Goal: Task Accomplishment & Management: Use online tool/utility

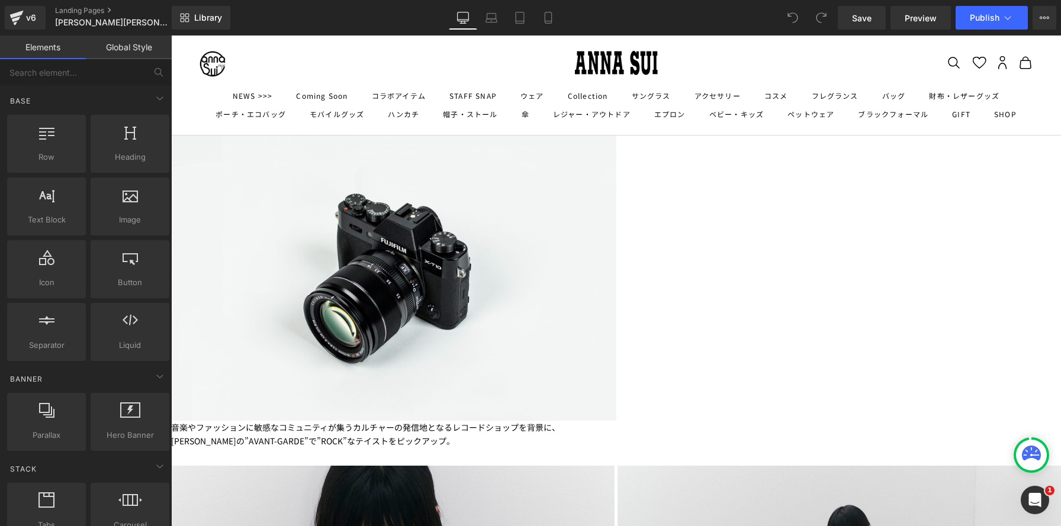
scroll to position [576, 0]
click at [553, 10] on link "Mobile" at bounding box center [548, 18] width 28 height 24
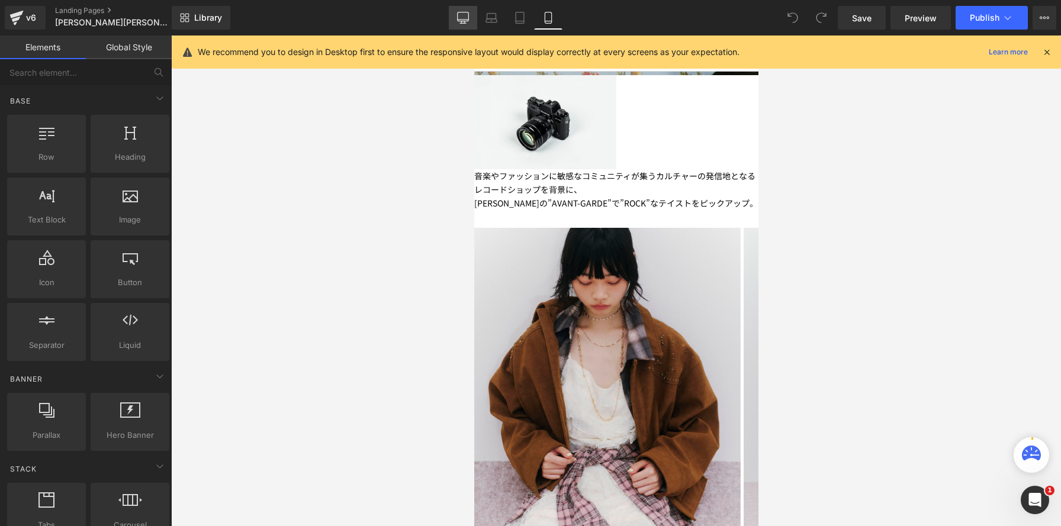
scroll to position [6, 6]
click at [462, 20] on icon at bounding box center [463, 18] width 12 height 12
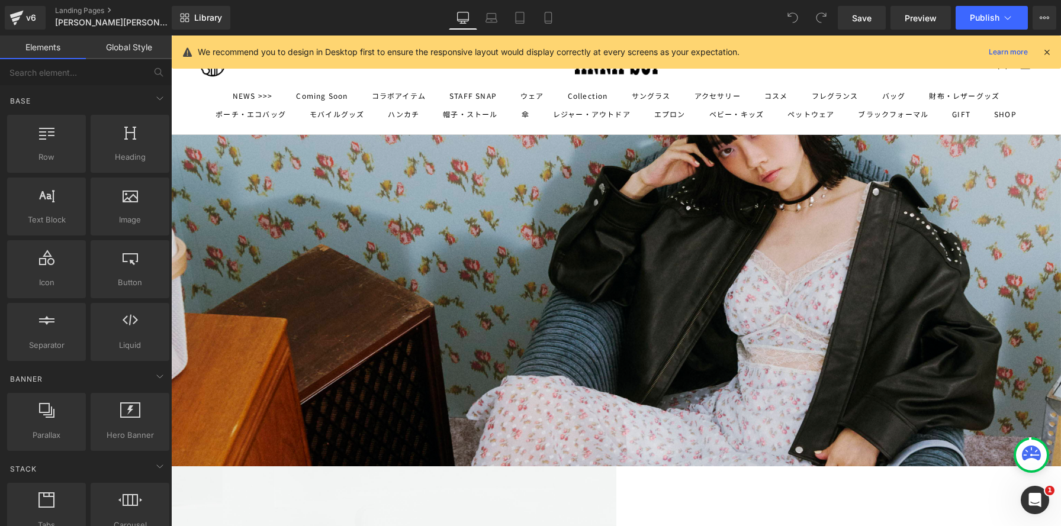
scroll to position [250, 0]
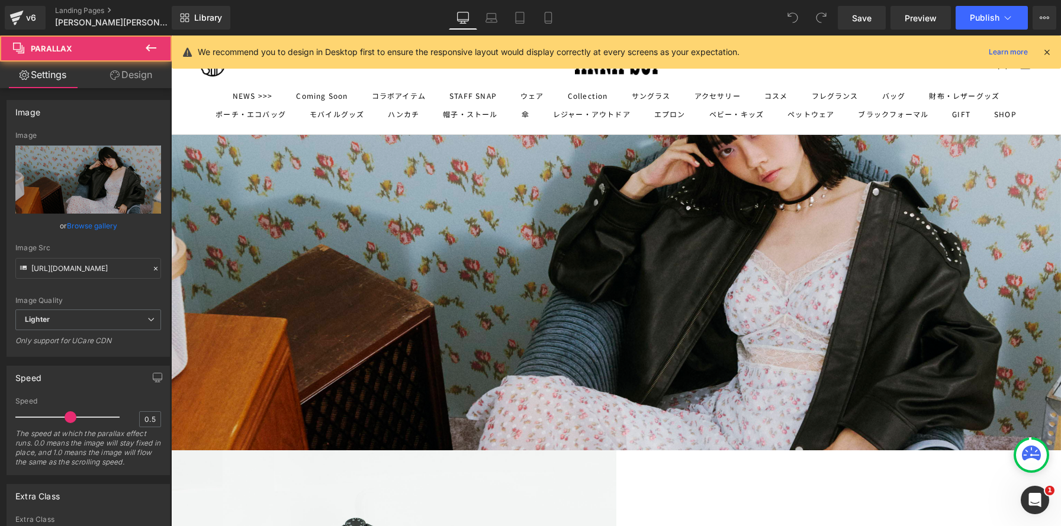
click at [537, 269] on div "300px" at bounding box center [615, 184] width 889 height 178
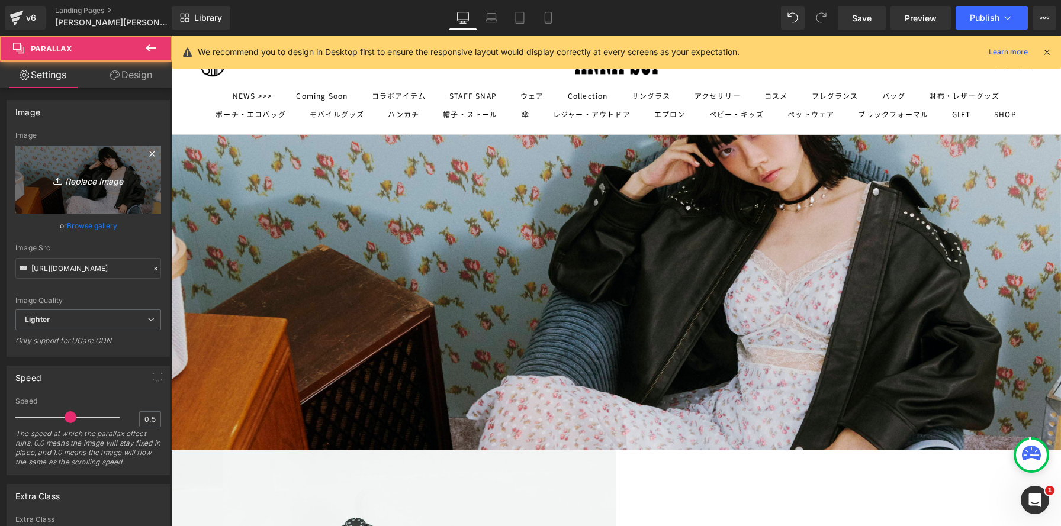
click at [111, 189] on link "Replace Image" at bounding box center [88, 180] width 146 height 68
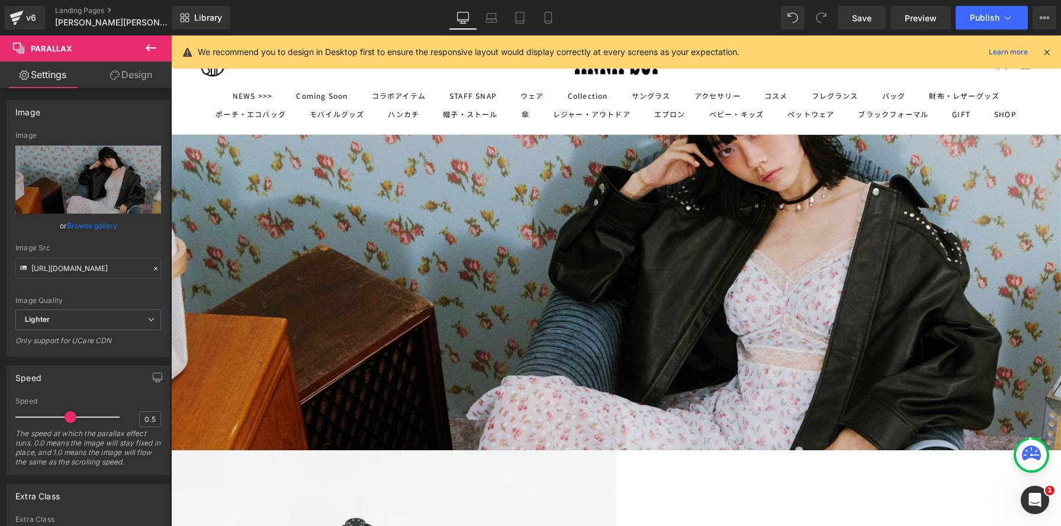
type input "C:\fakepath\OF_PC_スライド_[DATE]×670px.jpg"
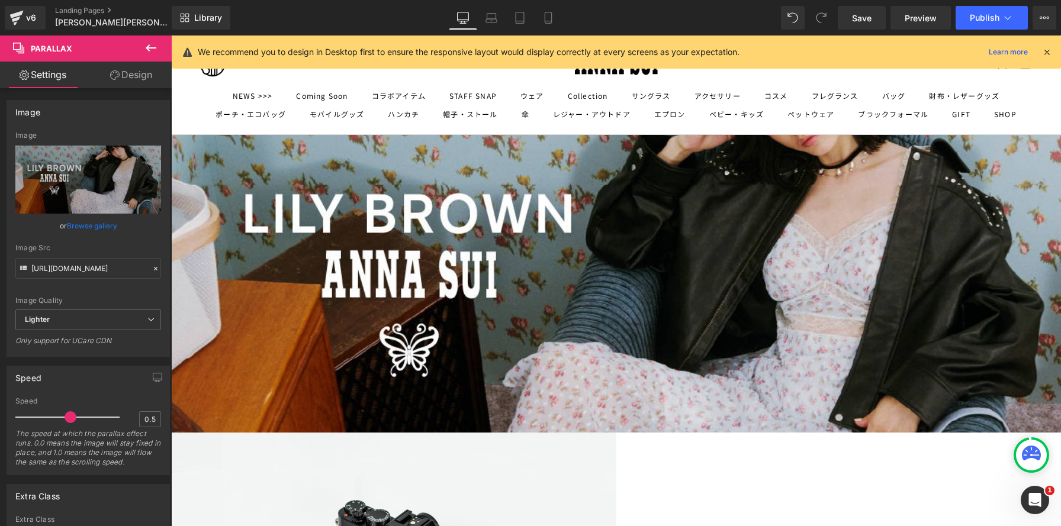
scroll to position [74, 0]
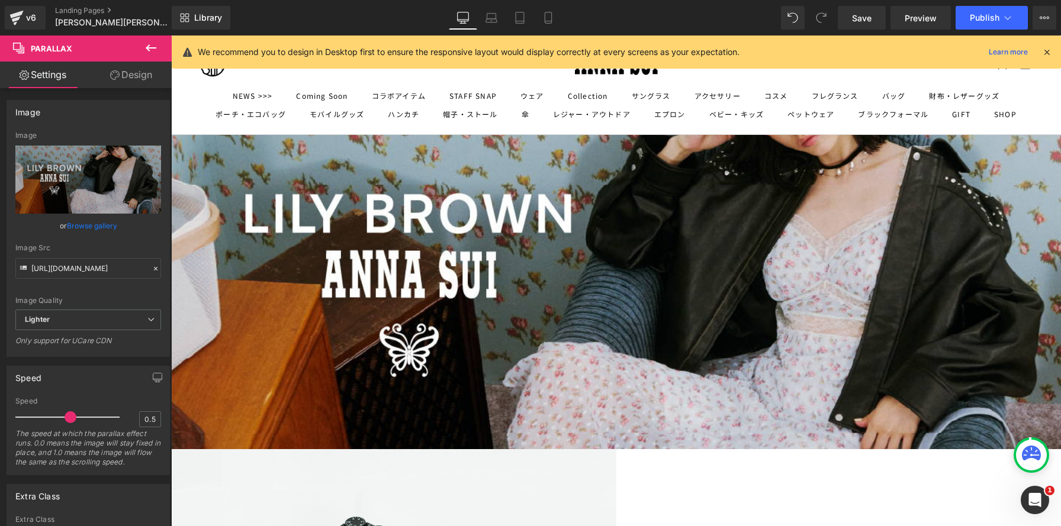
click at [769, 23] on div "Library Desktop Desktop Laptop Tablet Mobile Save Preview Publish Scheduled Vie…" at bounding box center [616, 18] width 889 height 24
type input "[URL][DOMAIN_NAME]"
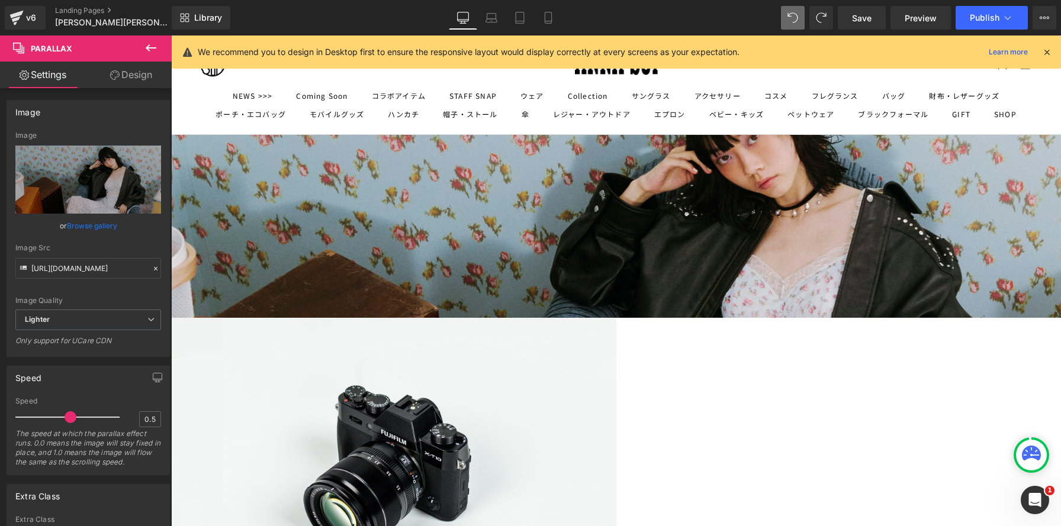
scroll to position [0, 0]
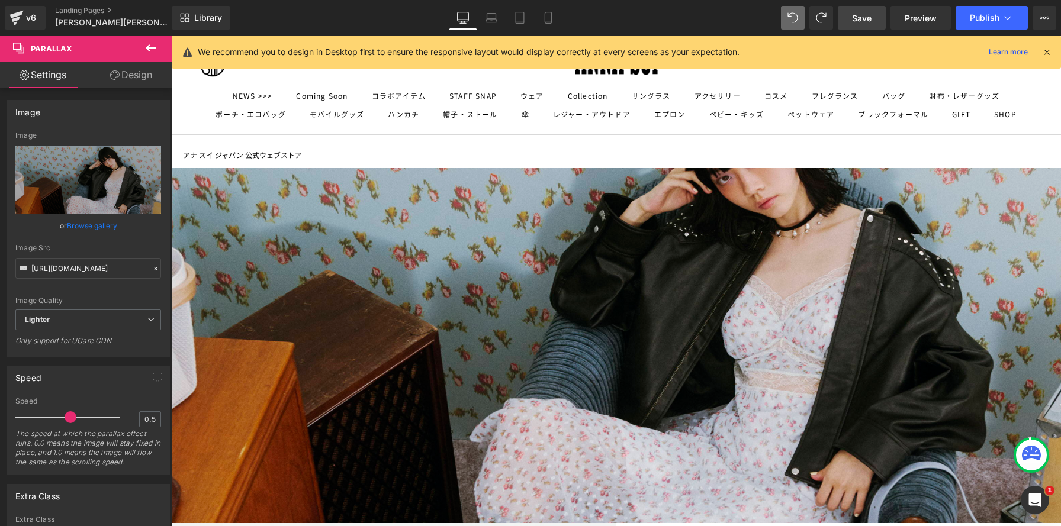
drag, startPoint x: 862, startPoint y: 20, endPoint x: 739, endPoint y: 181, distance: 203.0
click at [862, 20] on span "Save" at bounding box center [862, 18] width 20 height 12
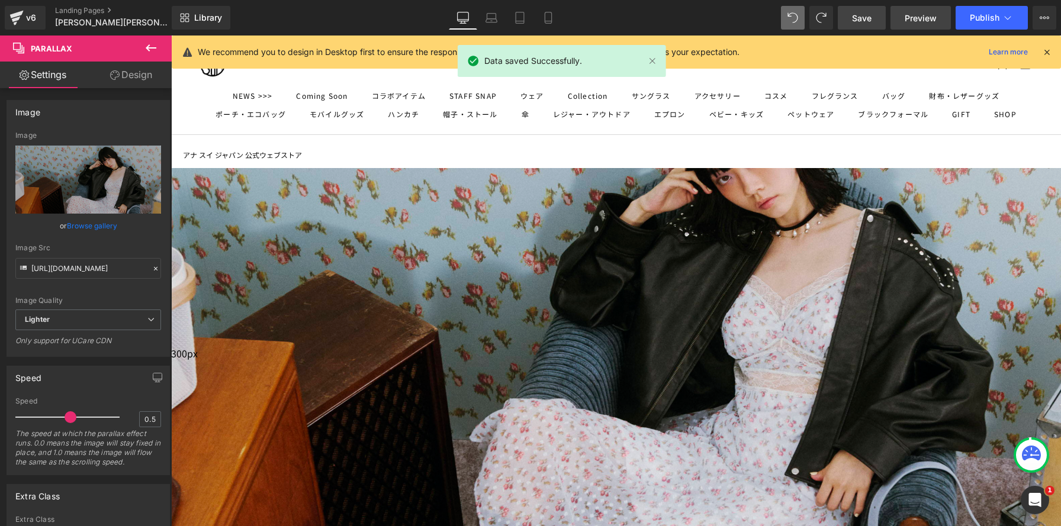
click at [912, 23] on span "Preview" at bounding box center [920, 18] width 32 height 12
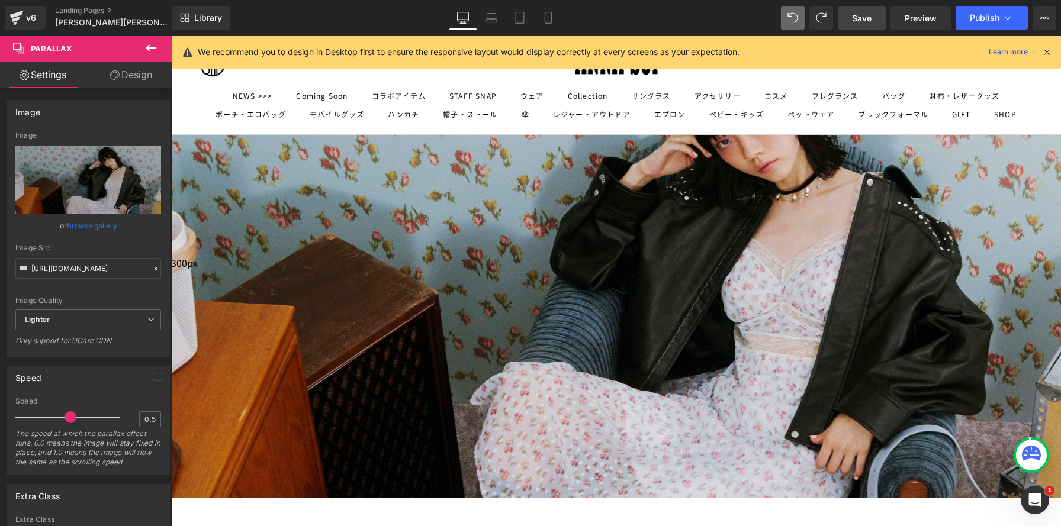
scroll to position [479, 0]
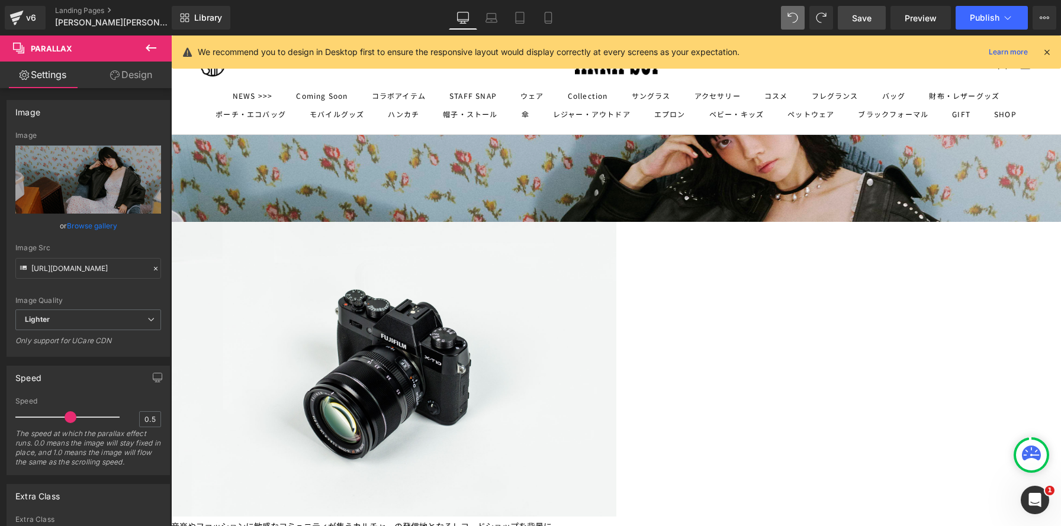
click at [619, 222] on div "Image" at bounding box center [615, 371] width 889 height 298
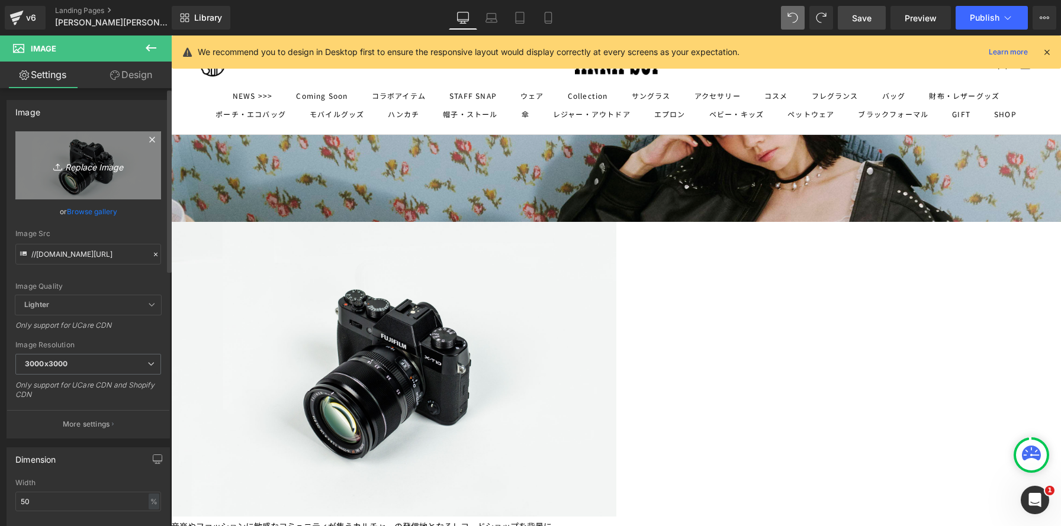
click at [74, 166] on icon "Replace Image" at bounding box center [88, 165] width 95 height 15
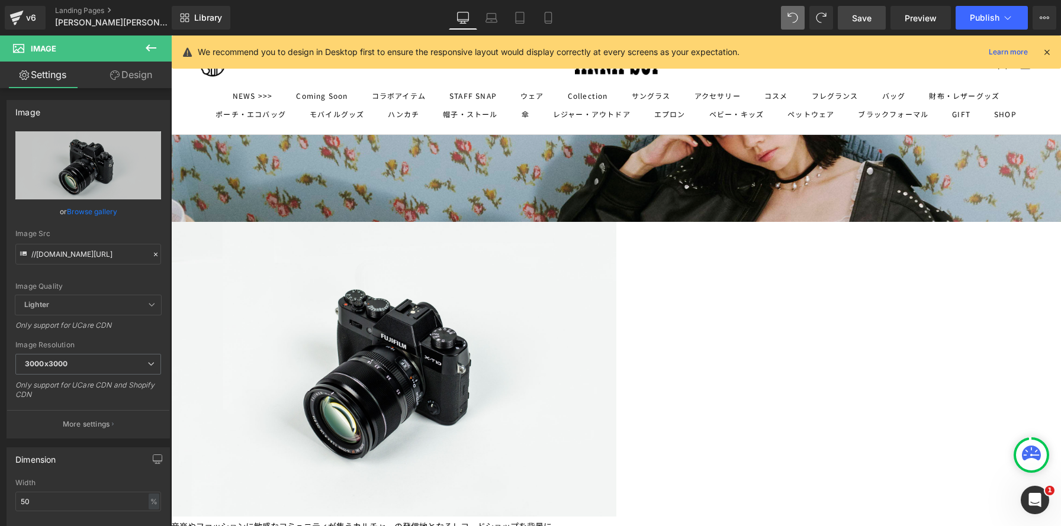
type input "C:\fakepath\20250909バナー.png"
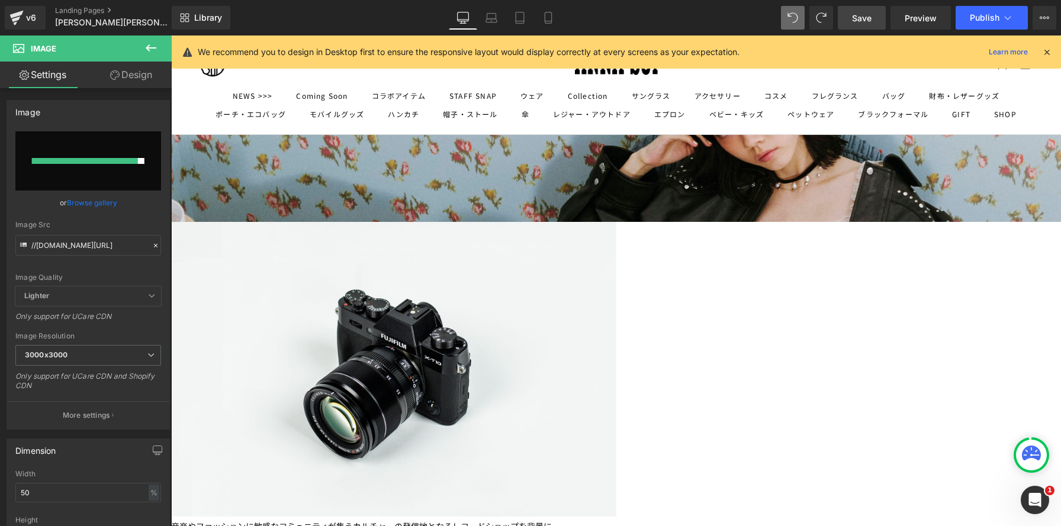
type input "[URL][DOMAIN_NAME]"
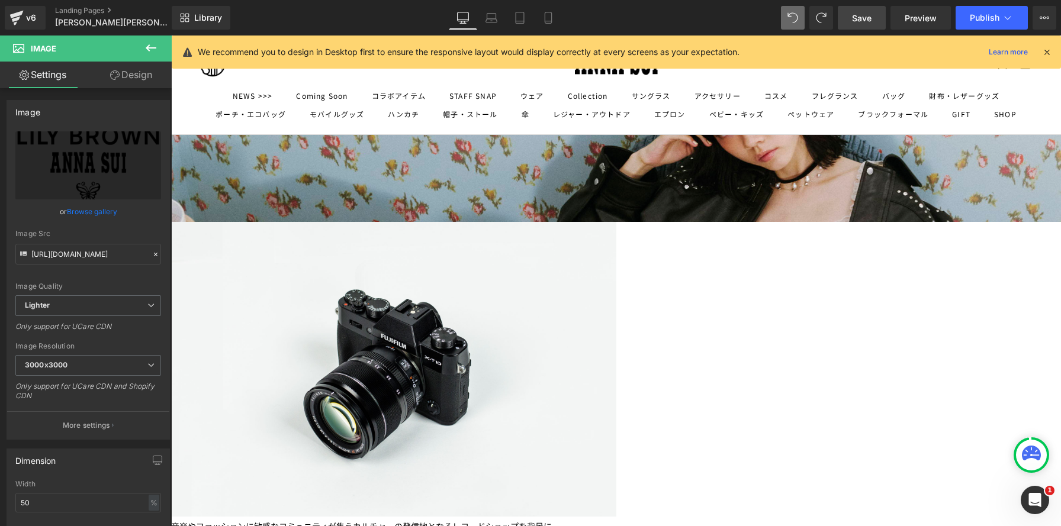
scroll to position [3807, 889]
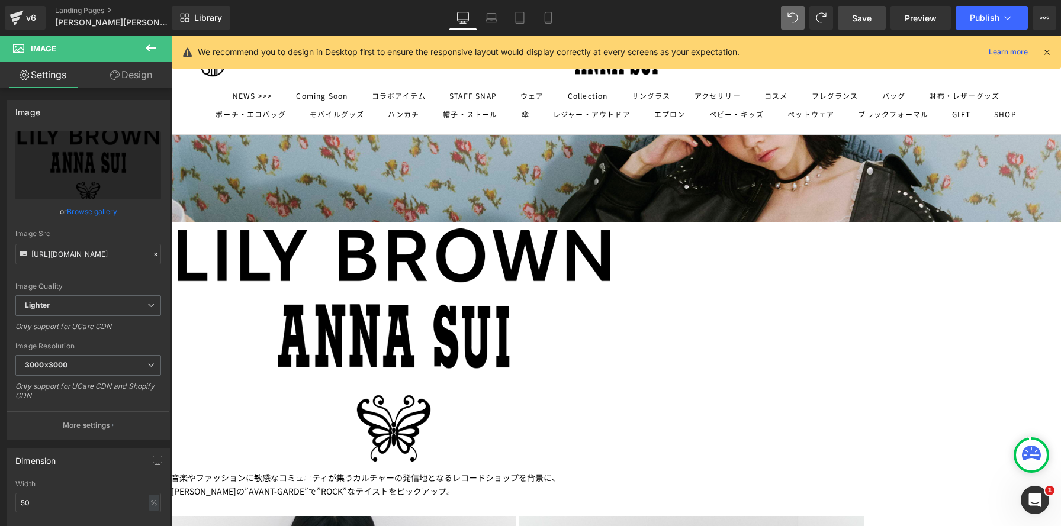
click at [495, 222] on img at bounding box center [393, 345] width 445 height 246
click at [44, 504] on input "50" at bounding box center [88, 503] width 146 height 20
click at [540, 222] on img at bounding box center [393, 345] width 445 height 246
click at [58, 510] on input "50" at bounding box center [88, 503] width 146 height 20
drag, startPoint x: 36, startPoint y: 499, endPoint x: 0, endPoint y: 497, distance: 36.1
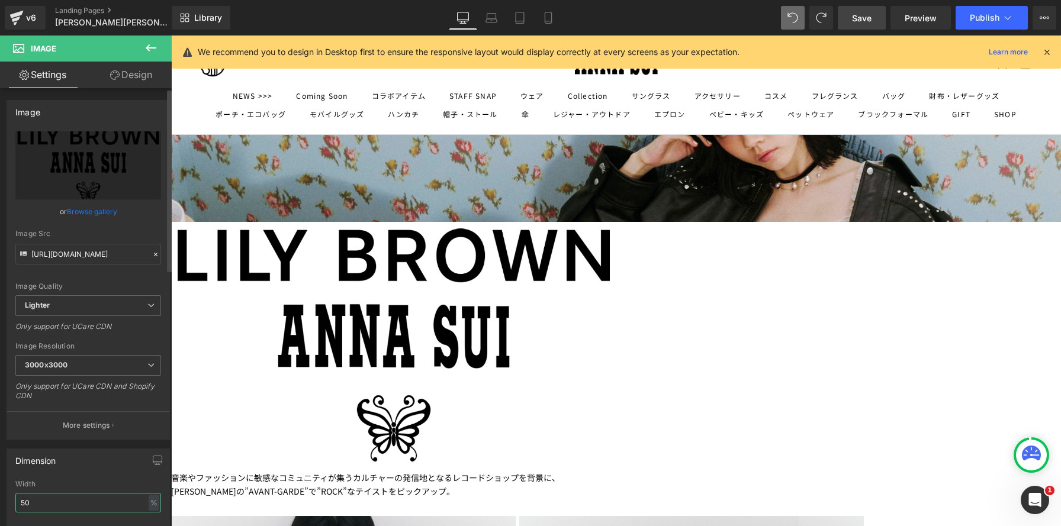
click at [0, 497] on div "Dimension 50% Width 50 % % px auto Height auto 0 Circle Image" at bounding box center [88, 519] width 177 height 159
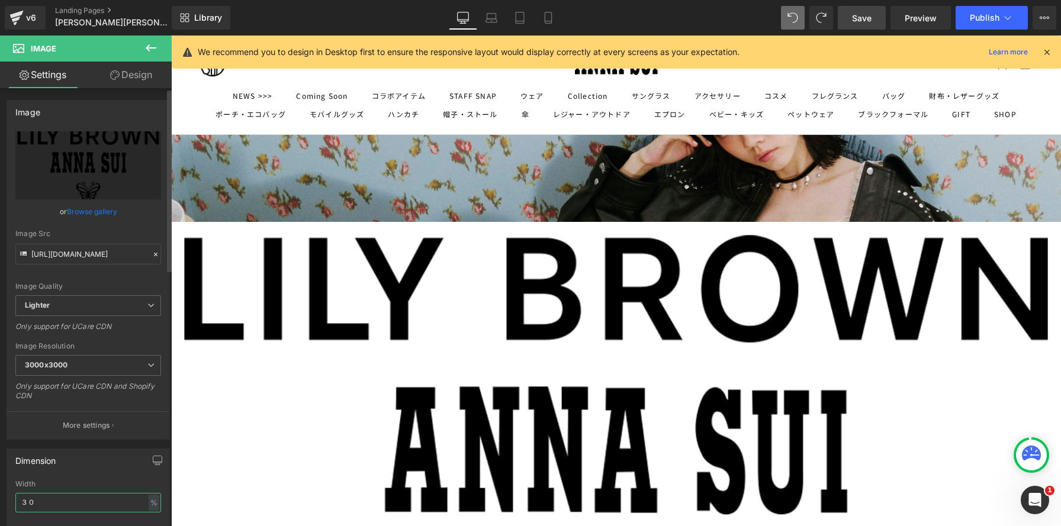
scroll to position [3999, 889]
type input "３"
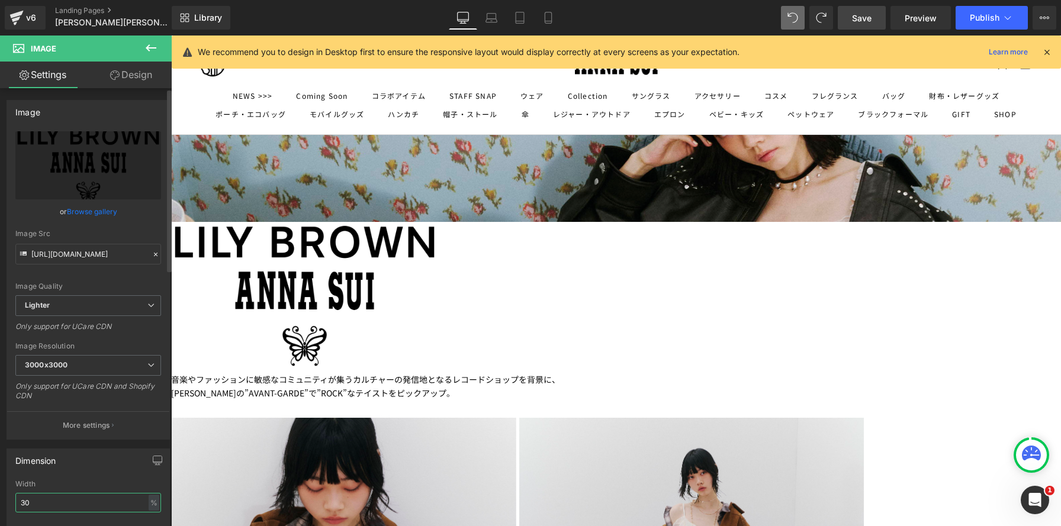
scroll to position [6, 6]
type input "30"
click at [136, 66] on link "Design" at bounding box center [131, 75] width 86 height 27
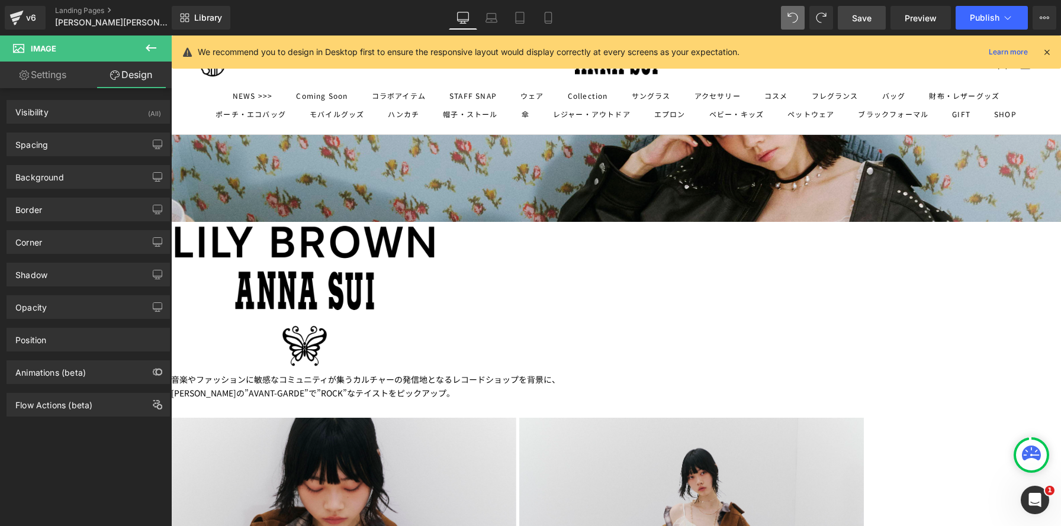
click at [171, 36] on span "Row" at bounding box center [171, 36] width 0 height 0
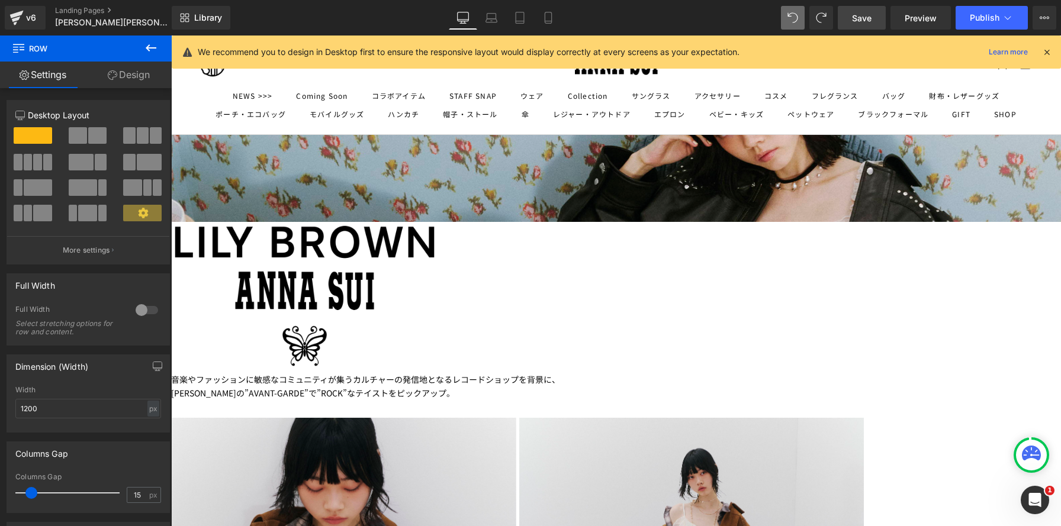
drag, startPoint x: 139, startPoint y: 68, endPoint x: 107, endPoint y: 138, distance: 76.8
click at [139, 68] on link "Design" at bounding box center [129, 75] width 86 height 27
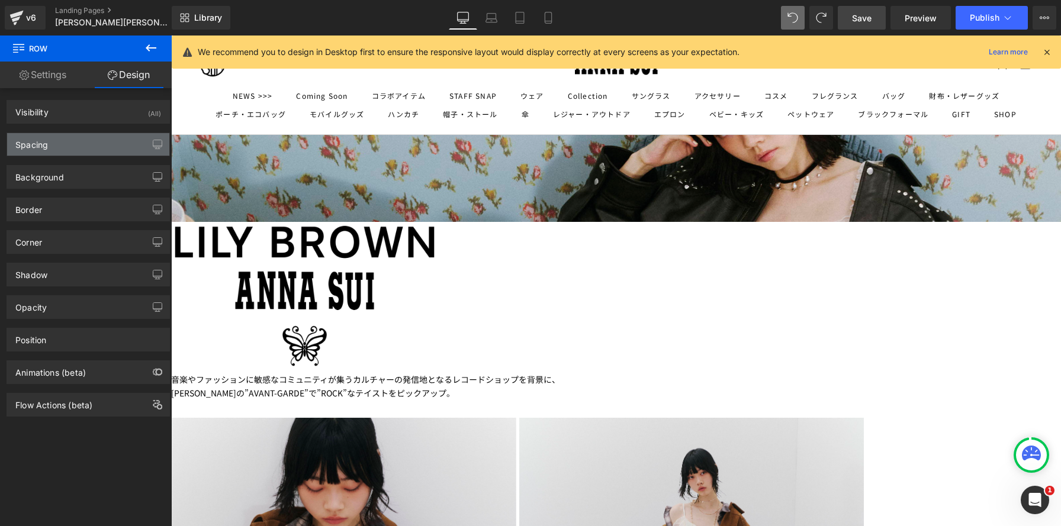
type input "0"
type input "100"
type input "30"
type input "0"
type input "10"
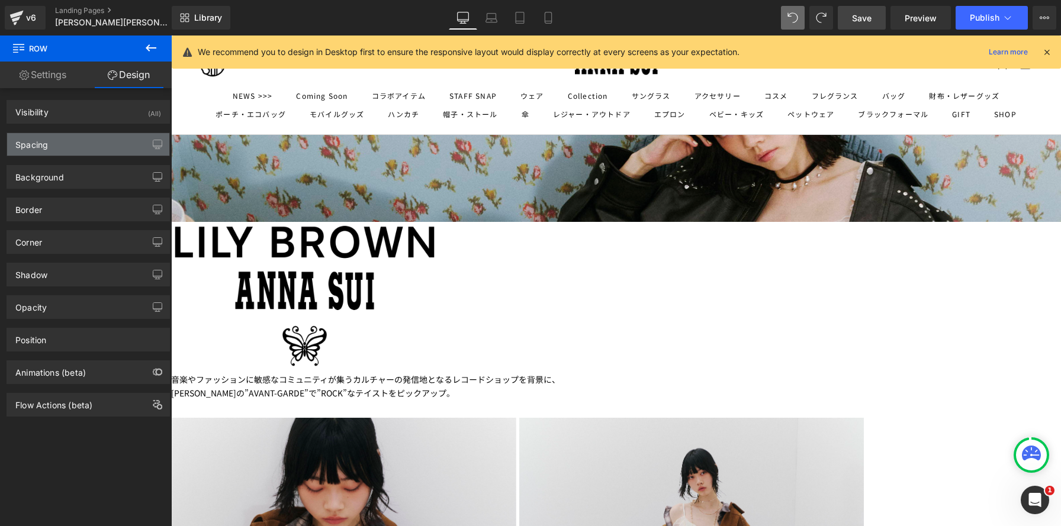
type input "0"
drag, startPoint x: 94, startPoint y: 143, endPoint x: 120, endPoint y: 147, distance: 26.3
click at [94, 143] on div "Spacing" at bounding box center [88, 144] width 162 height 22
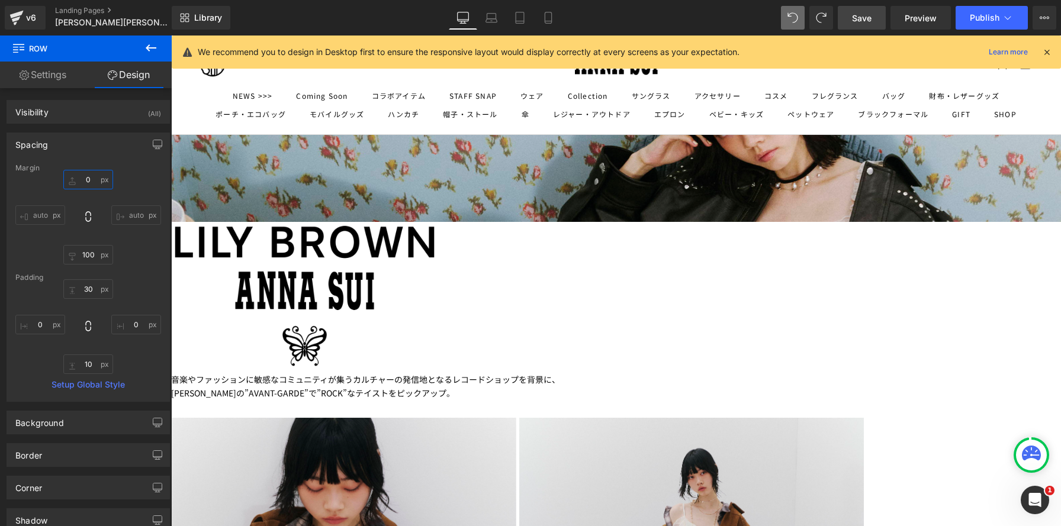
click at [86, 180] on input "0" at bounding box center [88, 180] width 50 height 20
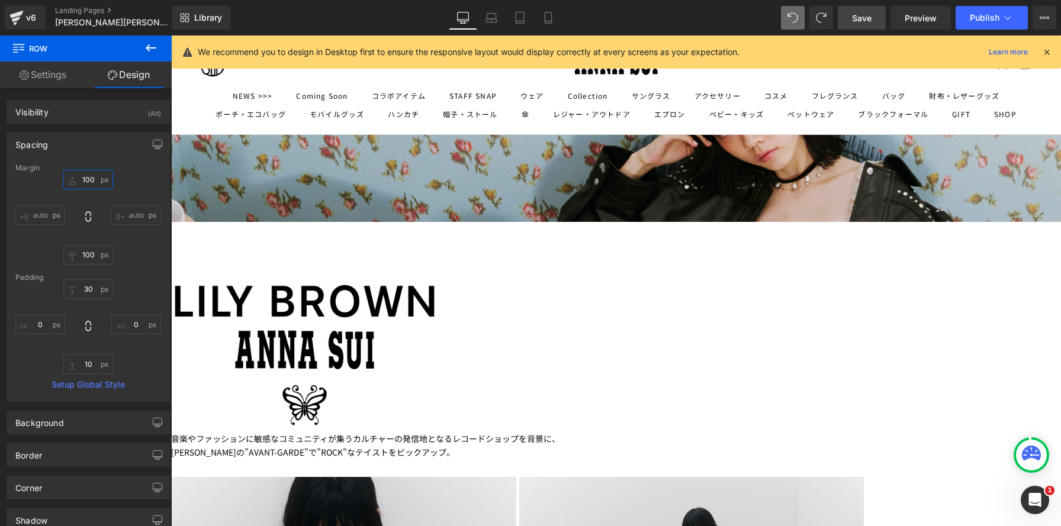
scroll to position [3790, 889]
type input "100"
click at [453, 432] on p "音楽やファッションに敏感なコミュニティが集うカルチャーの発信地となるレコードショップを背景に、" at bounding box center [615, 439] width 889 height 14
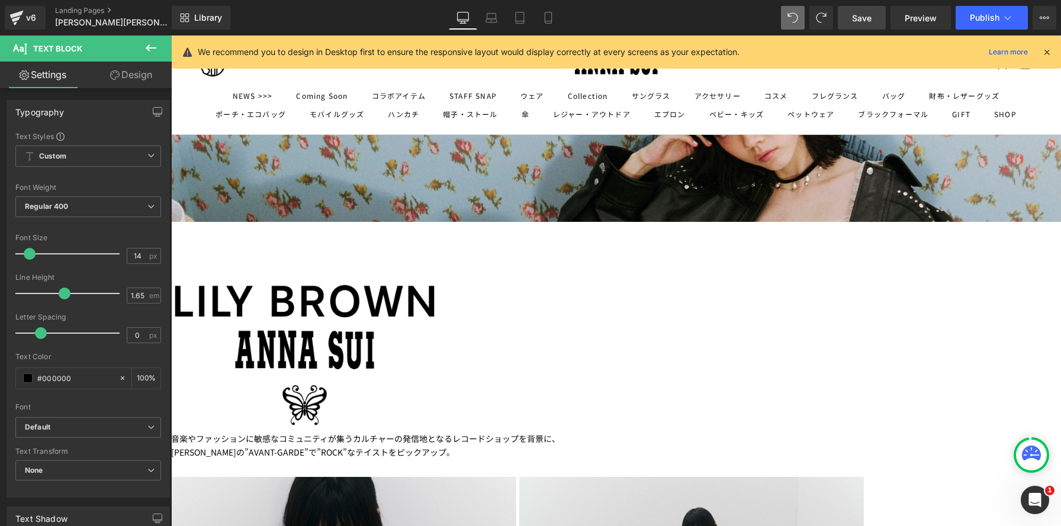
click at [149, 76] on link "Design" at bounding box center [131, 75] width 86 height 27
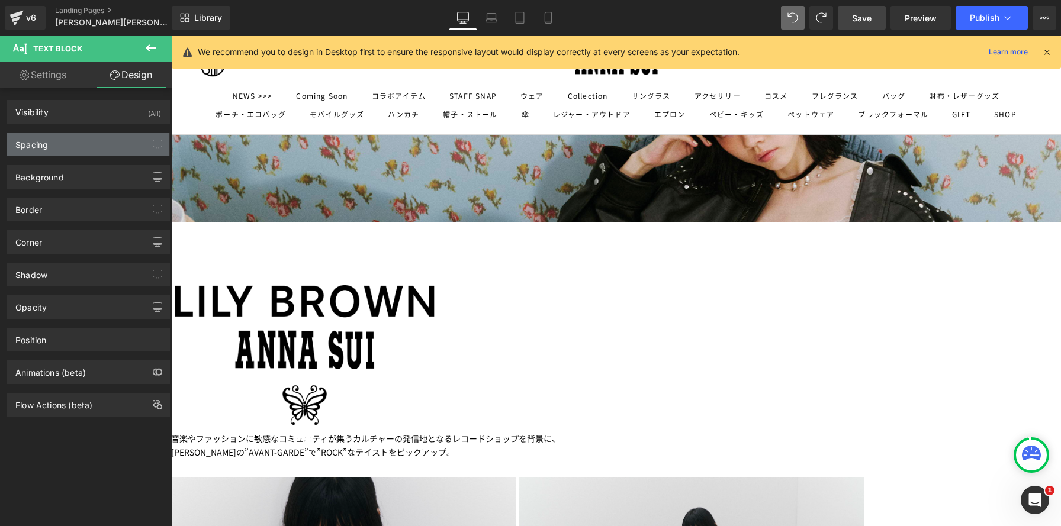
type input "0"
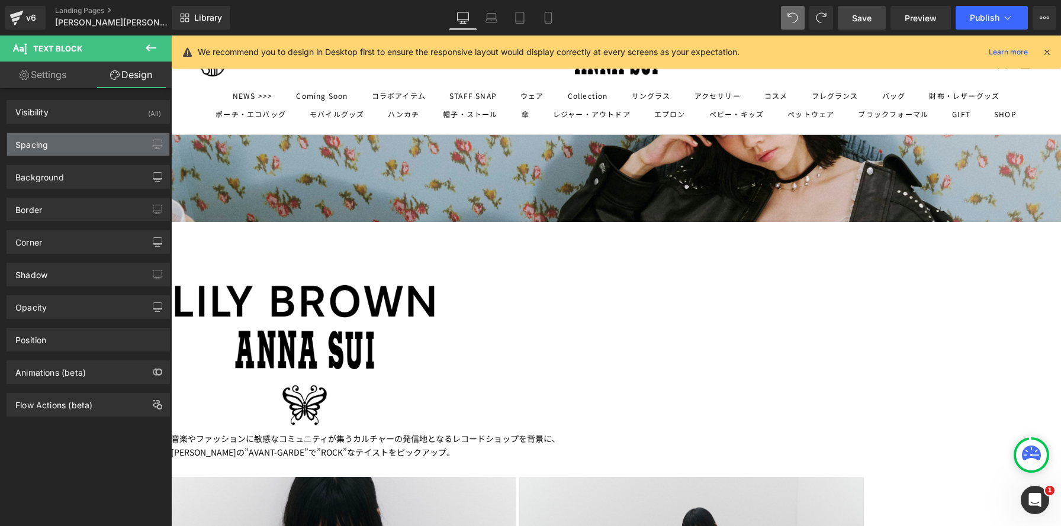
type input "0"
click at [99, 141] on div "Spacing" at bounding box center [88, 144] width 162 height 22
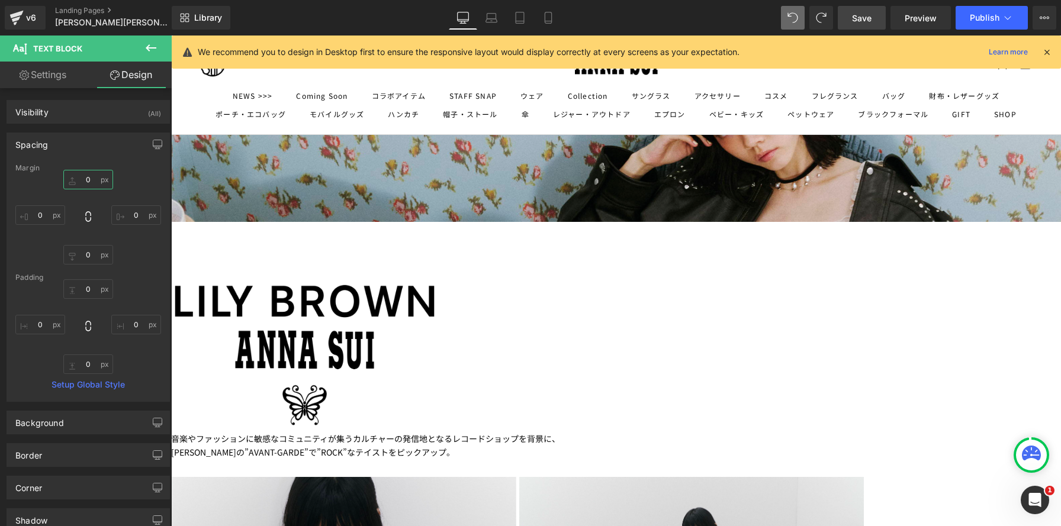
click at [80, 180] on input "0" at bounding box center [88, 180] width 50 height 20
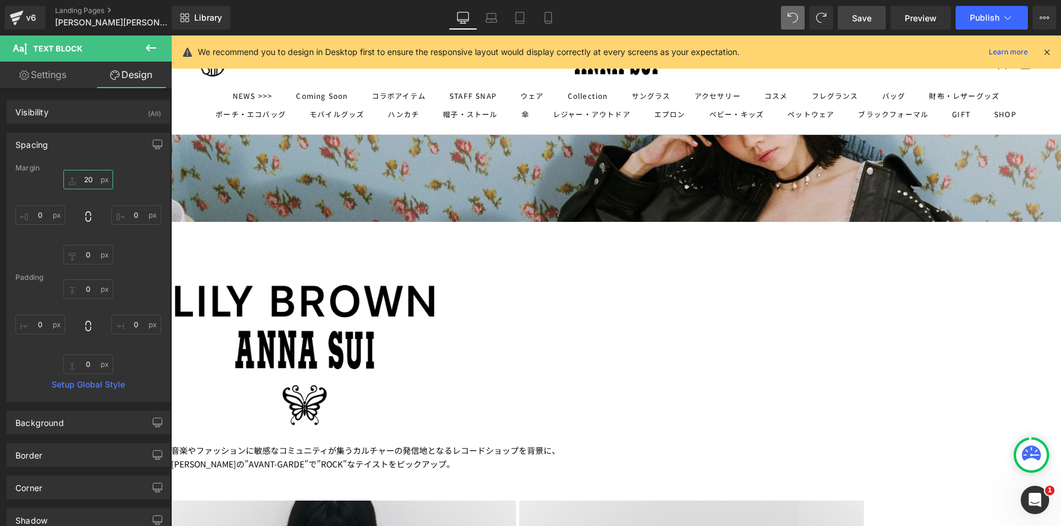
scroll to position [3802, 889]
type input "20"
click at [171, 36] on span "Carousel" at bounding box center [171, 36] width 0 height 0
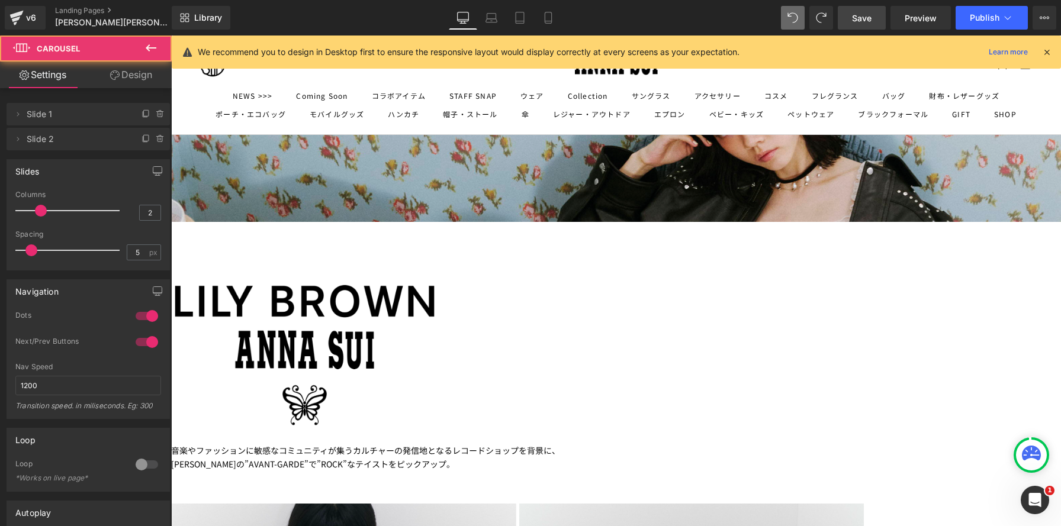
click at [152, 69] on link "Design" at bounding box center [131, 75] width 86 height 27
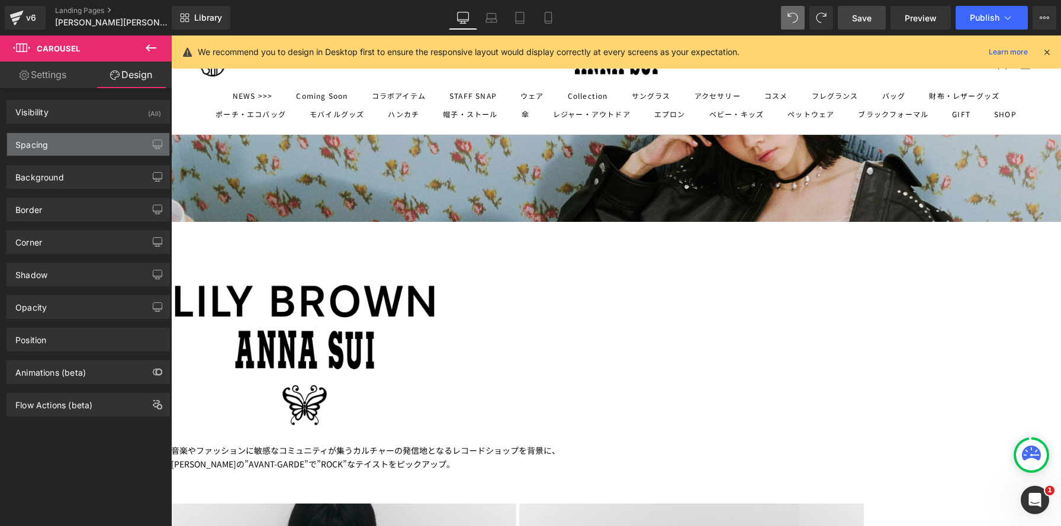
click at [111, 138] on div "Spacing" at bounding box center [88, 144] width 162 height 22
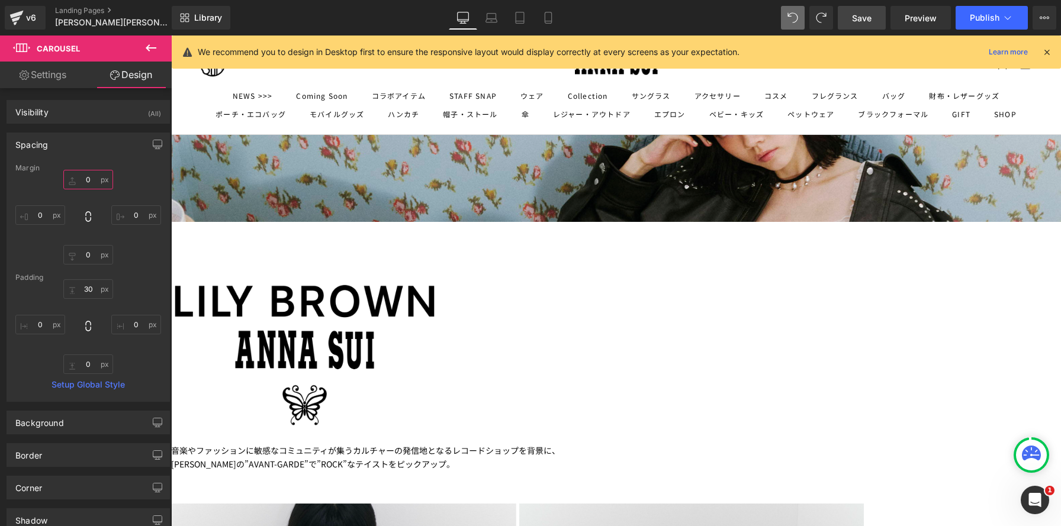
click at [81, 176] on input "0" at bounding box center [88, 180] width 50 height 20
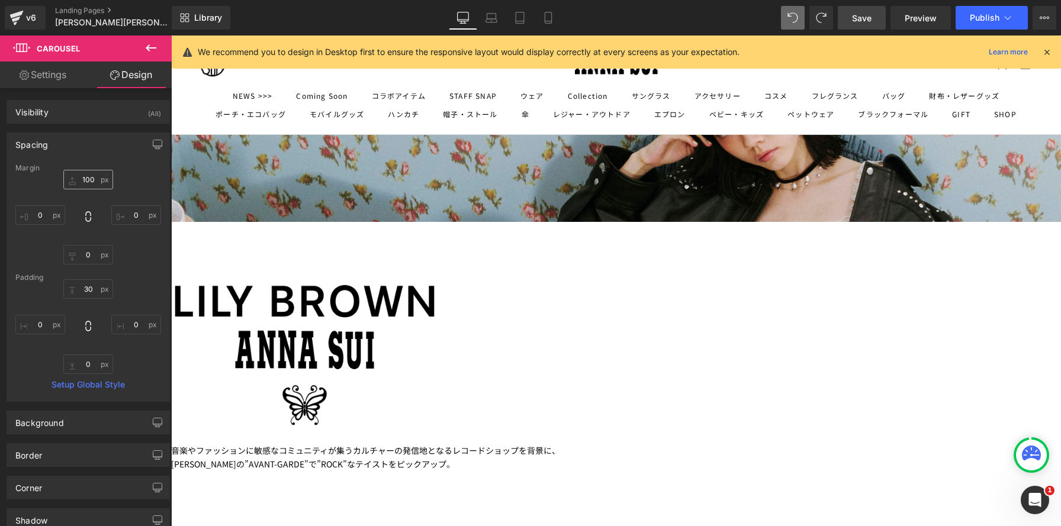
scroll to position [3861, 889]
click at [861, 18] on span "Save" at bounding box center [862, 18] width 20 height 12
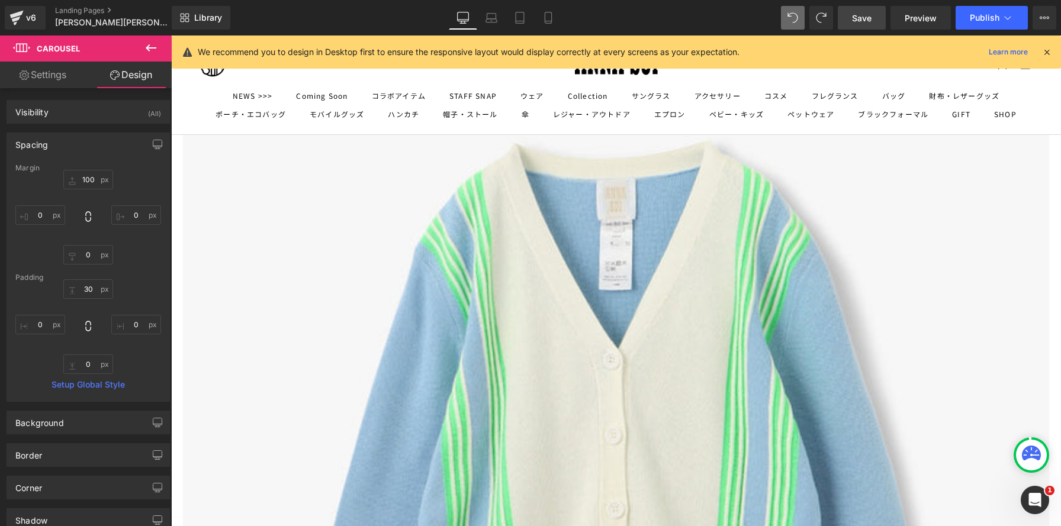
scroll to position [3059, 0]
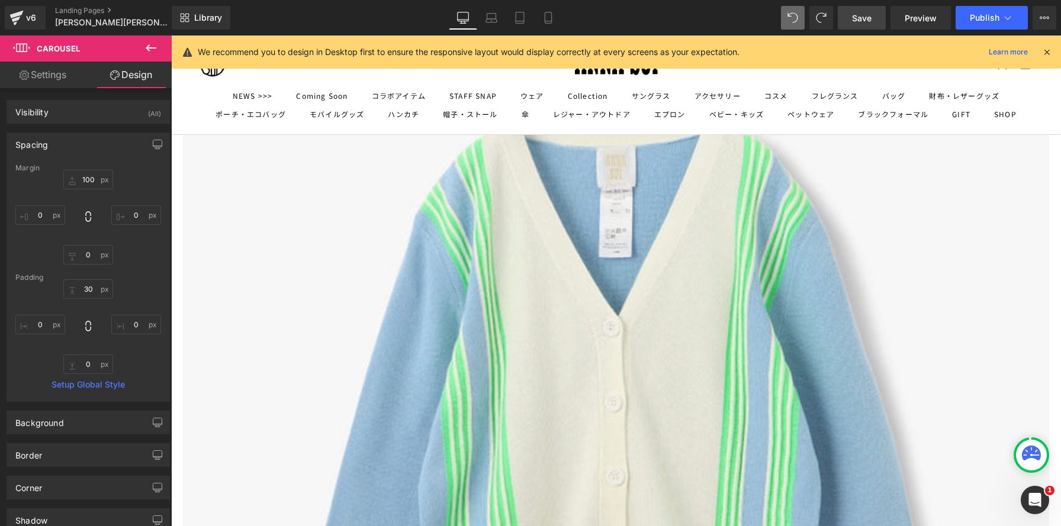
drag, startPoint x: 860, startPoint y: 23, endPoint x: 601, endPoint y: 140, distance: 284.8
click at [860, 23] on span "Save" at bounding box center [862, 18] width 20 height 12
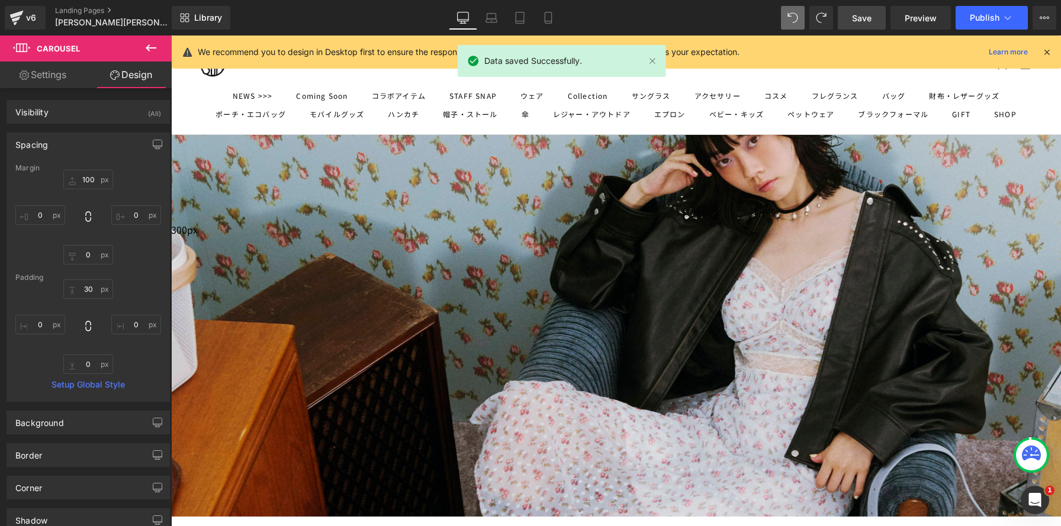
scroll to position [0, 0]
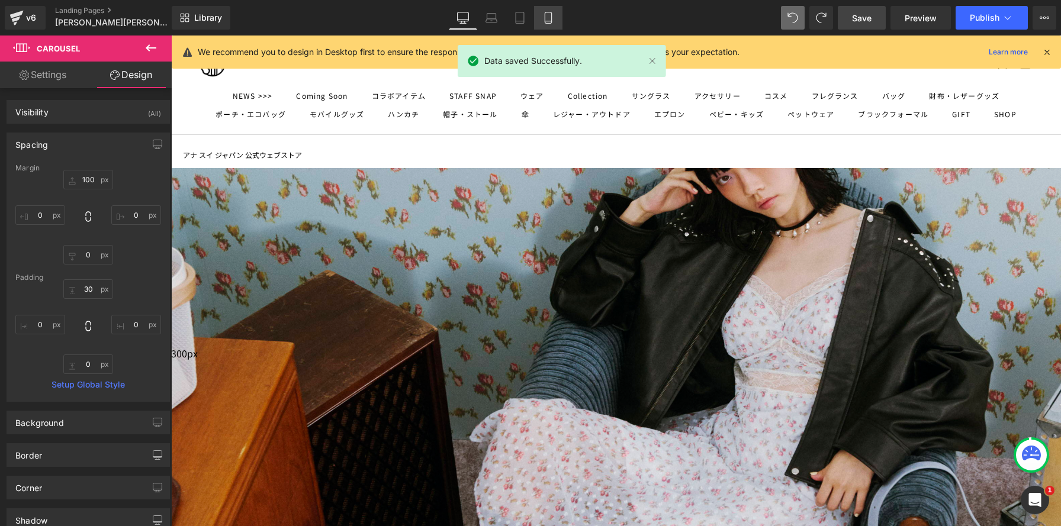
click at [549, 21] on icon at bounding box center [547, 21] width 7 height 0
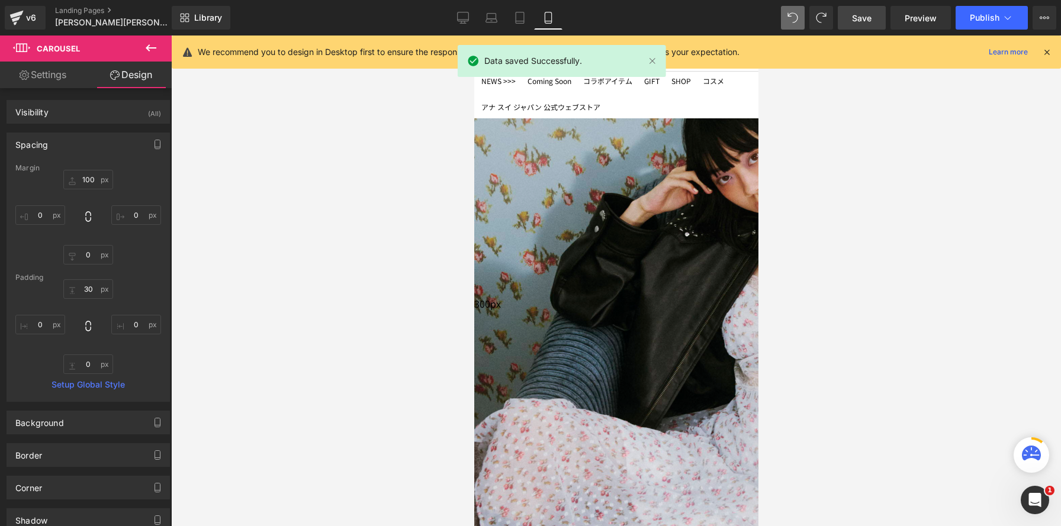
type input "100"
type input "0"
type input "30"
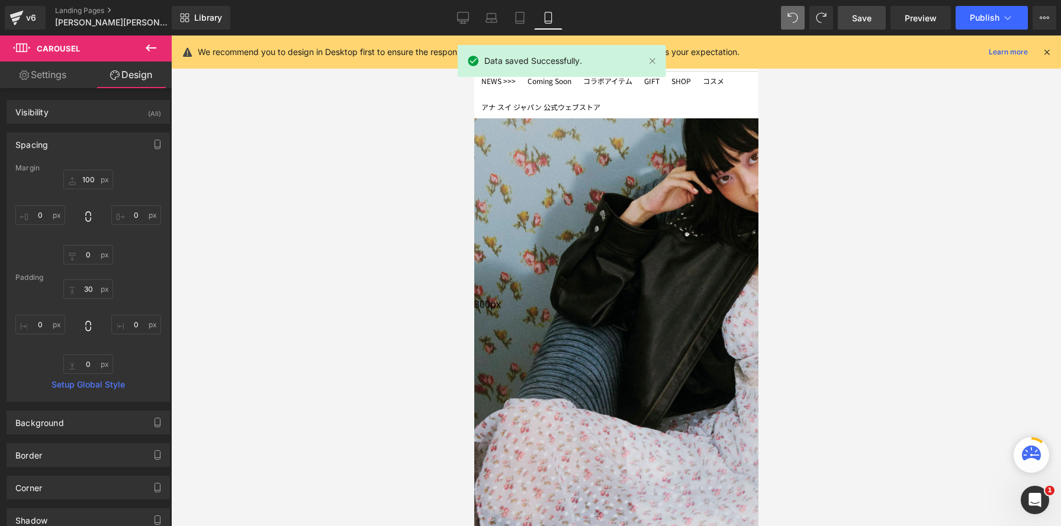
type input "0"
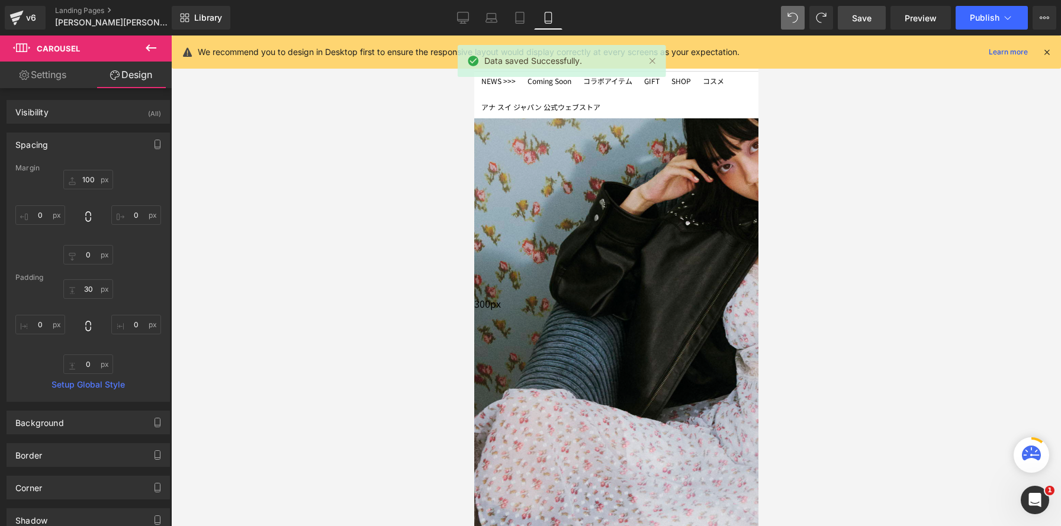
scroll to position [4449, 284]
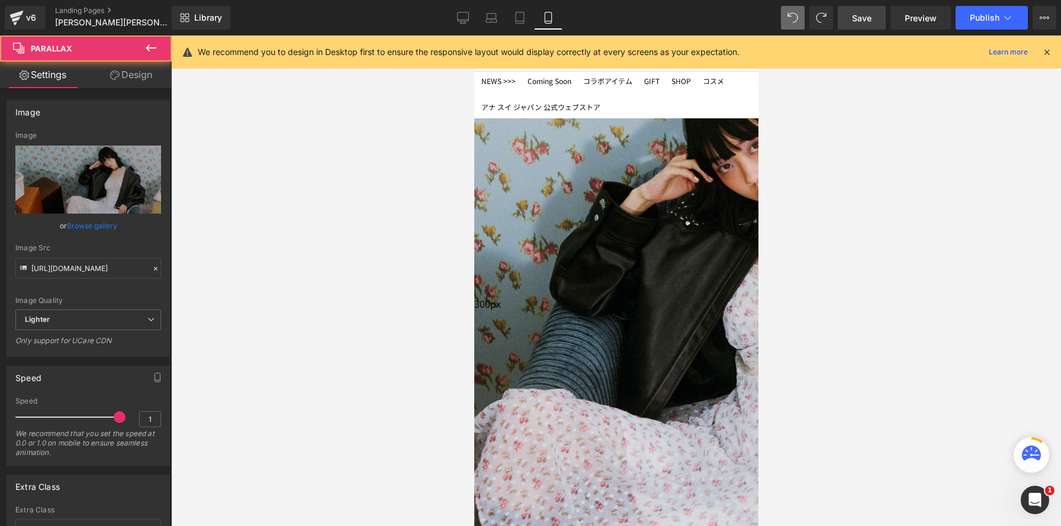
click at [613, 196] on div at bounding box center [615, 281] width 284 height 491
click at [652, 128] on div at bounding box center [615, 281] width 284 height 491
click at [473, 36] on link at bounding box center [473, 36] width 0 height 0
click at [473, 36] on icon at bounding box center [473, 36] width 0 height 0
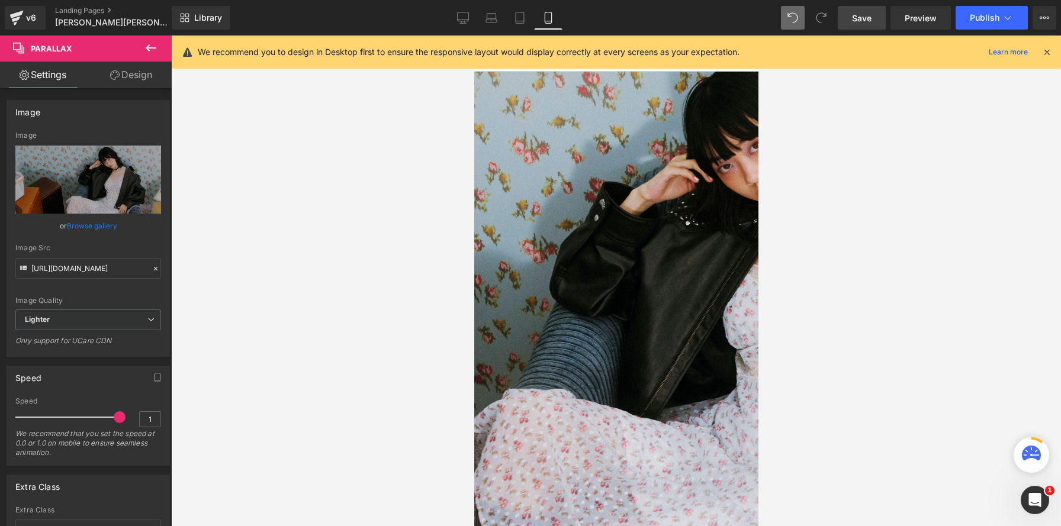
click at [584, 145] on div at bounding box center [615, 281] width 284 height 491
click at [137, 75] on link "Design" at bounding box center [131, 75] width 86 height 27
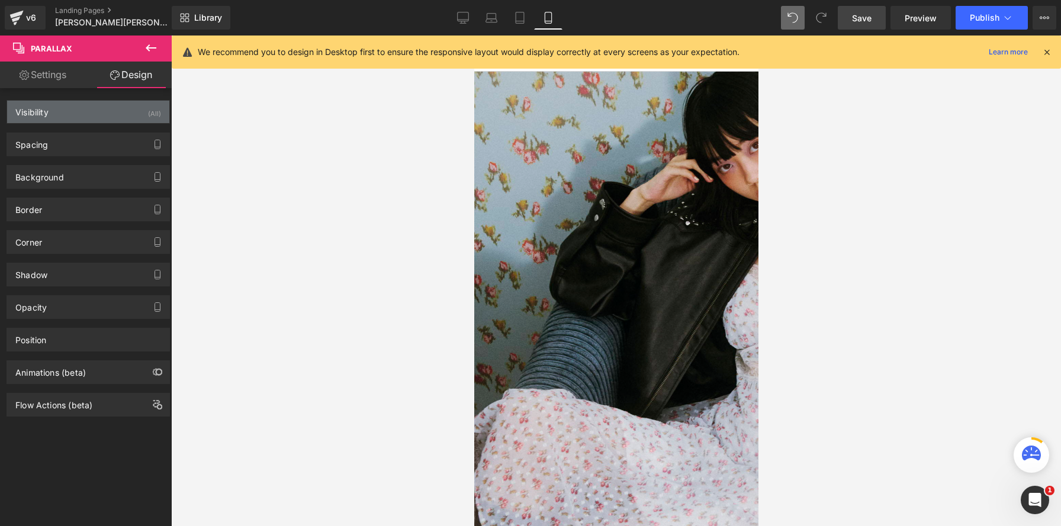
click at [152, 119] on div "(All)" at bounding box center [154, 111] width 13 height 20
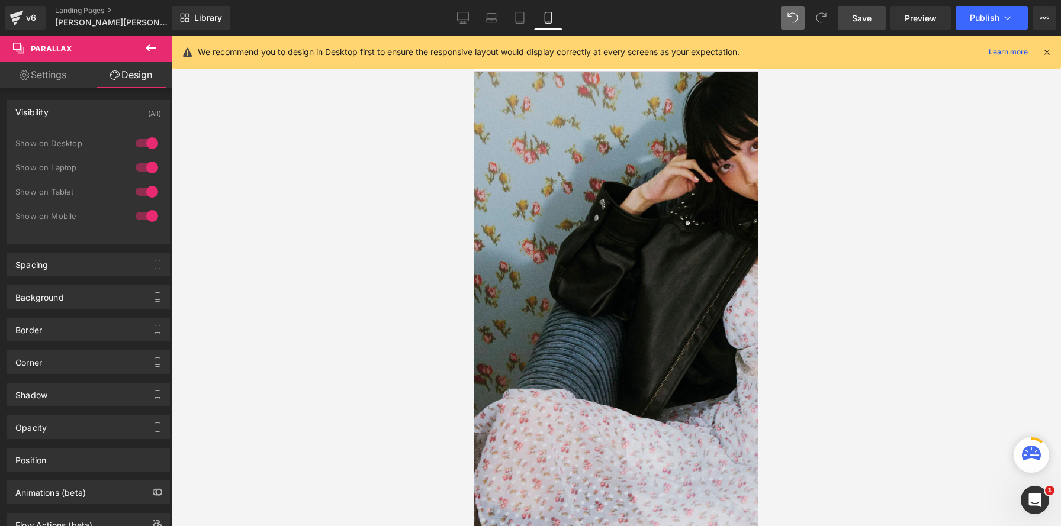
click at [146, 211] on div at bounding box center [147, 216] width 28 height 19
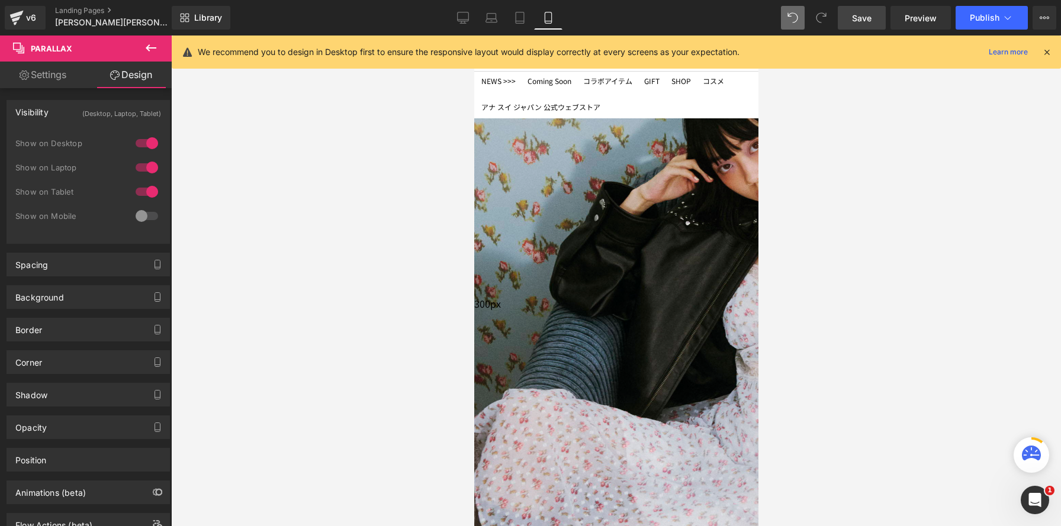
click at [686, 225] on div at bounding box center [615, 281] width 284 height 491
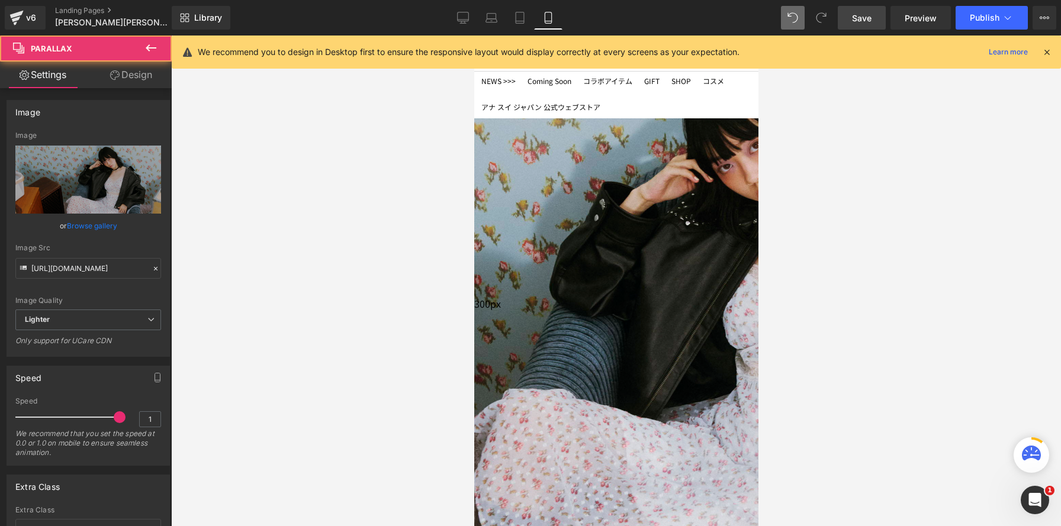
click at [156, 78] on link "Design" at bounding box center [131, 75] width 86 height 27
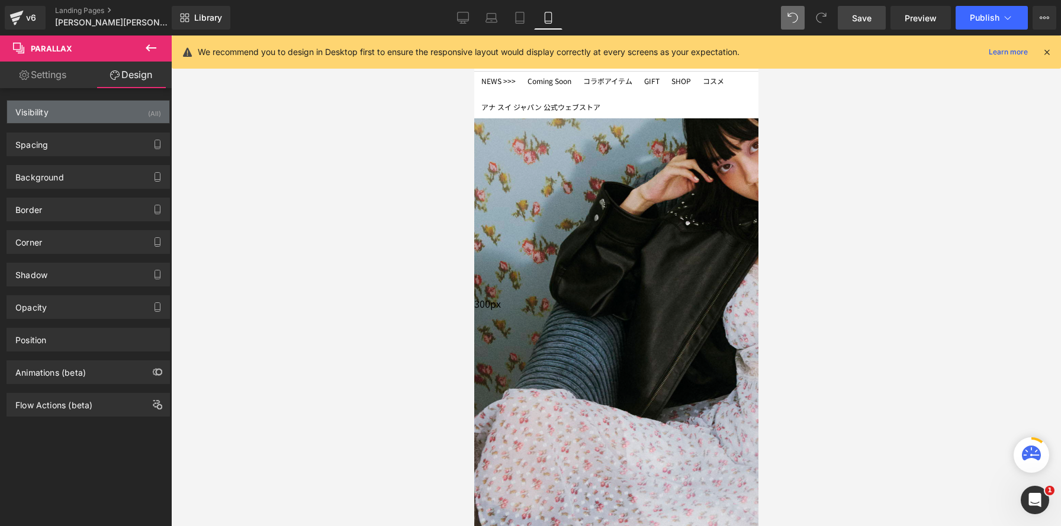
click at [150, 110] on div "(All)" at bounding box center [154, 111] width 13 height 20
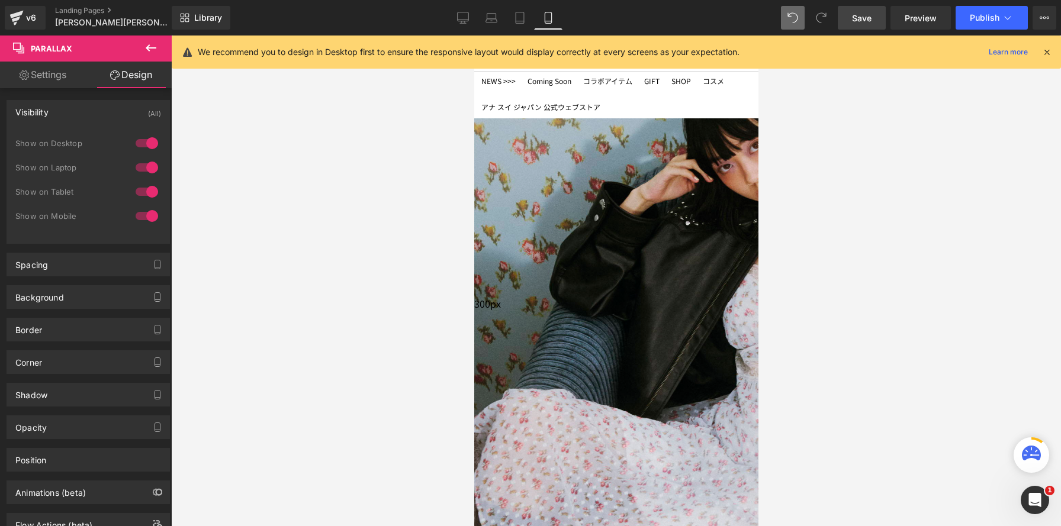
drag, startPoint x: 144, startPoint y: 143, endPoint x: 139, endPoint y: 175, distance: 32.4
click at [144, 143] on div at bounding box center [147, 143] width 28 height 19
drag, startPoint x: 141, startPoint y: 171, endPoint x: 146, endPoint y: 196, distance: 26.0
click at [143, 168] on div at bounding box center [147, 167] width 28 height 19
click at [153, 189] on div at bounding box center [147, 191] width 28 height 19
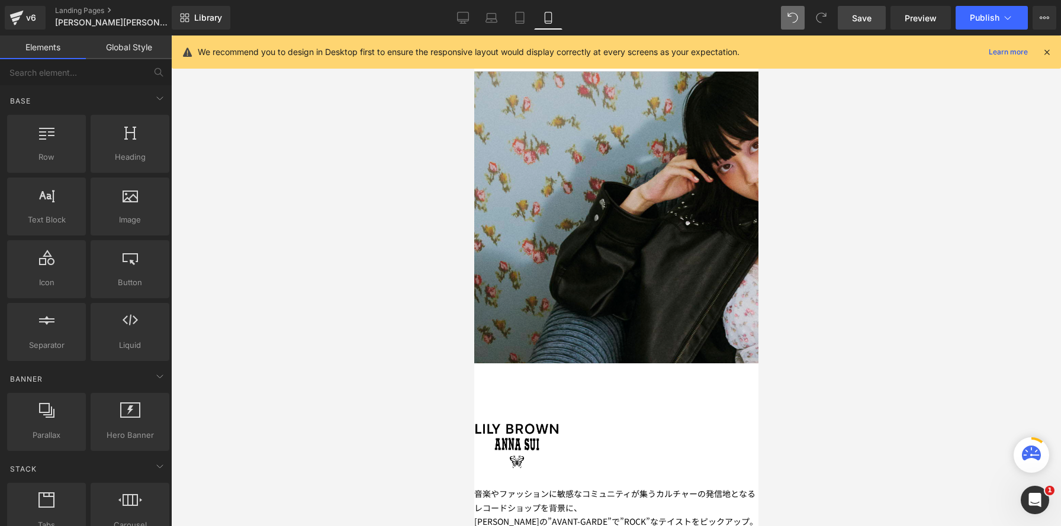
click at [473, 36] on link at bounding box center [473, 36] width 0 height 0
click at [473, 36] on icon at bounding box center [473, 36] width 0 height 0
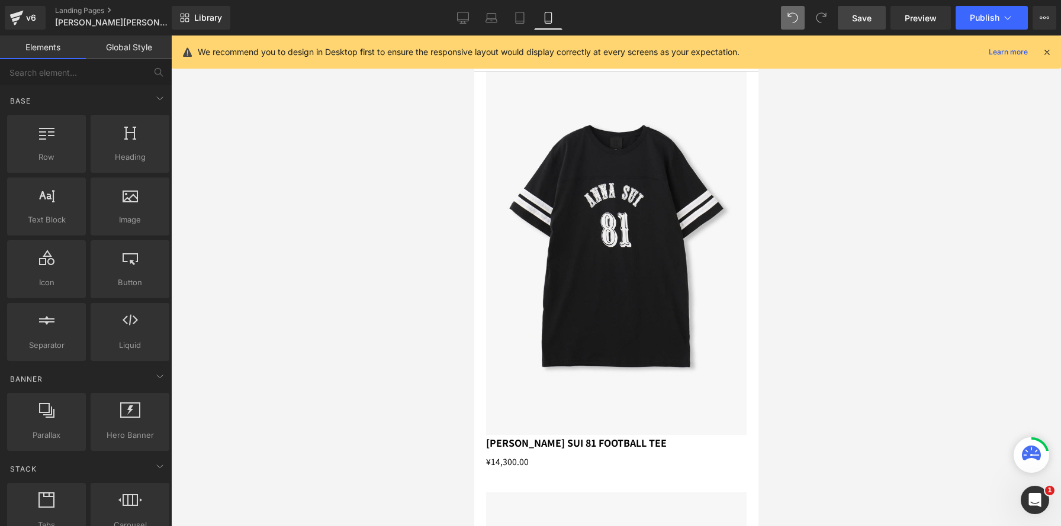
click at [473, 36] on span "Row" at bounding box center [473, 36] width 0 height 0
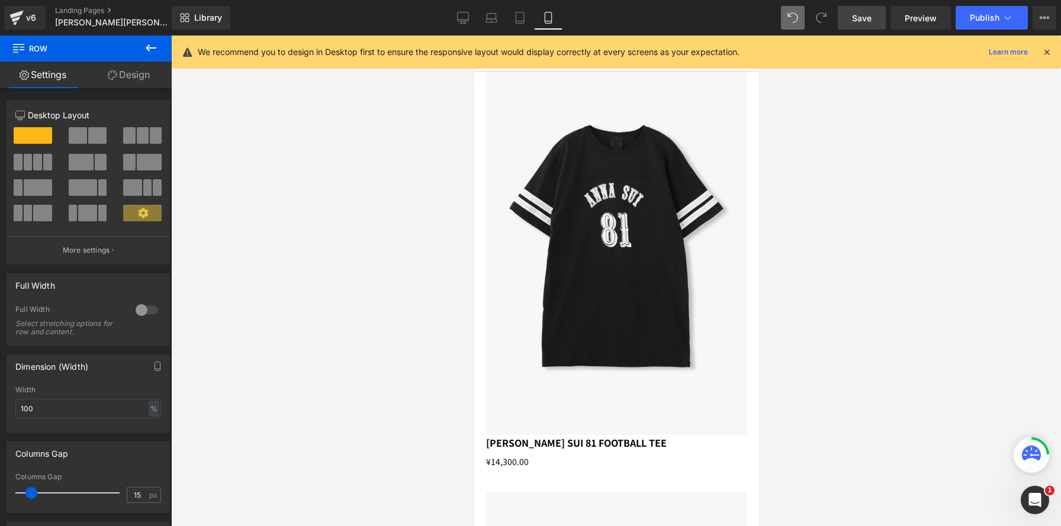
drag, startPoint x: 145, startPoint y: 76, endPoint x: 149, endPoint y: 125, distance: 48.7
click at [145, 76] on link "Design" at bounding box center [129, 75] width 86 height 27
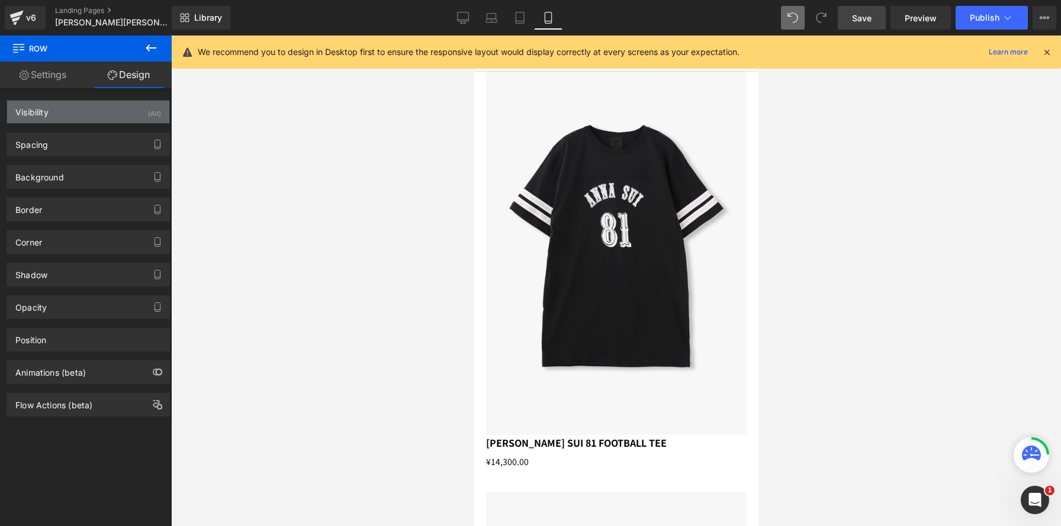
click at [148, 114] on div "(All)" at bounding box center [154, 111] width 13 height 20
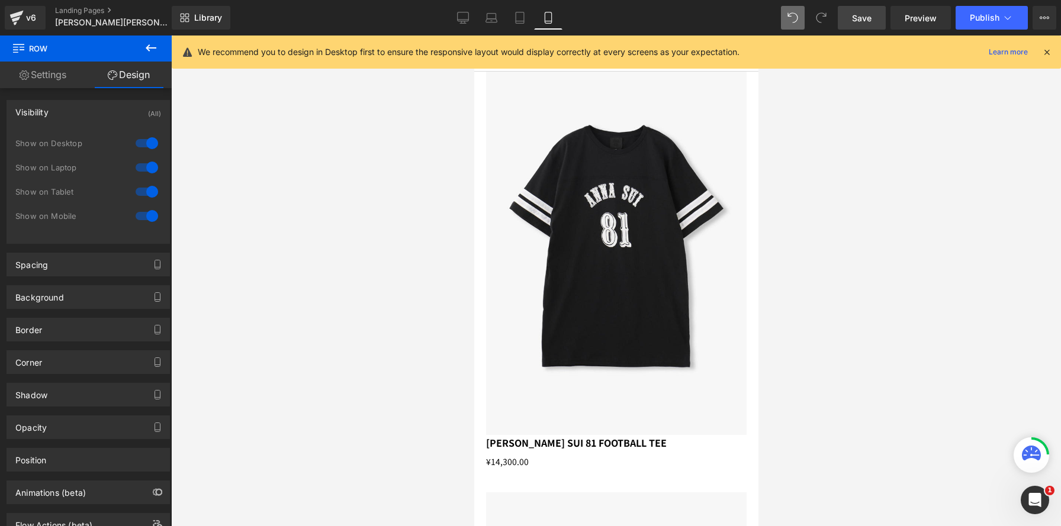
click at [148, 221] on div at bounding box center [147, 216] width 28 height 19
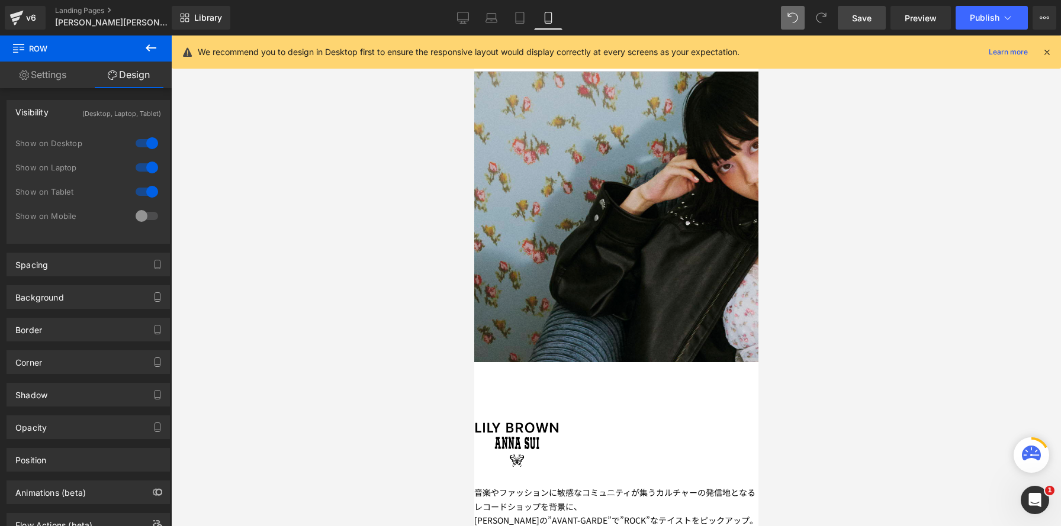
click at [473, 36] on span "Row" at bounding box center [473, 36] width 0 height 0
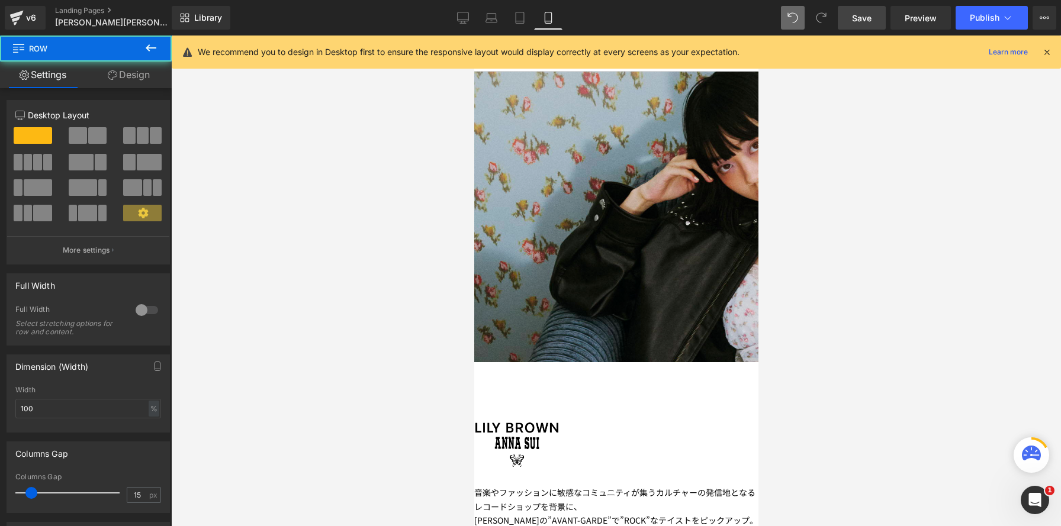
drag, startPoint x: 139, startPoint y: 75, endPoint x: 150, endPoint y: 141, distance: 67.7
click at [139, 75] on link "Design" at bounding box center [129, 75] width 86 height 27
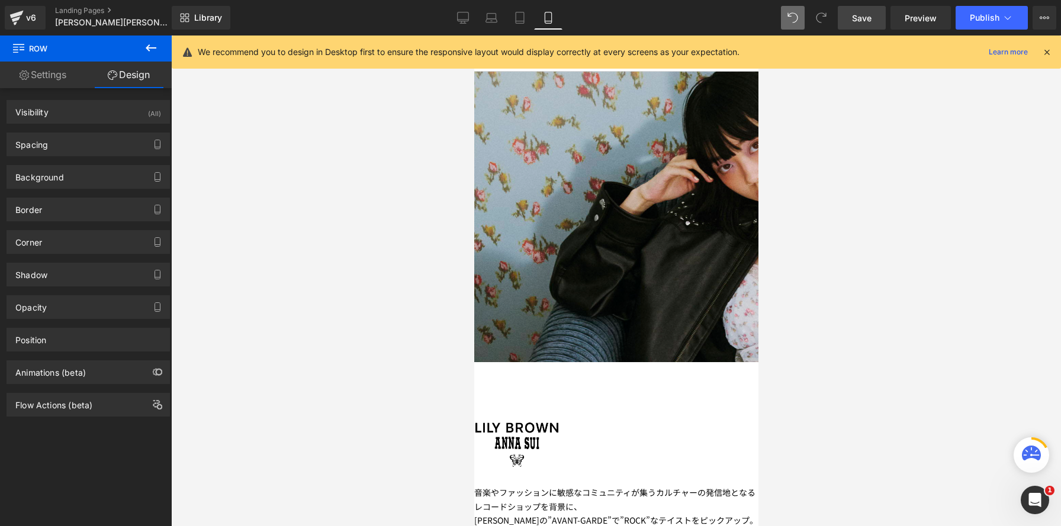
drag, startPoint x: 150, startPoint y: 115, endPoint x: 150, endPoint y: 173, distance: 58.6
click at [150, 115] on div "(All)" at bounding box center [154, 111] width 13 height 20
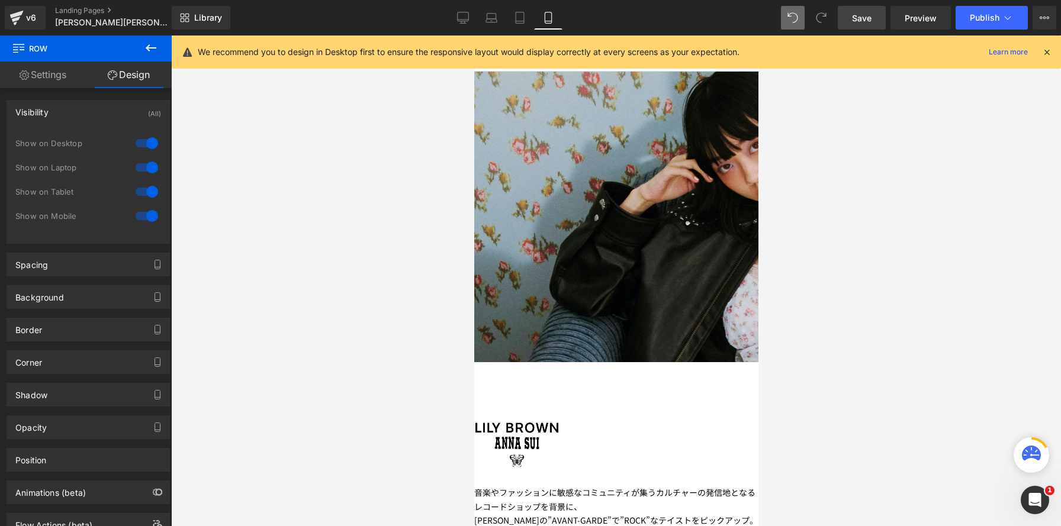
click at [147, 146] on div at bounding box center [147, 143] width 28 height 19
drag, startPoint x: 146, startPoint y: 164, endPoint x: 143, endPoint y: 178, distance: 13.9
click at [146, 164] on div at bounding box center [147, 167] width 28 height 19
click at [143, 192] on div at bounding box center [147, 191] width 28 height 19
click at [528, 421] on div at bounding box center [615, 444] width 284 height 47
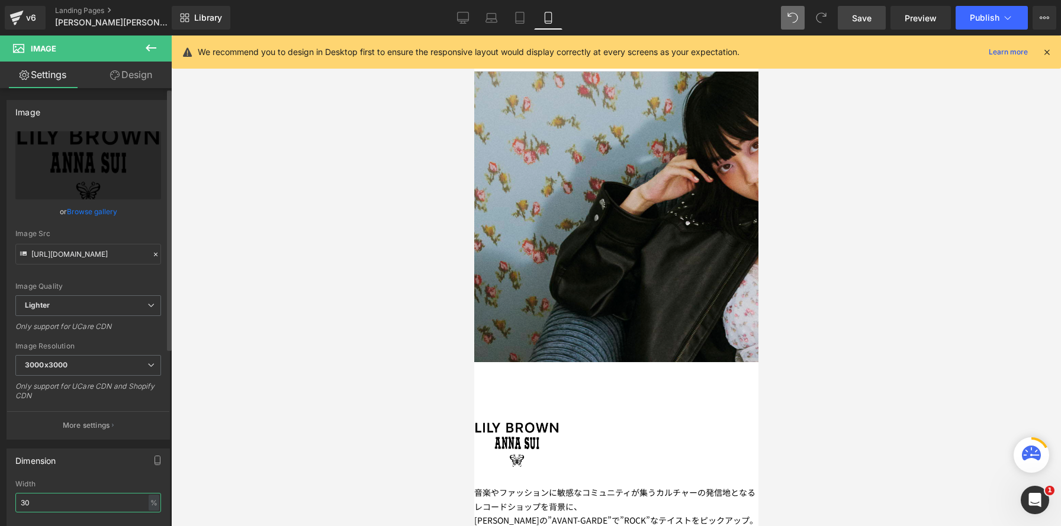
drag, startPoint x: 29, startPoint y: 503, endPoint x: 20, endPoint y: 499, distance: 10.1
click at [20, 500] on input "30" at bounding box center [88, 503] width 146 height 20
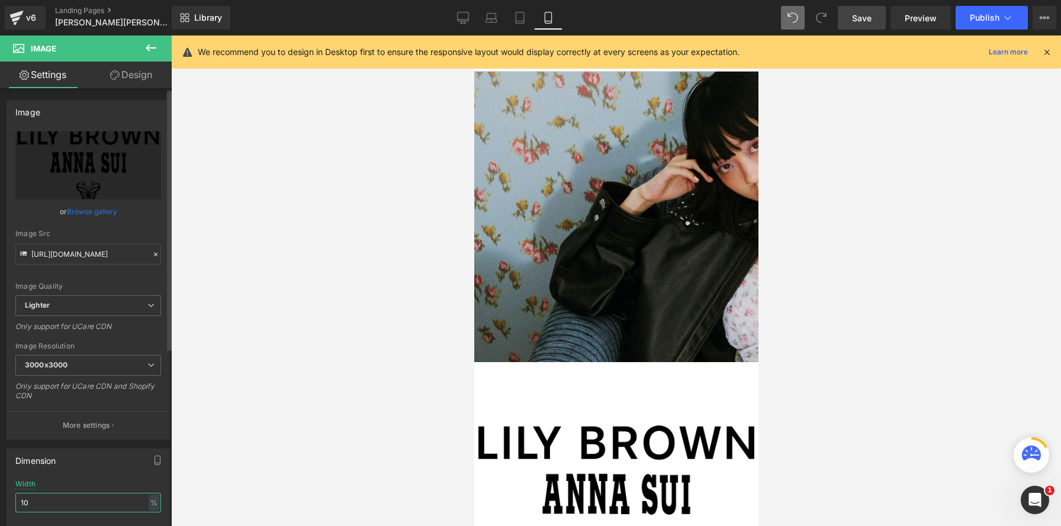
type input "1"
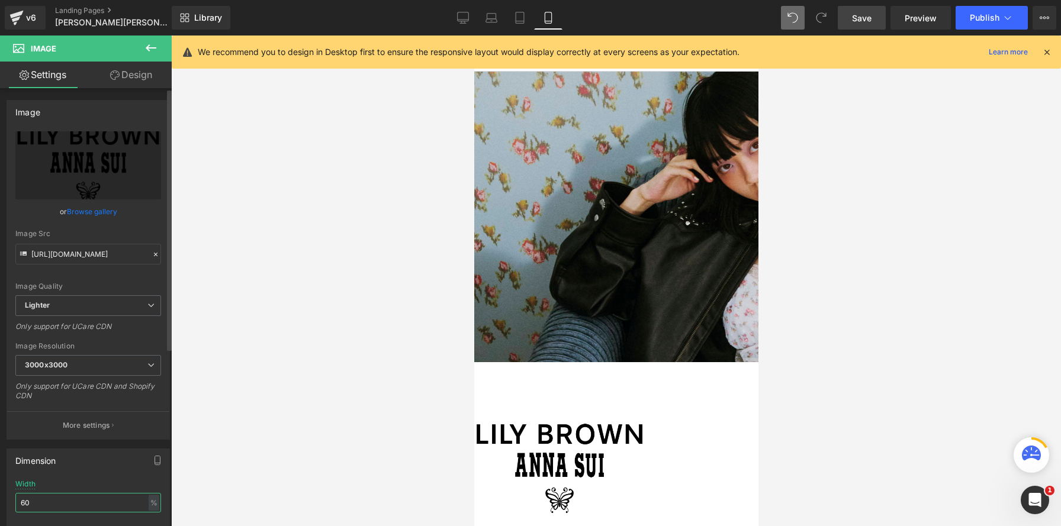
type input "60"
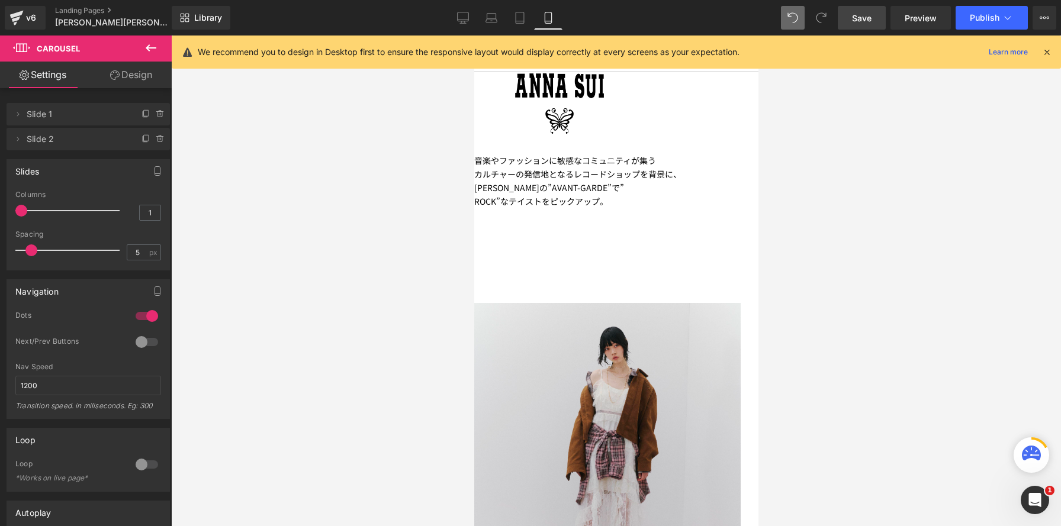
click at [473, 36] on span "Carousel" at bounding box center [473, 36] width 0 height 0
type input "2"
click at [42, 211] on div at bounding box center [70, 211] width 98 height 24
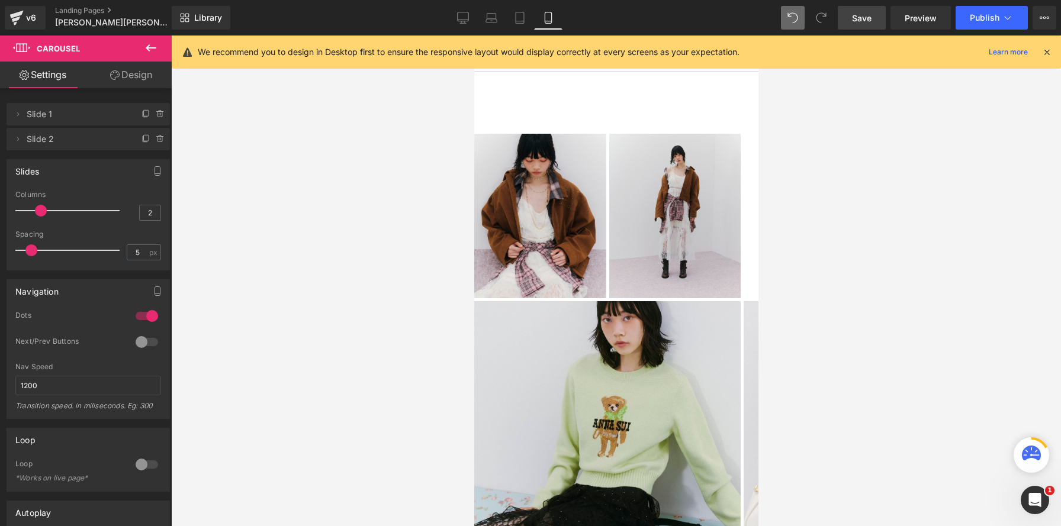
click at [473, 36] on link at bounding box center [473, 36] width 0 height 0
click at [473, 36] on icon at bounding box center [473, 36] width 0 height 0
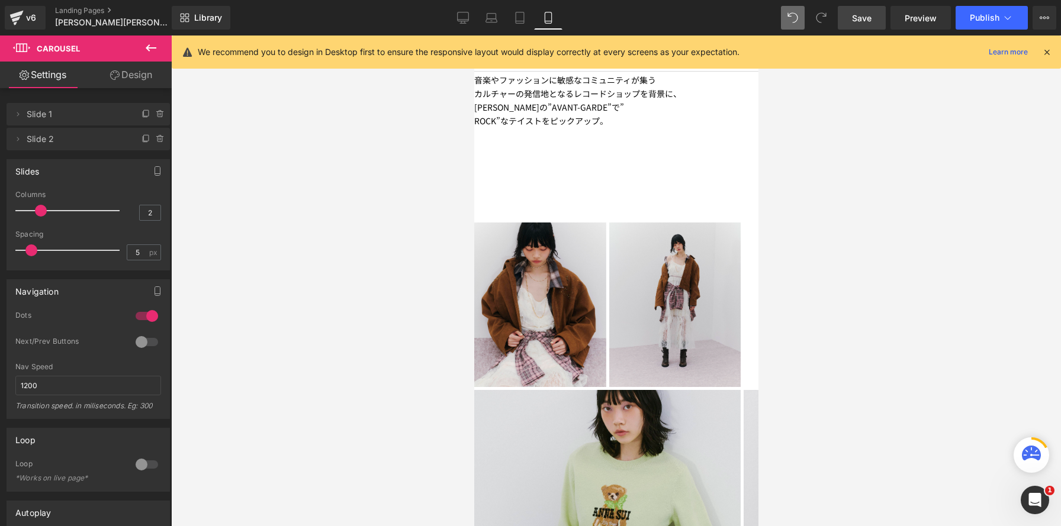
click at [473, 36] on span "Carousel" at bounding box center [473, 36] width 0 height 0
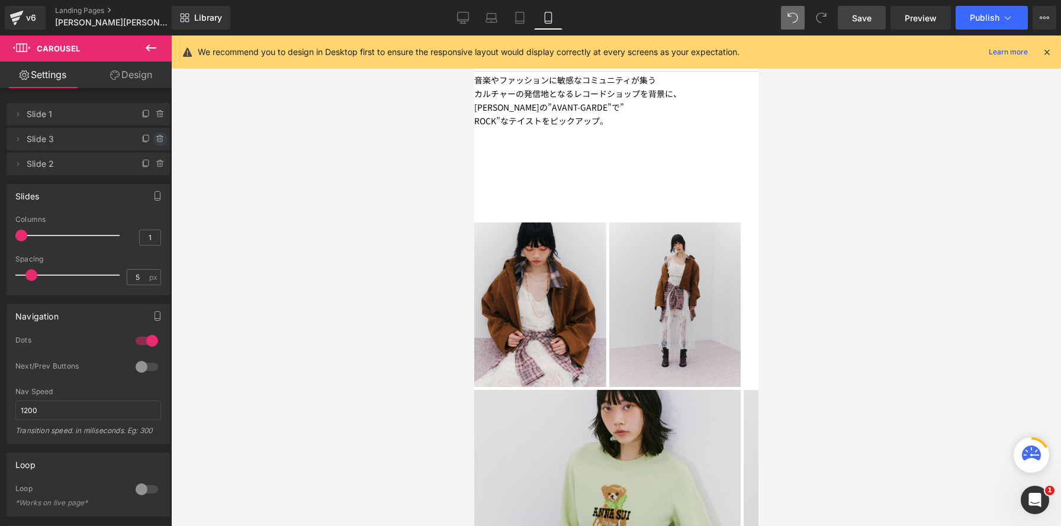
click at [156, 138] on icon at bounding box center [160, 138] width 9 height 9
click at [156, 138] on button "Delete" at bounding box center [147, 139] width 37 height 15
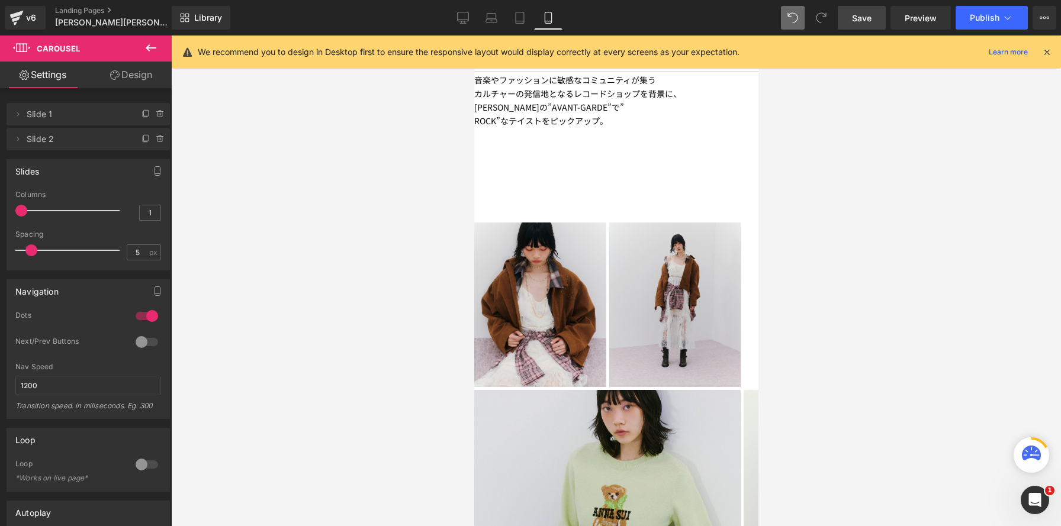
click at [156, 138] on icon at bounding box center [160, 138] width 9 height 9
click at [156, 138] on button "Delete" at bounding box center [147, 139] width 37 height 15
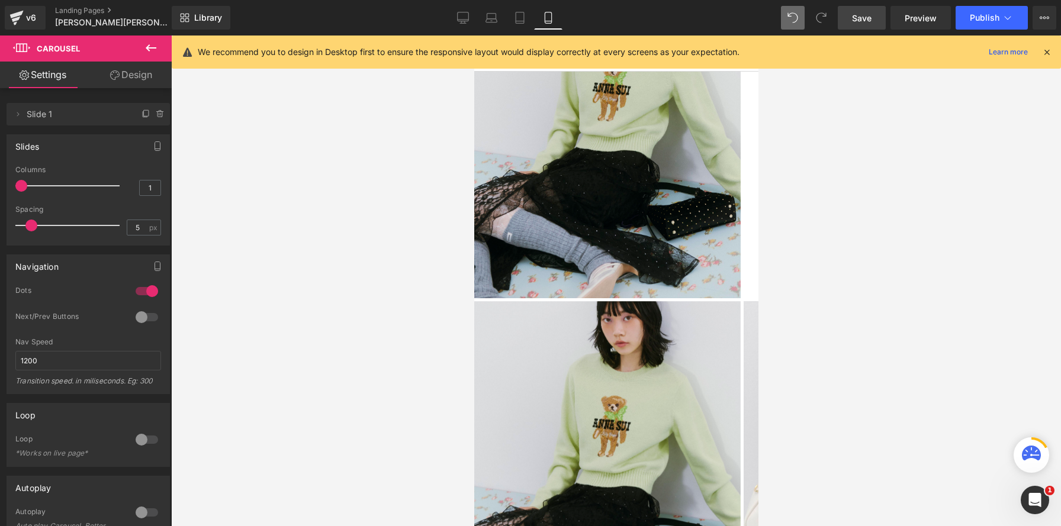
click at [597, 298] on div "Image Image Image ‹ › [GEOGRAPHIC_DATA]" at bounding box center [615, 466] width 284 height 336
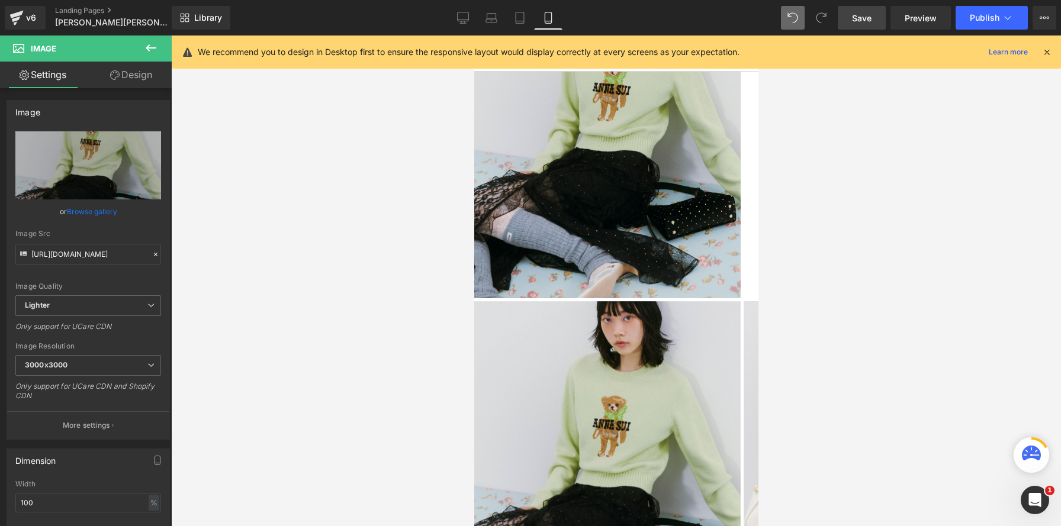
click at [473, 36] on span "Carousel" at bounding box center [473, 36] width 0 height 0
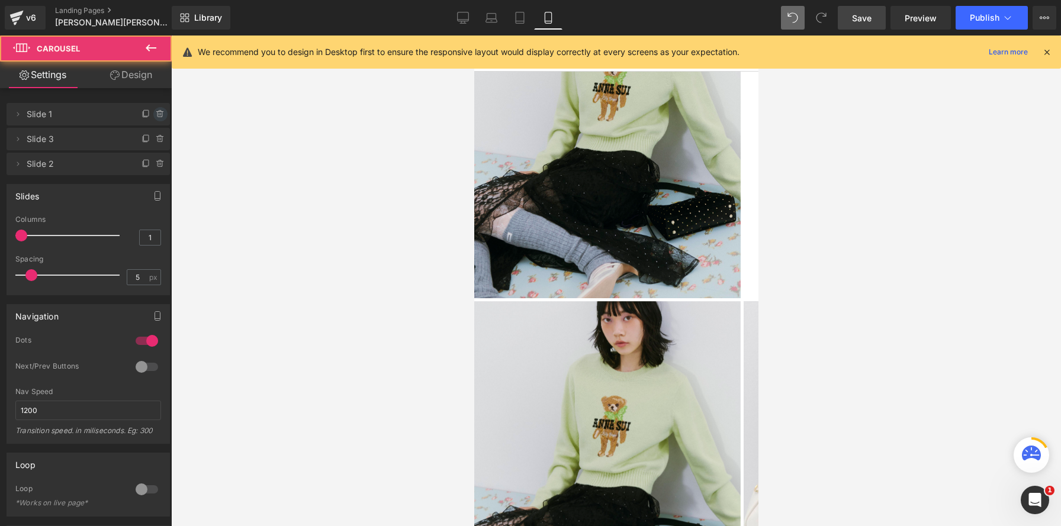
click at [156, 117] on icon at bounding box center [160, 113] width 9 height 9
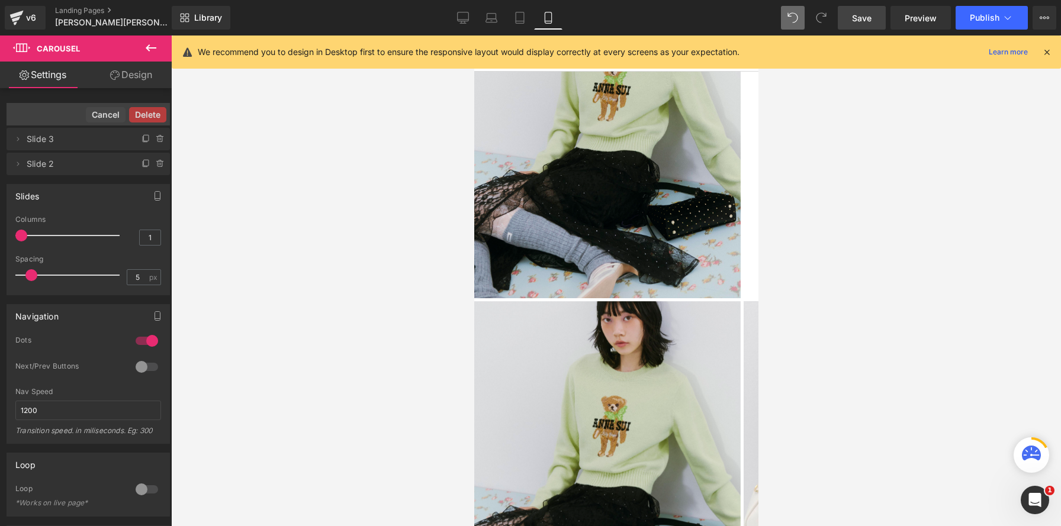
drag, startPoint x: 154, startPoint y: 116, endPoint x: 7, endPoint y: 205, distance: 171.5
click at [154, 116] on button "Delete" at bounding box center [147, 114] width 37 height 15
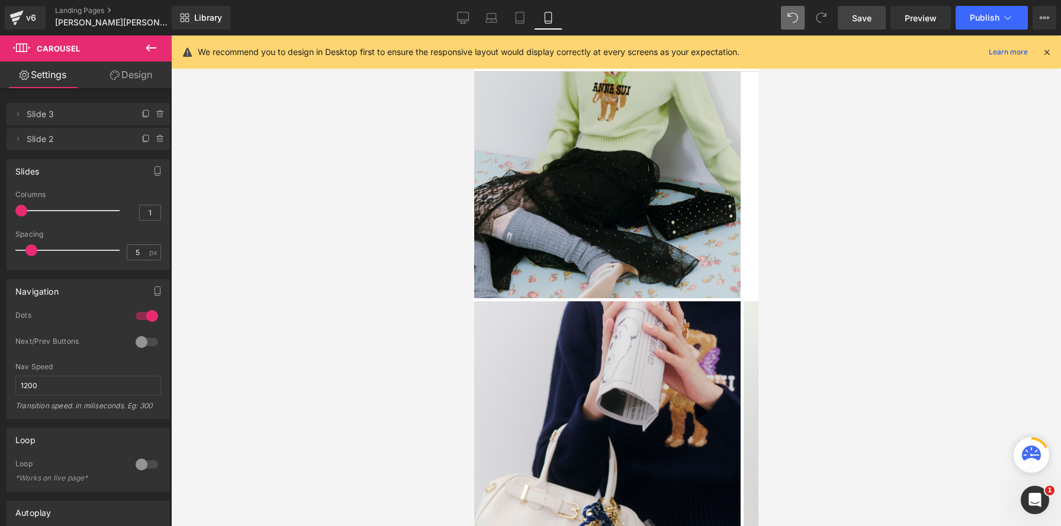
type input "2"
click at [44, 213] on div at bounding box center [70, 211] width 98 height 24
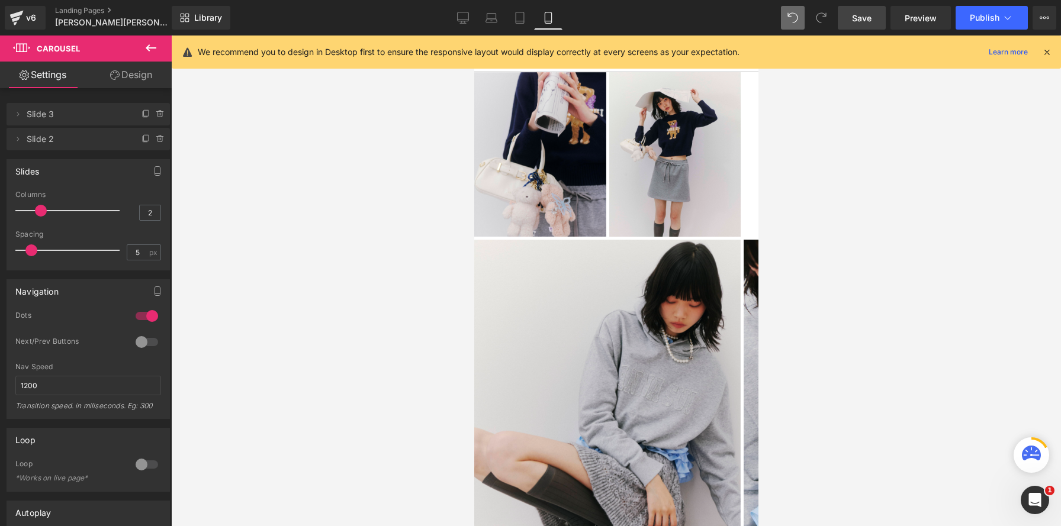
click at [473, 36] on span "Carousel" at bounding box center [473, 36] width 0 height 0
click at [59, 211] on div at bounding box center [70, 211] width 98 height 24
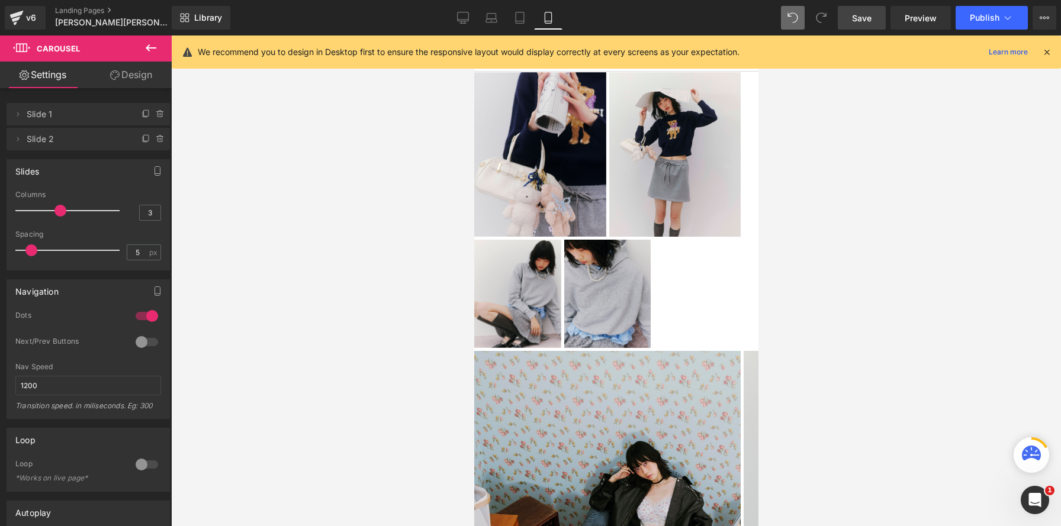
type input "2"
click at [38, 212] on div at bounding box center [70, 211] width 98 height 24
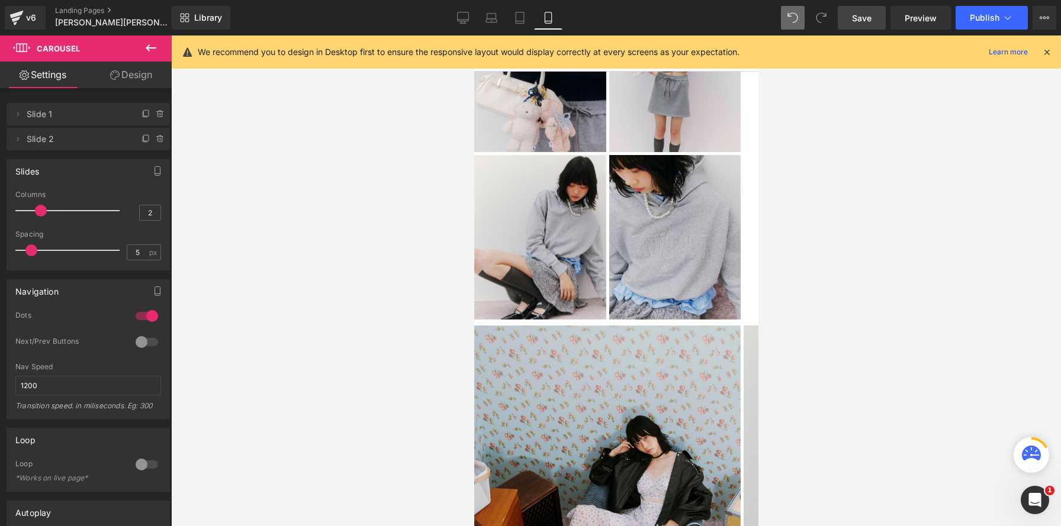
click at [473, 36] on span "Carousel" at bounding box center [473, 36] width 0 height 0
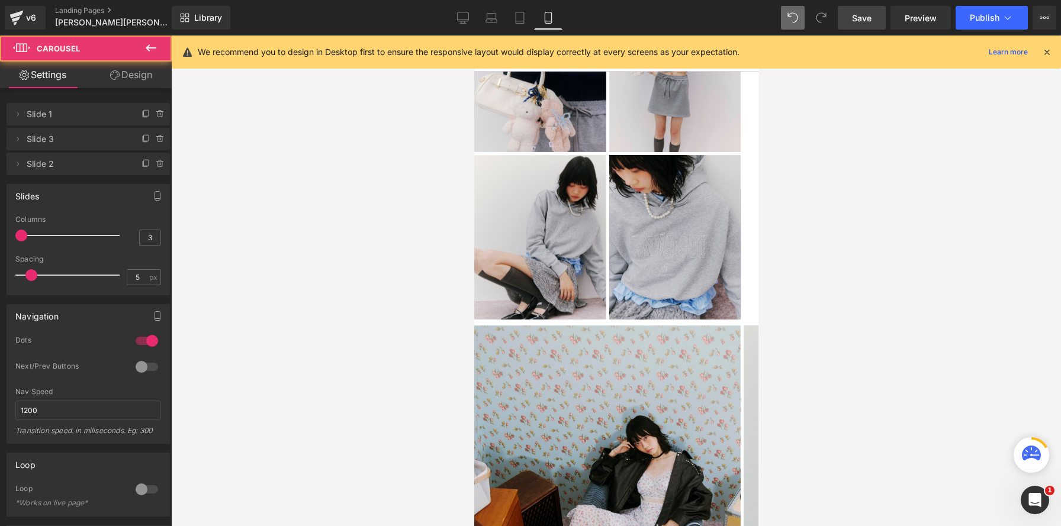
click at [56, 231] on div at bounding box center [70, 236] width 98 height 24
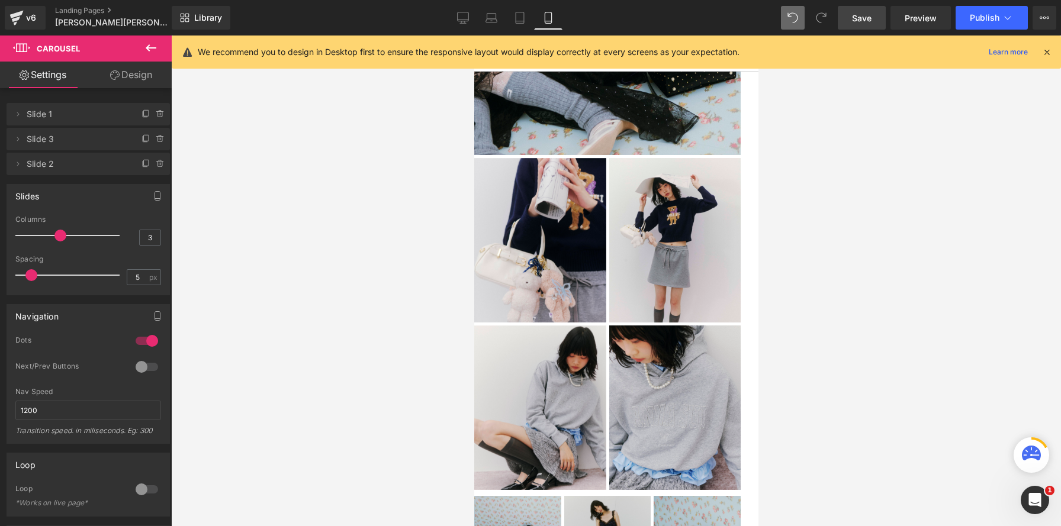
click at [473, 36] on span "Carousel" at bounding box center [473, 36] width 0 height 0
type input "2"
click at [33, 231] on div at bounding box center [70, 236] width 98 height 24
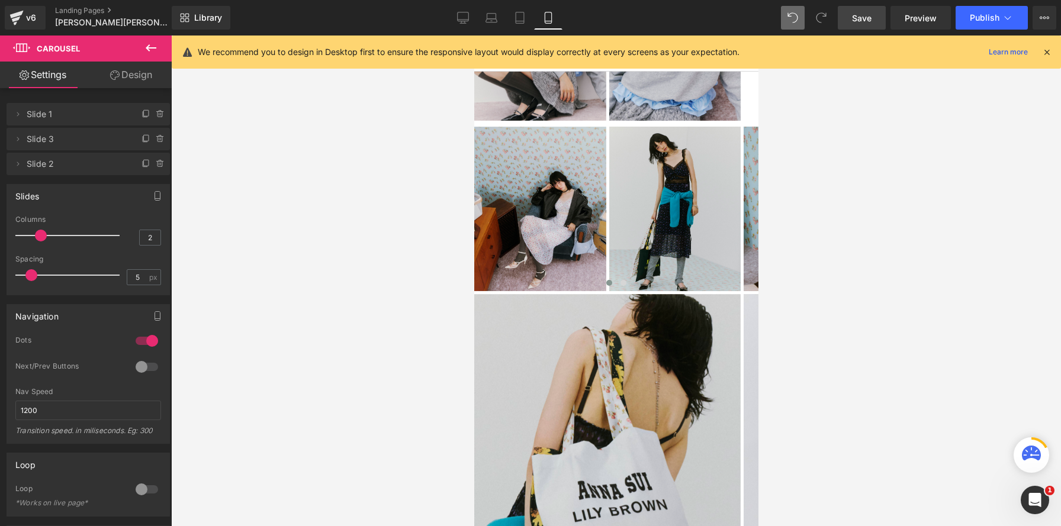
click at [605, 294] on img at bounding box center [606, 460] width 266 height 333
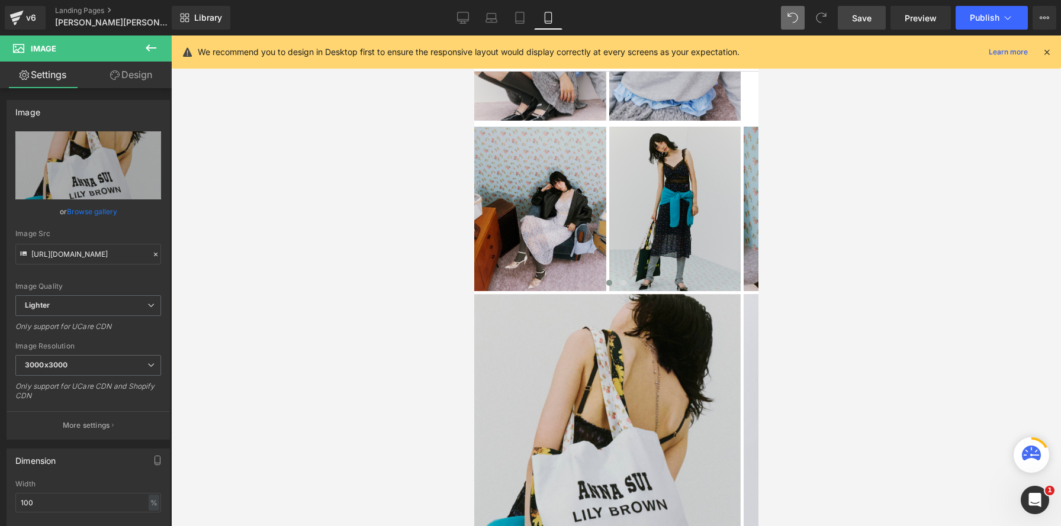
click at [473, 36] on span "Carousel" at bounding box center [473, 36] width 0 height 0
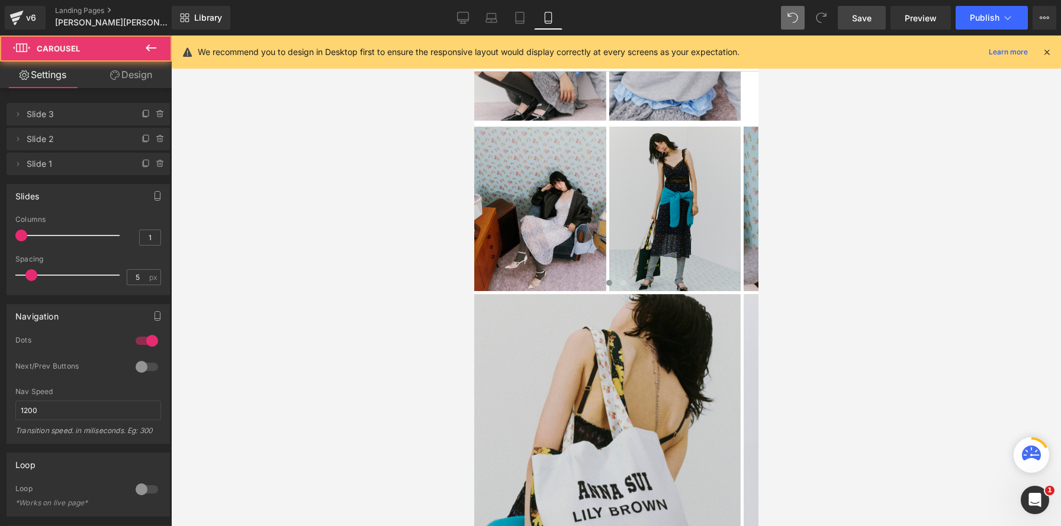
type input "3"
click at [56, 237] on div at bounding box center [70, 236] width 98 height 24
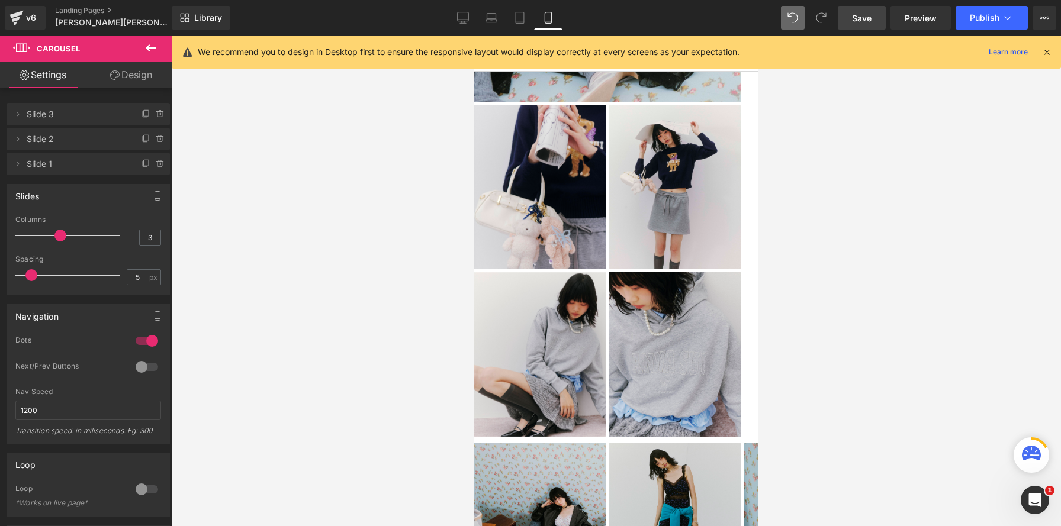
click at [473, 36] on icon at bounding box center [473, 36] width 0 height 0
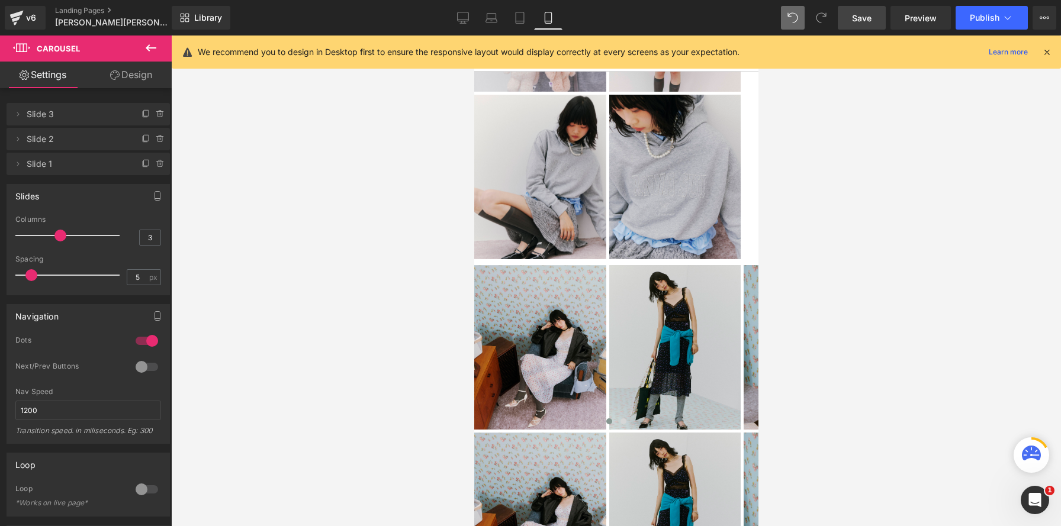
click at [626, 265] on img at bounding box center [674, 347] width 132 height 165
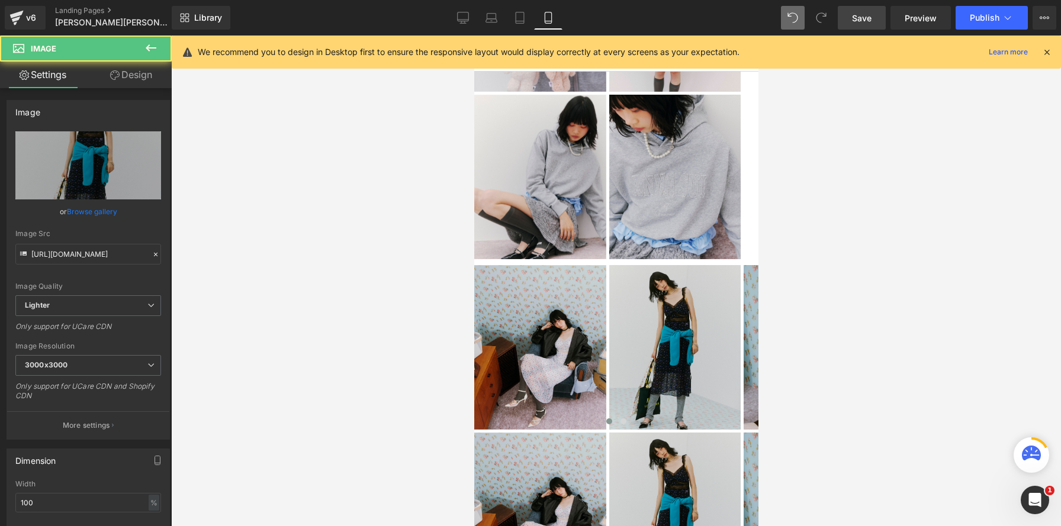
click at [473, 36] on link "Carousel" at bounding box center [473, 36] width 0 height 0
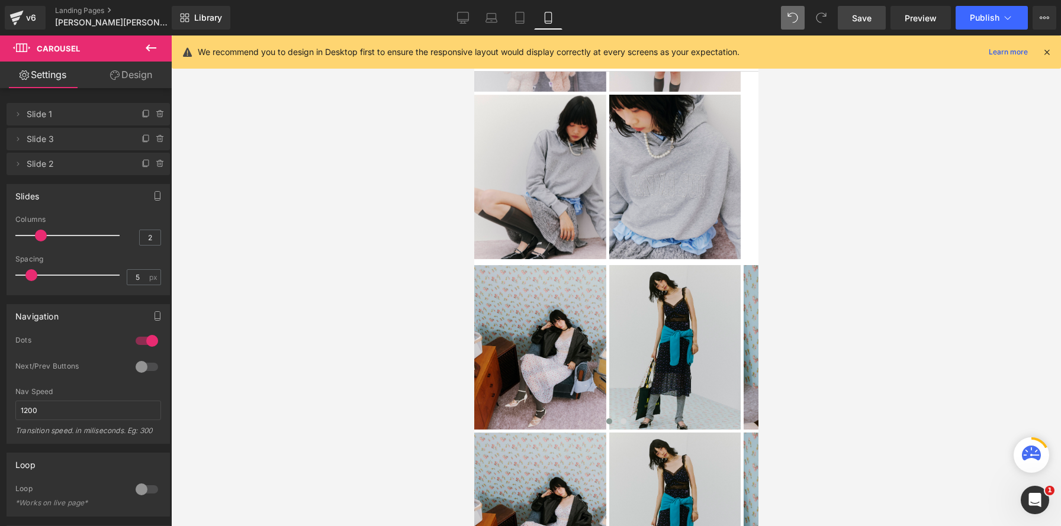
type input "1"
click at [23, 233] on div at bounding box center [70, 236] width 98 height 24
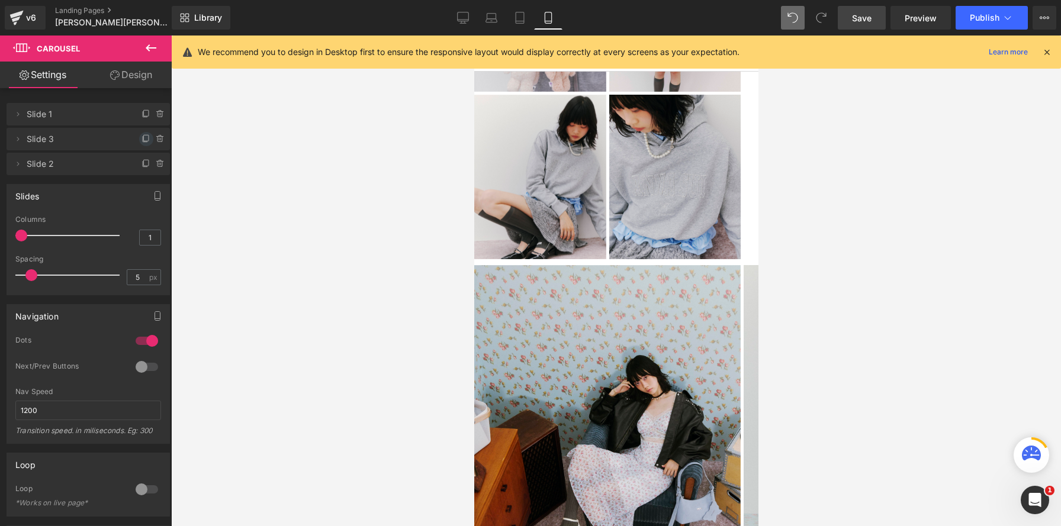
click at [147, 136] on span at bounding box center [146, 139] width 14 height 14
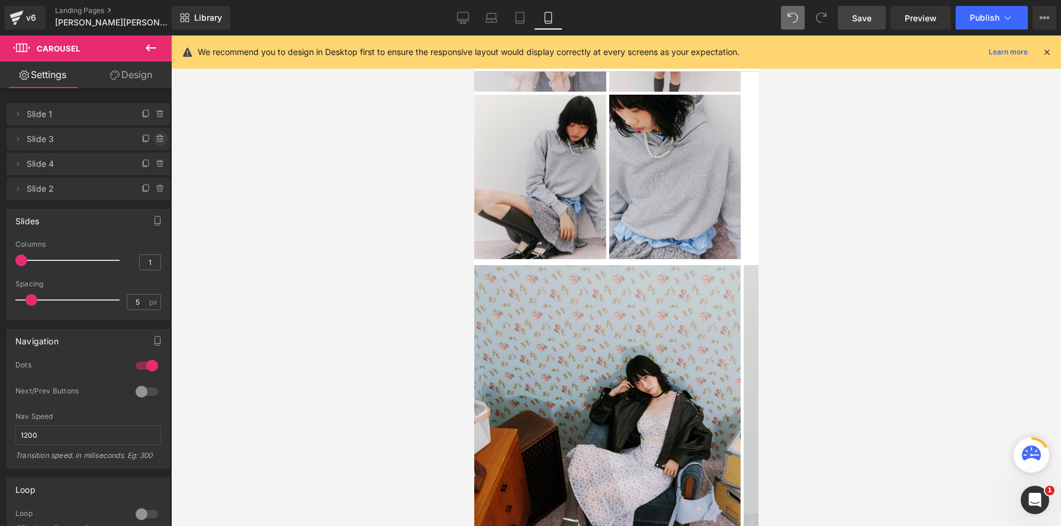
click at [153, 136] on span at bounding box center [160, 139] width 14 height 14
click at [155, 137] on button "Delete" at bounding box center [147, 139] width 37 height 15
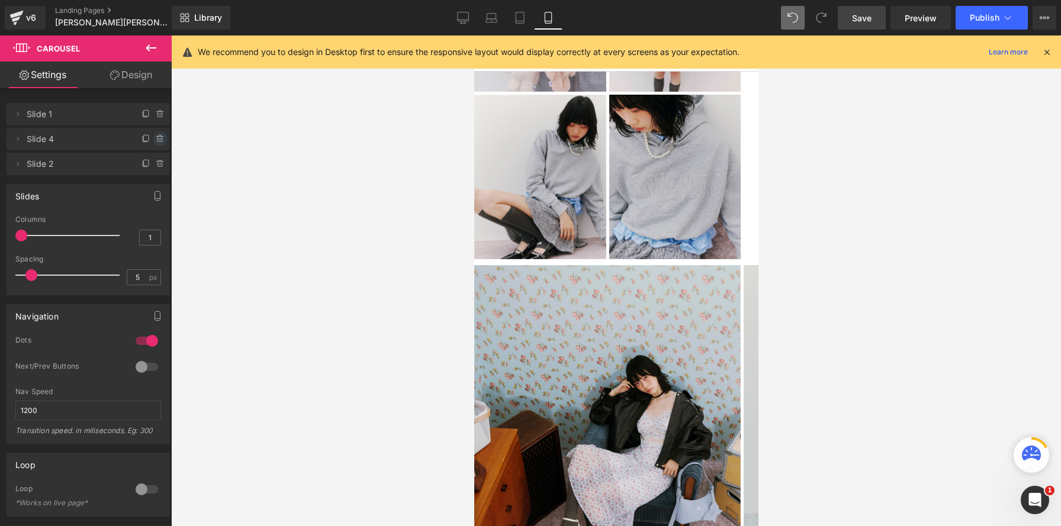
click at [156, 137] on icon at bounding box center [160, 138] width 9 height 9
click at [155, 137] on button "Delete" at bounding box center [147, 139] width 37 height 15
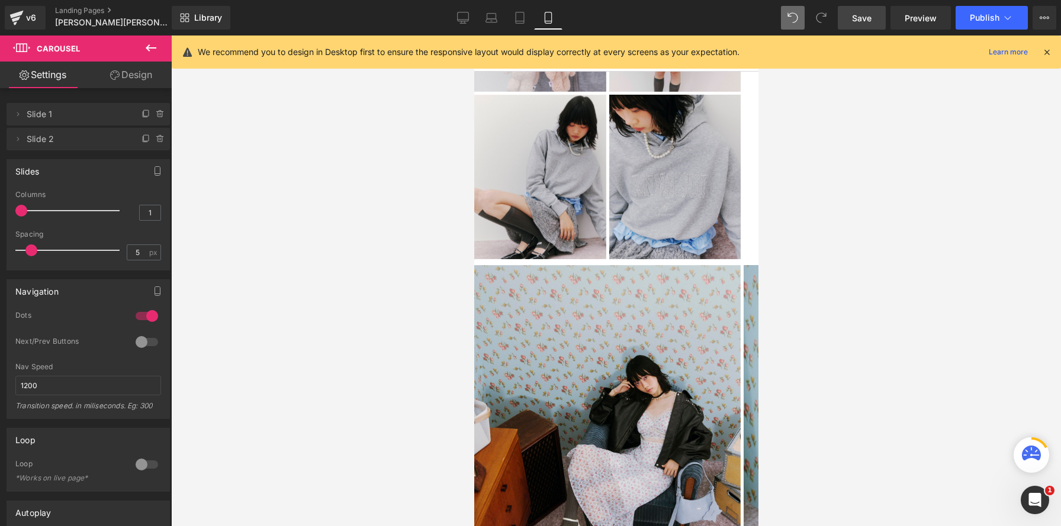
click at [156, 137] on icon at bounding box center [160, 138] width 9 height 9
click at [155, 137] on button "Delete" at bounding box center [147, 139] width 37 height 15
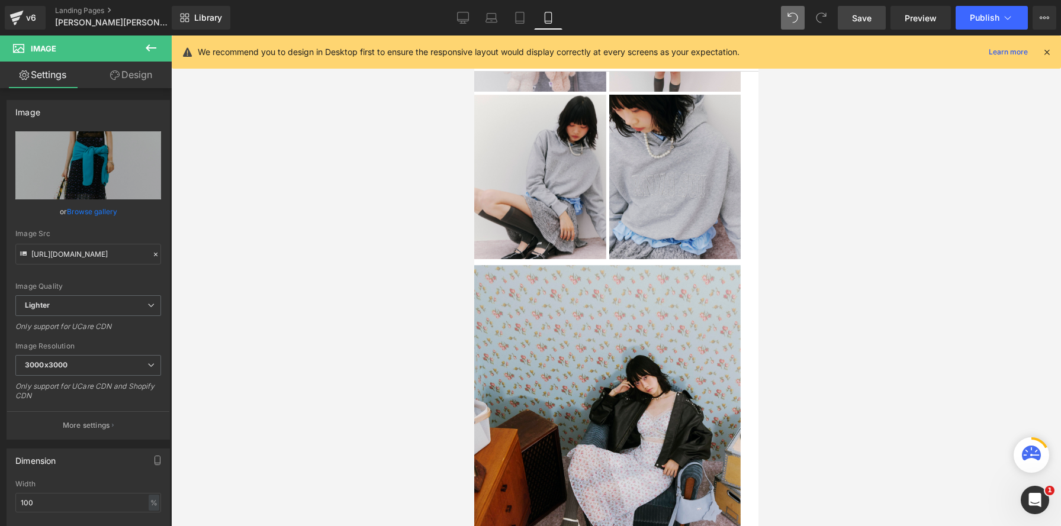
click at [473, 36] on span "Carousel" at bounding box center [473, 36] width 0 height 0
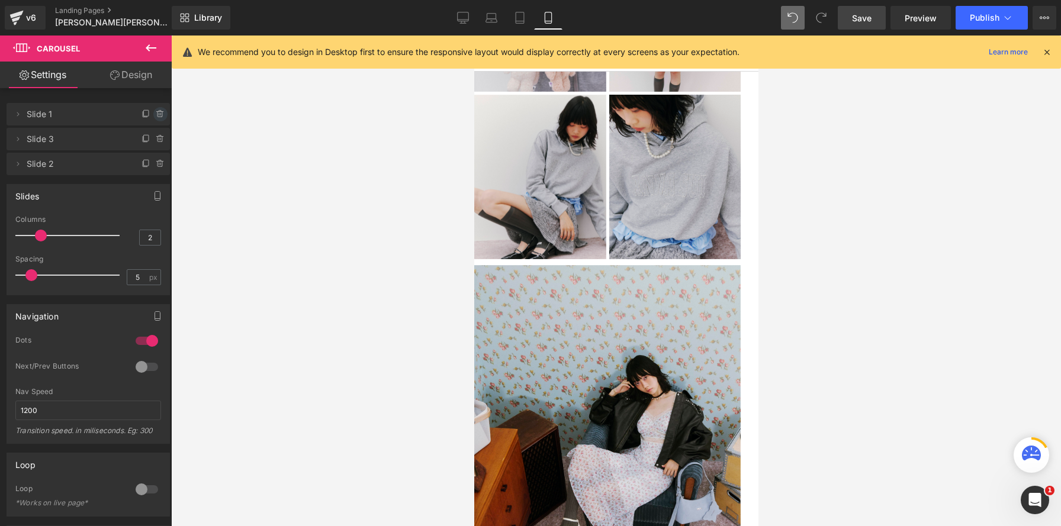
click at [160, 111] on span at bounding box center [160, 114] width 14 height 14
click at [159, 111] on button "Delete" at bounding box center [147, 114] width 37 height 15
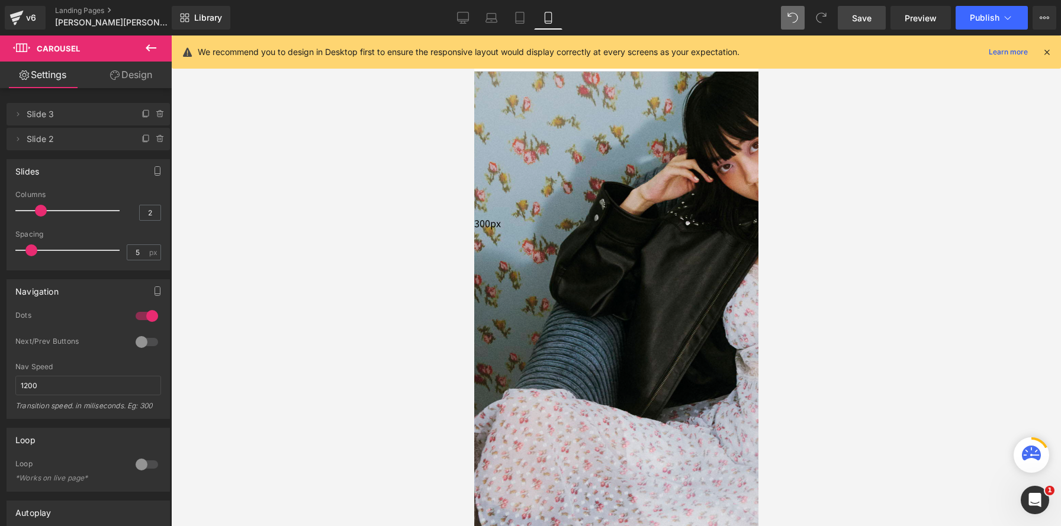
scroll to position [0, 0]
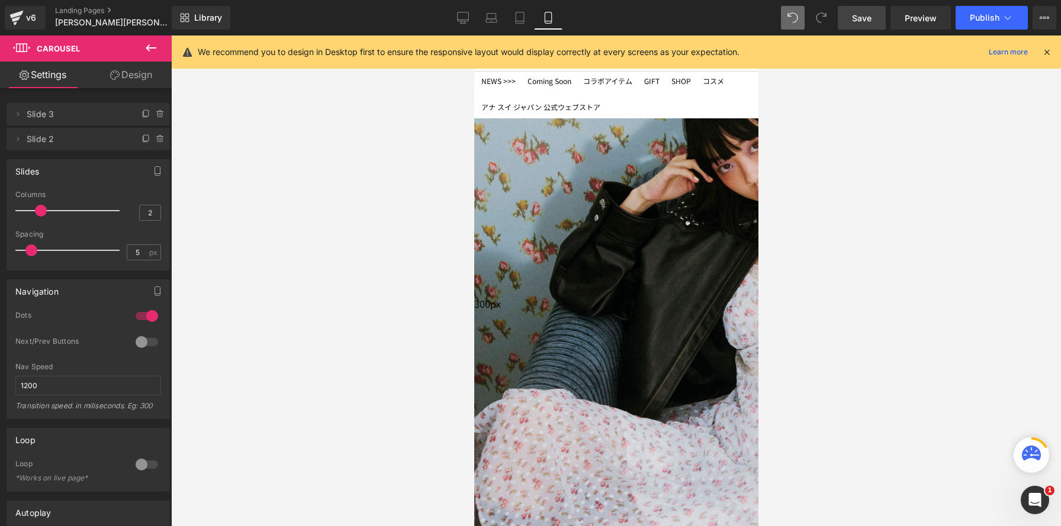
click at [589, 215] on div at bounding box center [615, 281] width 284 height 491
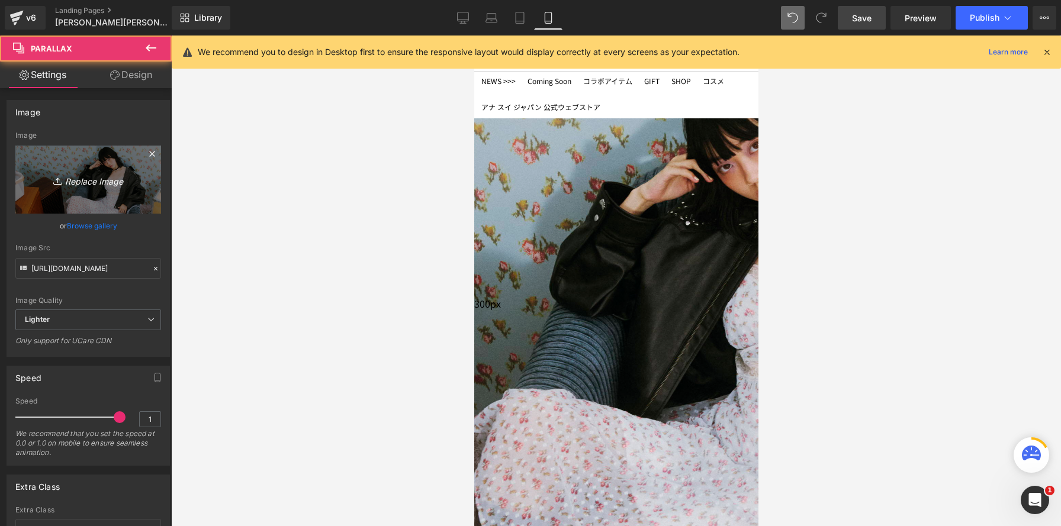
click at [56, 165] on link "Replace Image" at bounding box center [88, 180] width 146 height 68
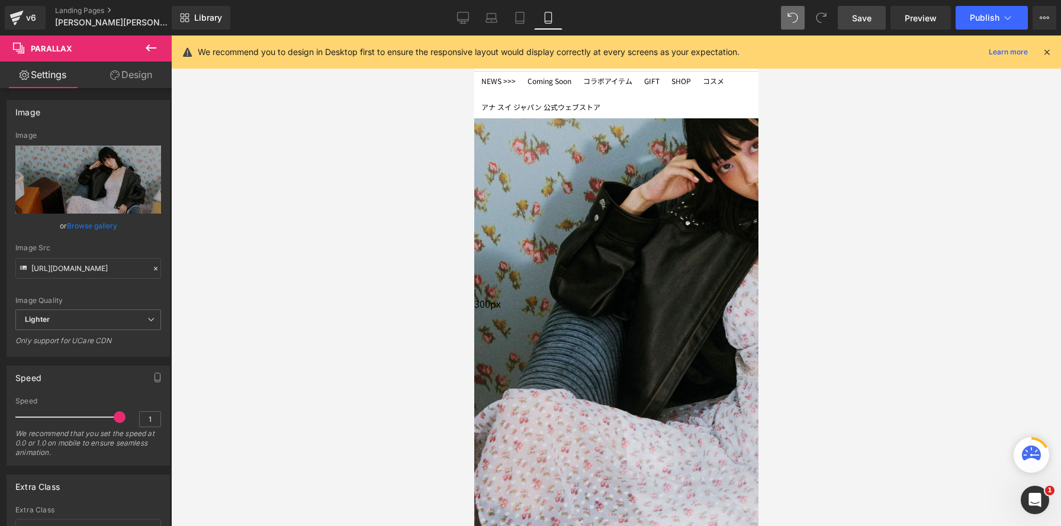
type input "C:\fakepath\20250707_lilybrownannasui3464 のコピー.jpg"
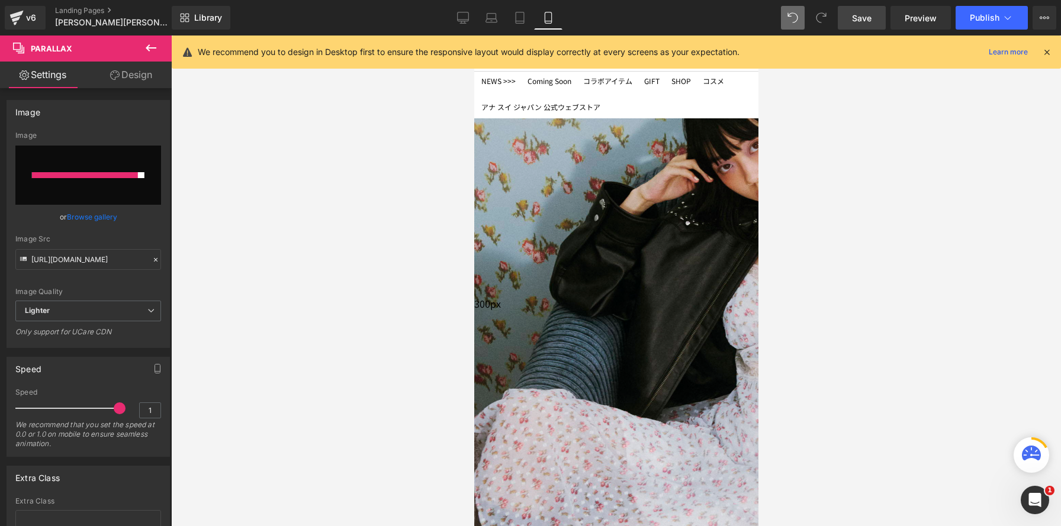
type input "[URL][DOMAIN_NAME]"
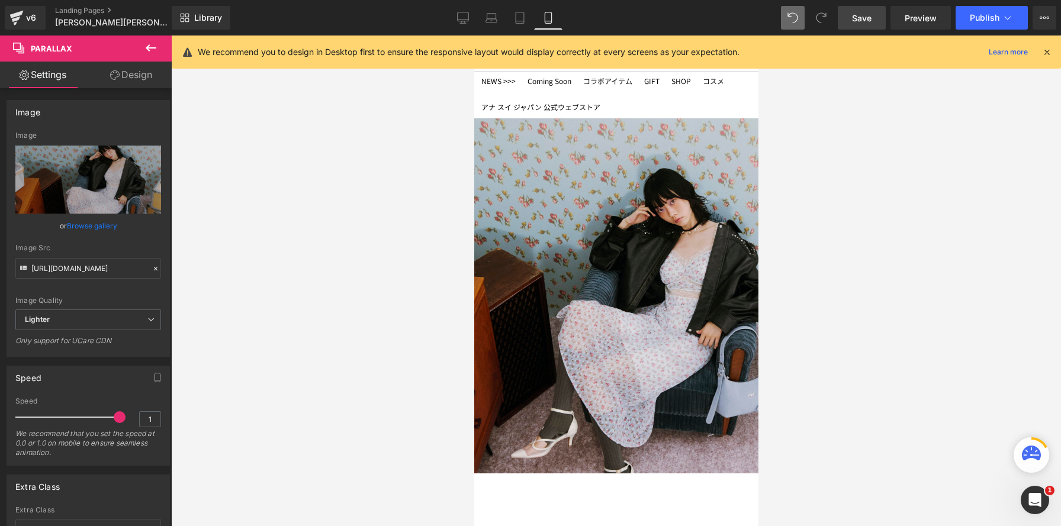
click at [613, 218] on div at bounding box center [615, 281] width 284 height 491
click at [145, 83] on link "Design" at bounding box center [131, 75] width 86 height 27
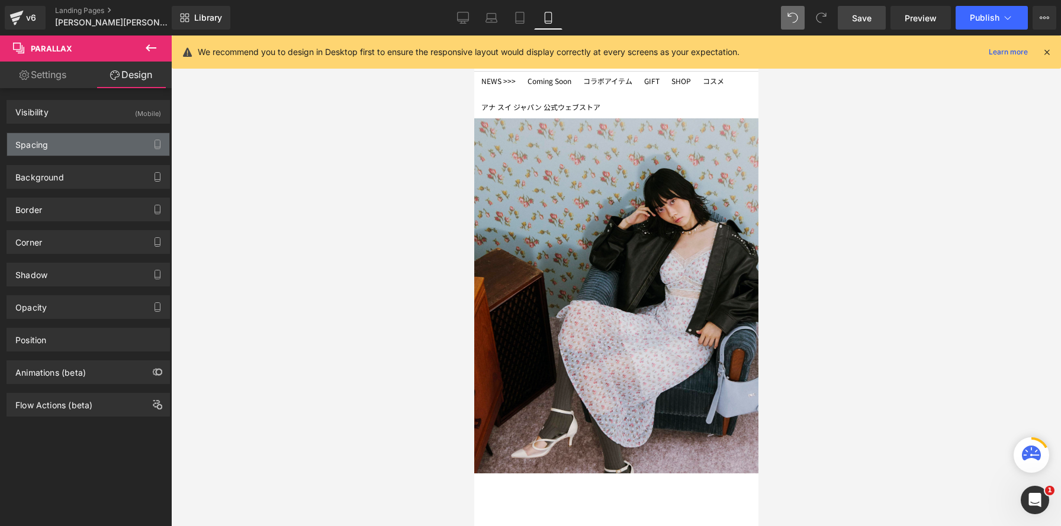
click at [111, 139] on div "Spacing" at bounding box center [88, 144] width 162 height 22
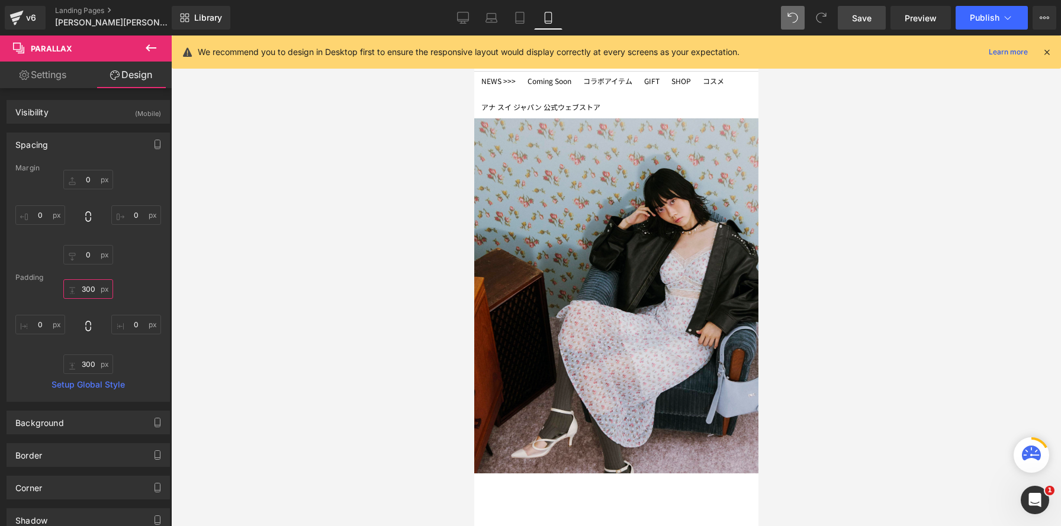
click at [87, 288] on input "300" at bounding box center [88, 289] width 50 height 20
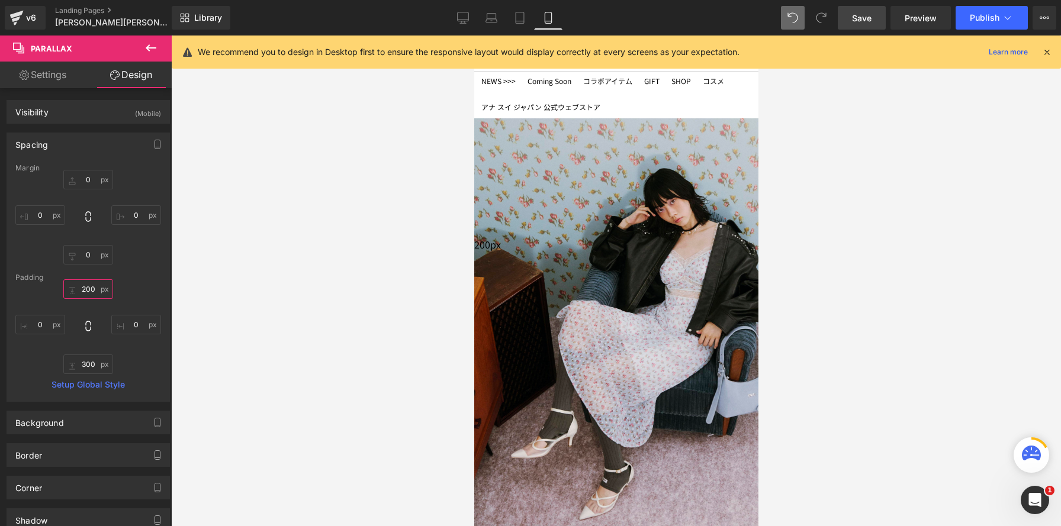
scroll to position [4222, 284]
type input "200"
drag, startPoint x: 86, startPoint y: 364, endPoint x: 127, endPoint y: 375, distance: 41.6
click at [87, 364] on input "300" at bounding box center [88, 364] width 50 height 20
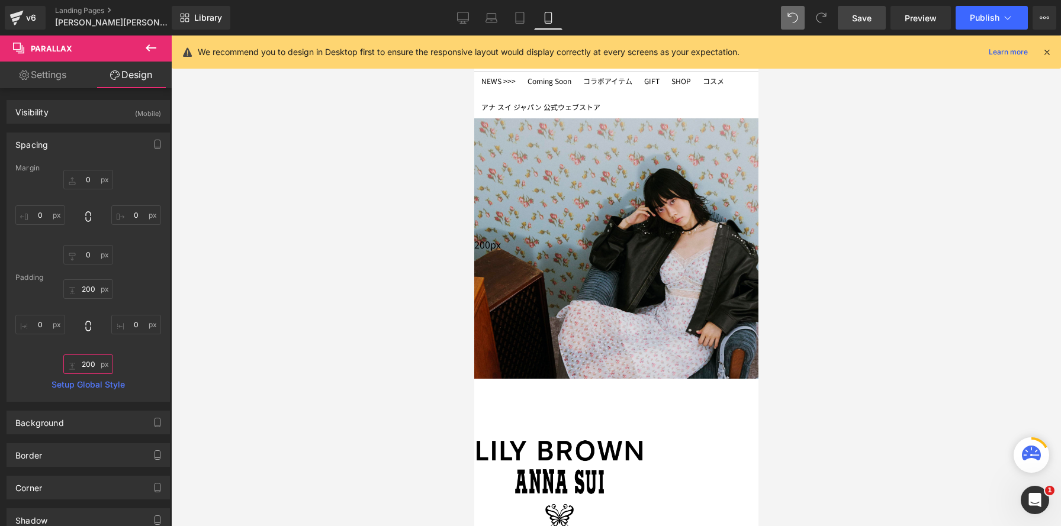
scroll to position [4163, 284]
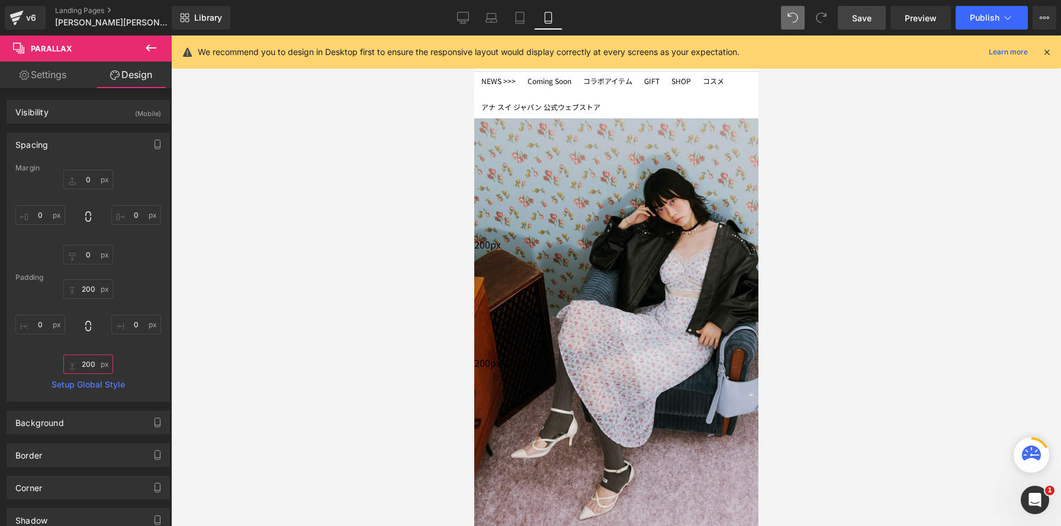
type input "200"
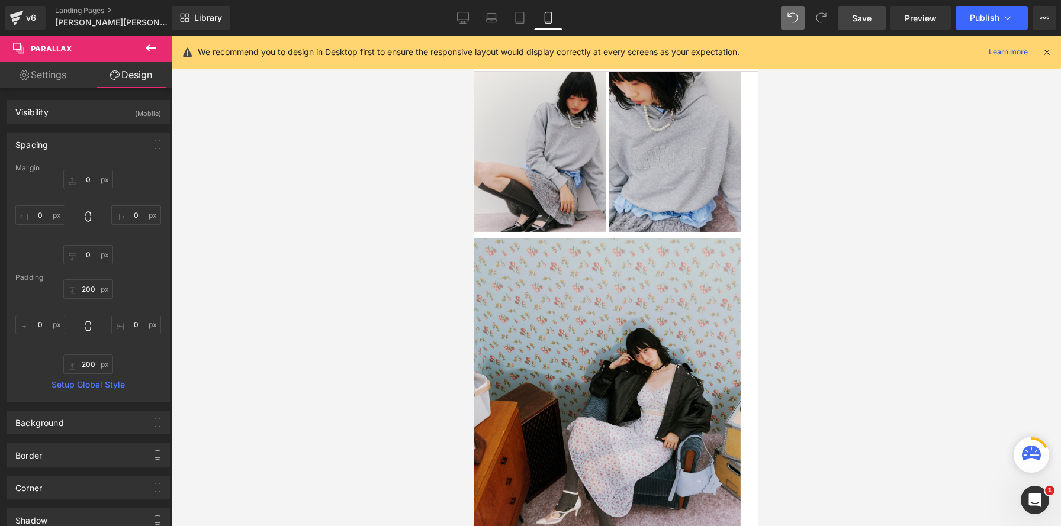
scroll to position [1513, 0]
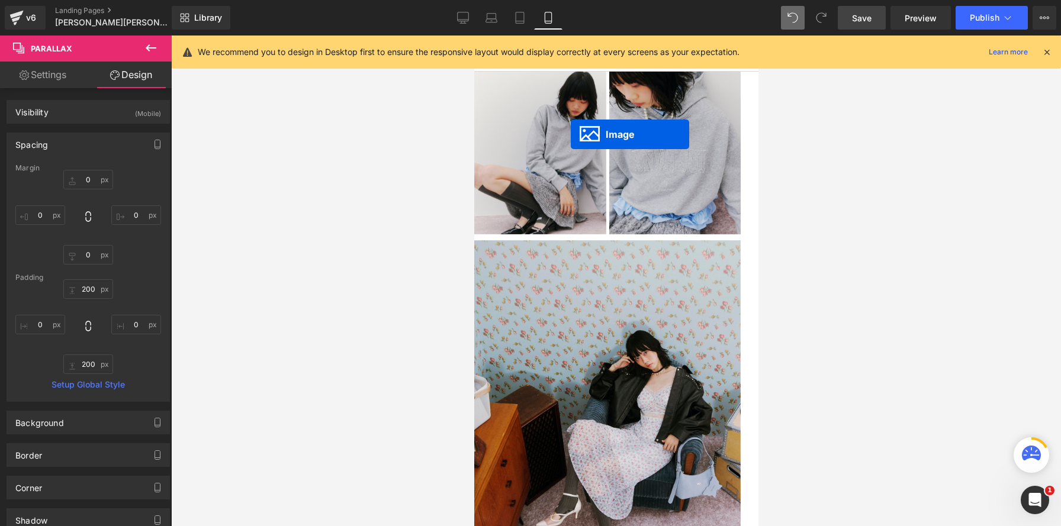
drag, startPoint x: 528, startPoint y: 438, endPoint x: 570, endPoint y: 134, distance: 306.5
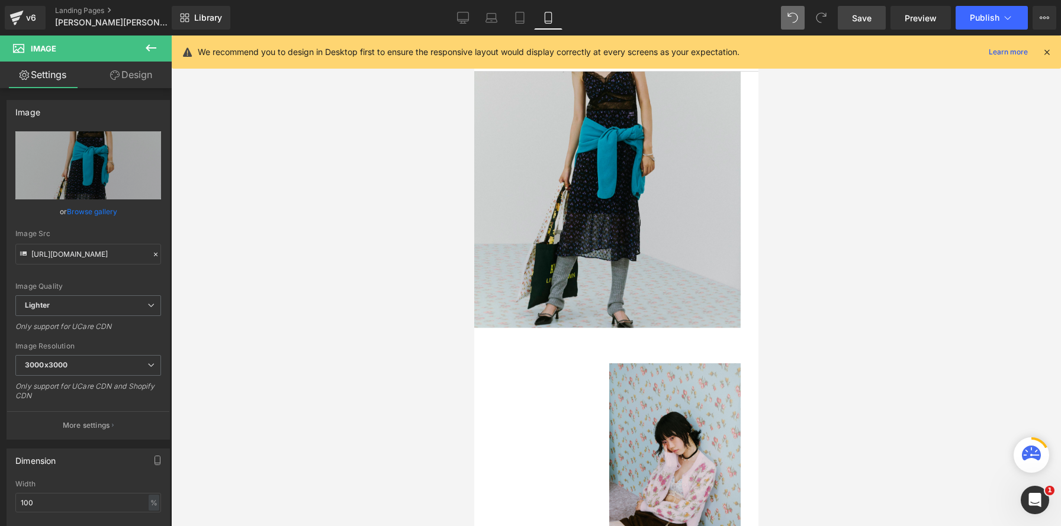
scroll to position [5, 6]
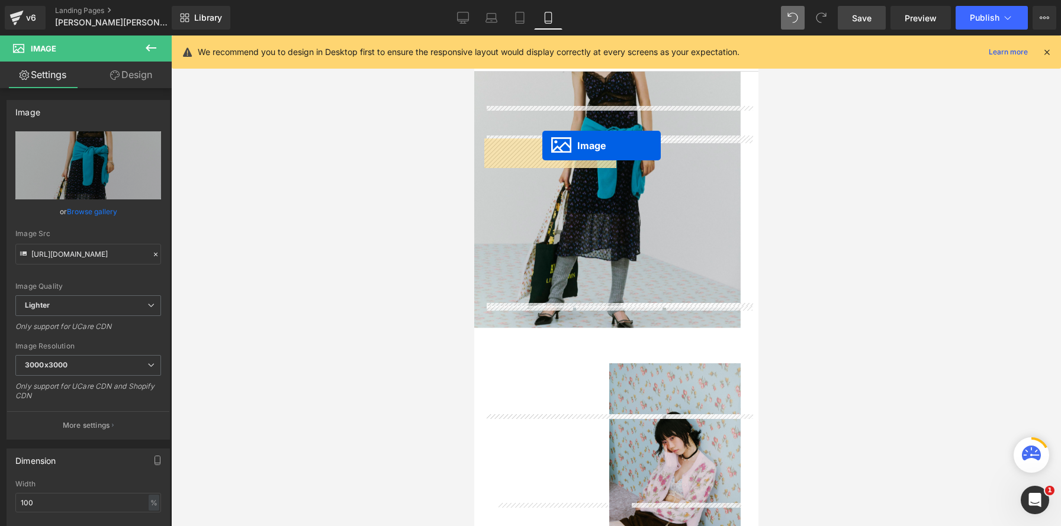
drag, startPoint x: 594, startPoint y: 270, endPoint x: 541, endPoint y: 146, distance: 135.5
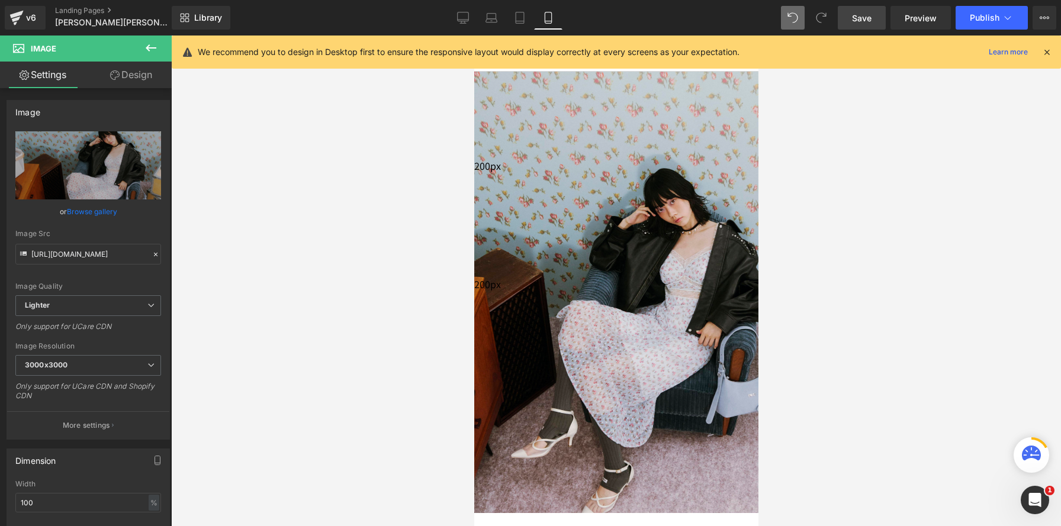
scroll to position [160, 0]
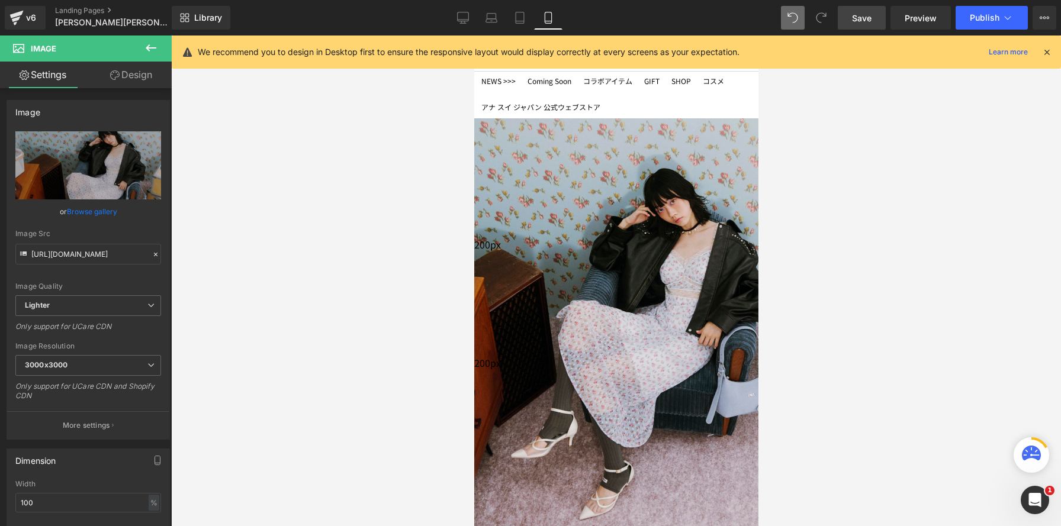
click at [146, 73] on link "Design" at bounding box center [131, 75] width 86 height 27
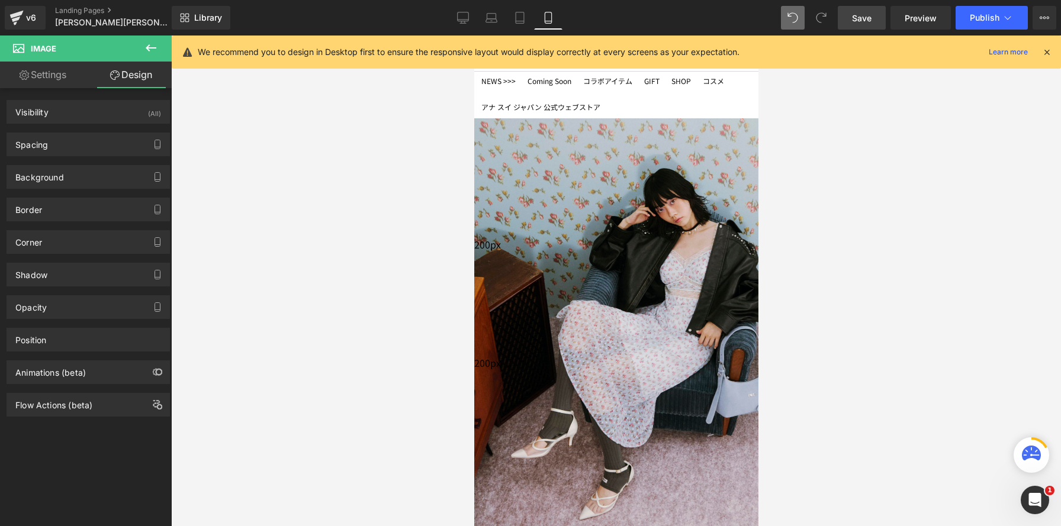
click at [862, 24] on link "Save" at bounding box center [861, 18] width 48 height 24
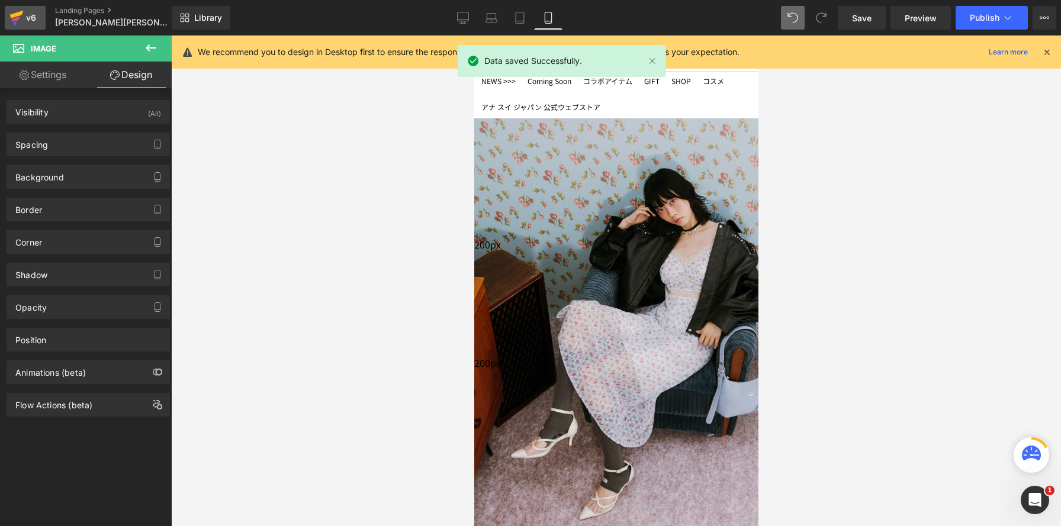
click at [11, 15] on icon at bounding box center [17, 15] width 14 height 8
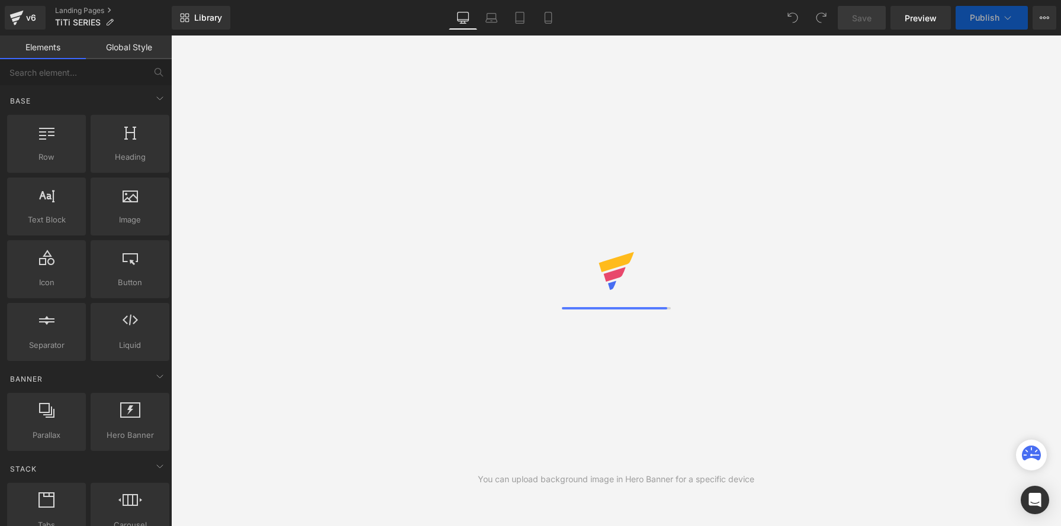
click at [550, 20] on icon at bounding box center [548, 18] width 12 height 12
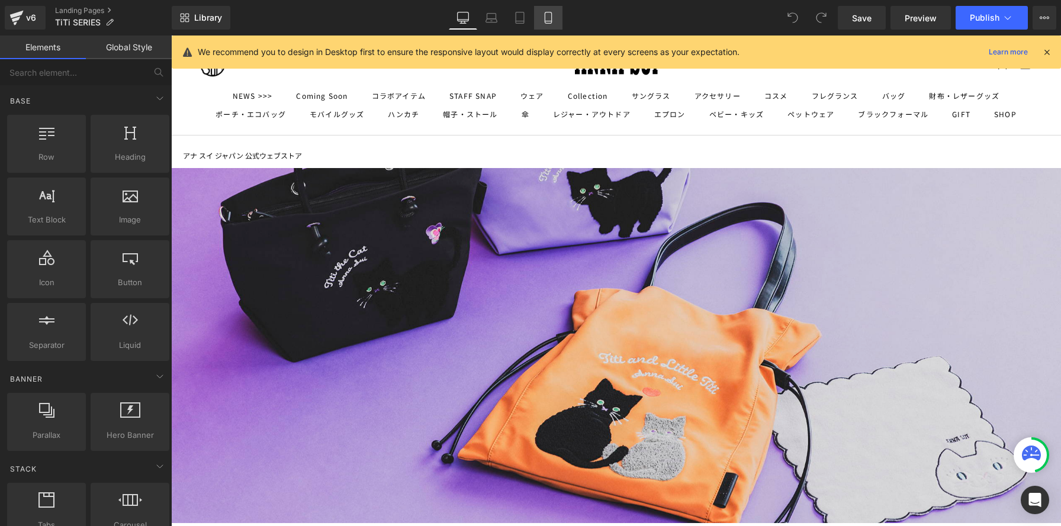
click at [549, 16] on icon at bounding box center [548, 18] width 12 height 12
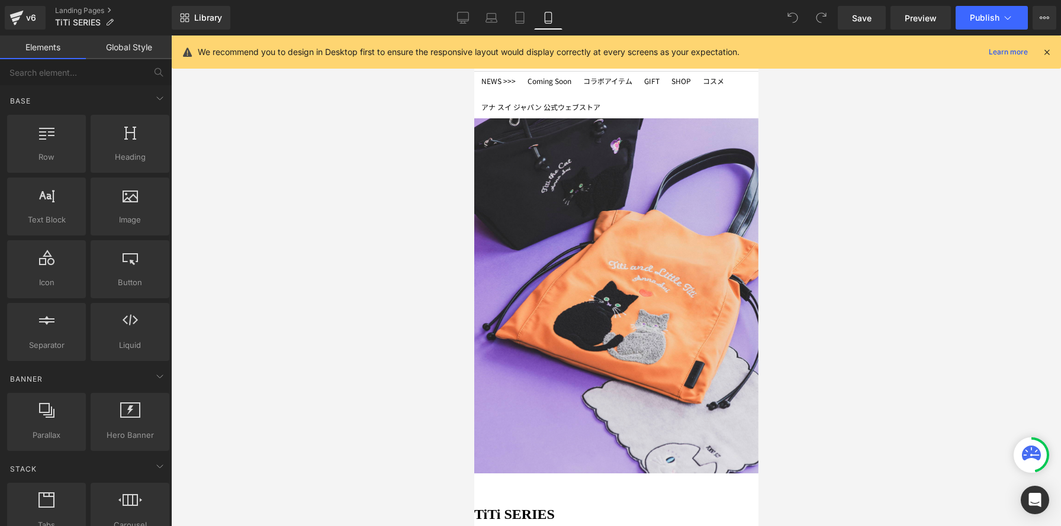
click at [659, 196] on div at bounding box center [615, 281] width 284 height 491
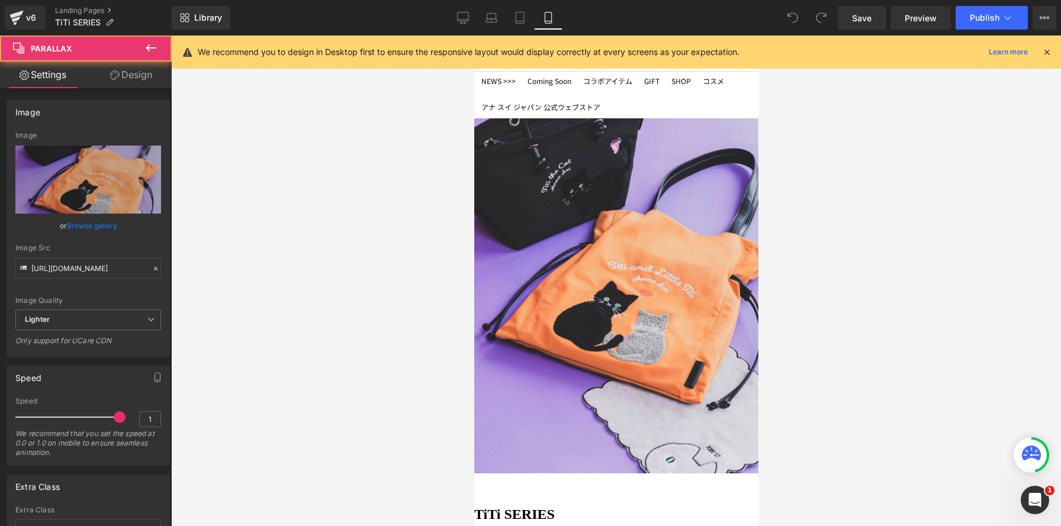
scroll to position [0, 0]
drag, startPoint x: 144, startPoint y: 70, endPoint x: 138, endPoint y: 86, distance: 17.0
click at [144, 70] on link "Design" at bounding box center [131, 75] width 86 height 27
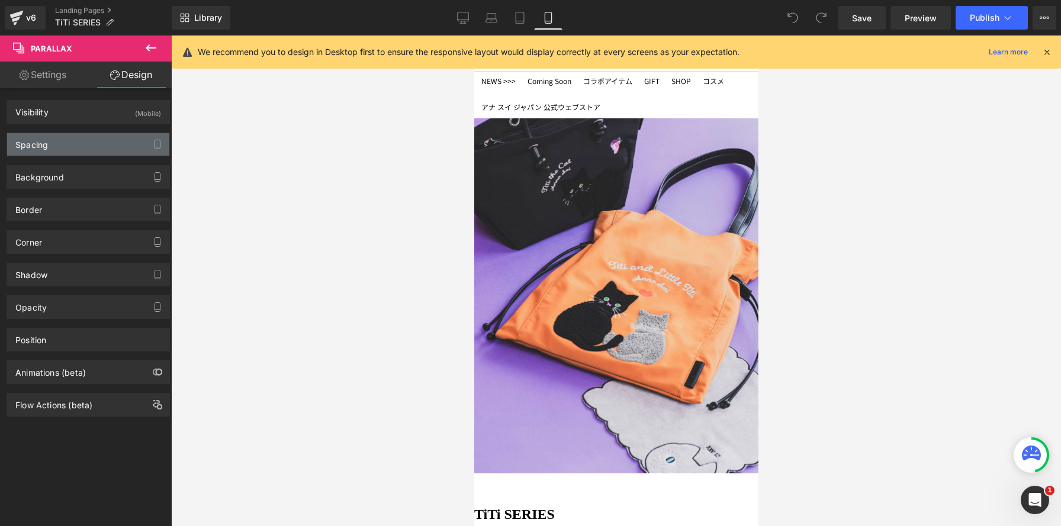
click at [124, 137] on div "Spacing" at bounding box center [88, 144] width 162 height 22
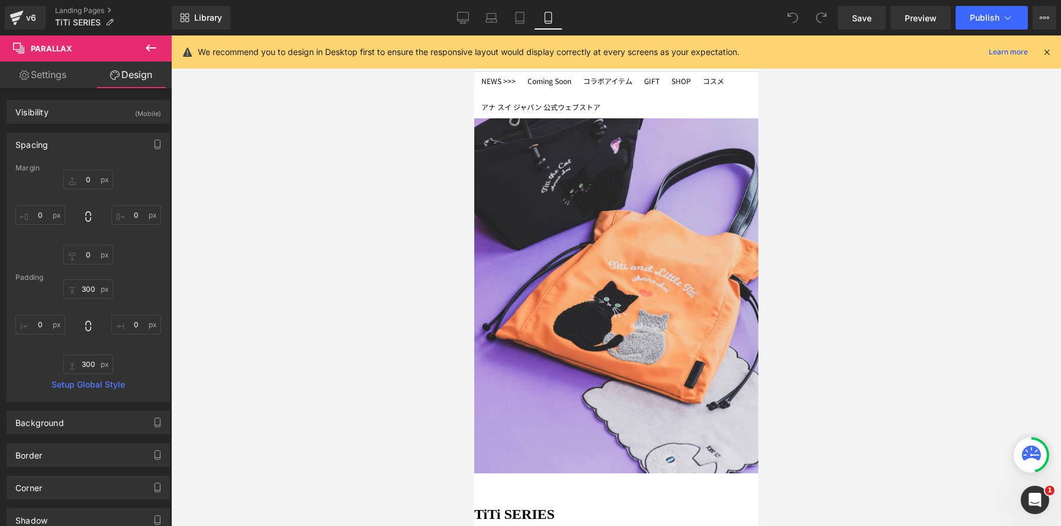
click at [378, 143] on div at bounding box center [615, 281] width 889 height 491
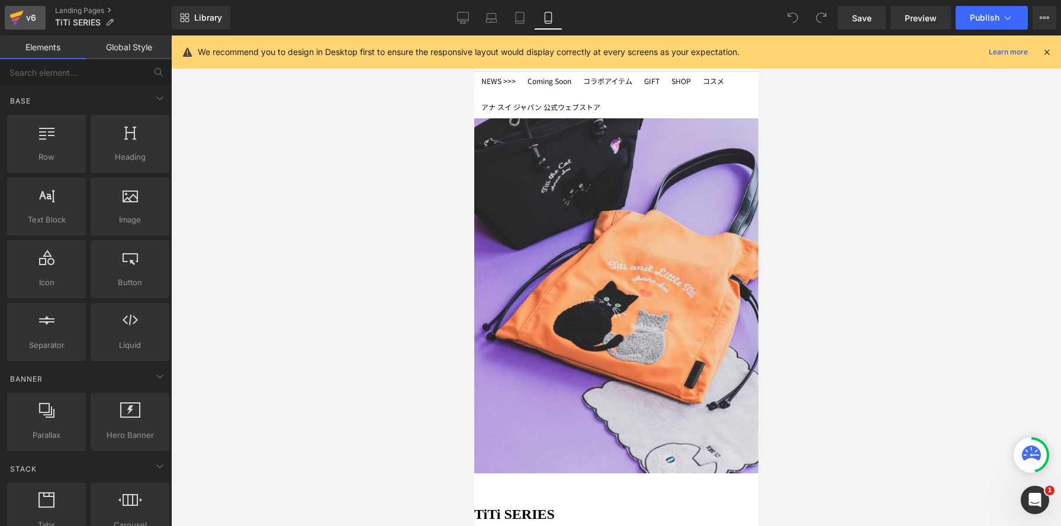
click at [9, 13] on link "v6" at bounding box center [25, 18] width 41 height 24
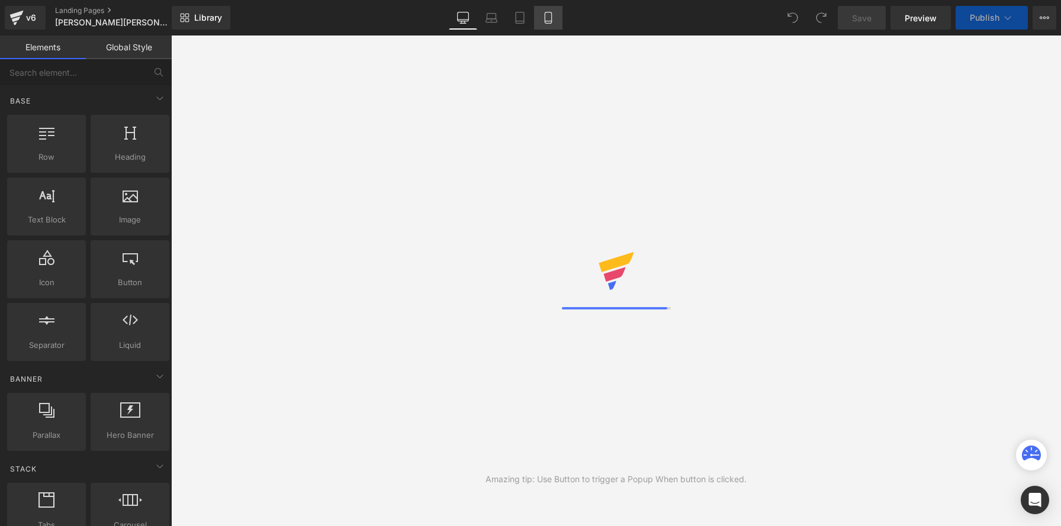
click at [553, 25] on link "Mobile" at bounding box center [548, 18] width 28 height 24
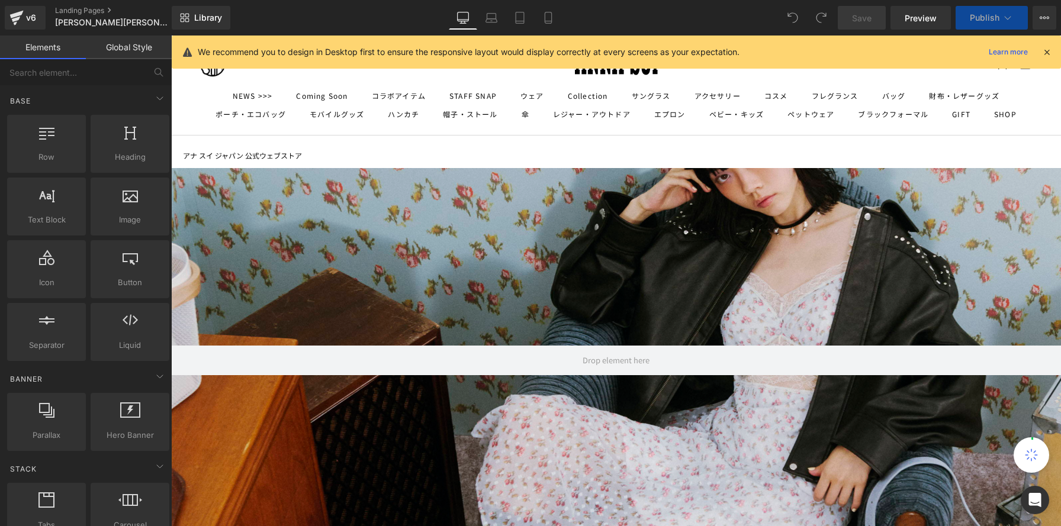
scroll to position [3685, 889]
click at [544, 16] on icon at bounding box center [548, 18] width 12 height 12
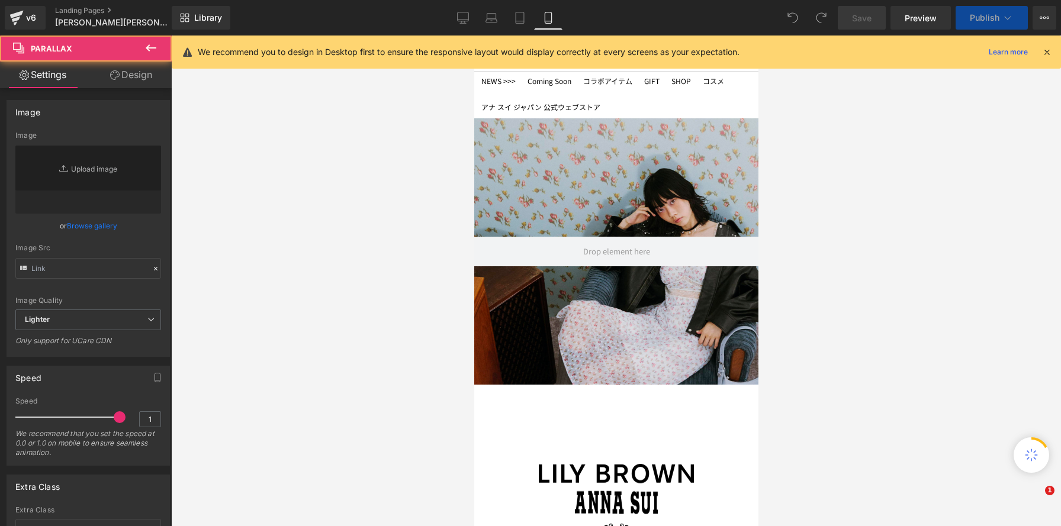
click at [602, 160] on div at bounding box center [615, 281] width 284 height 491
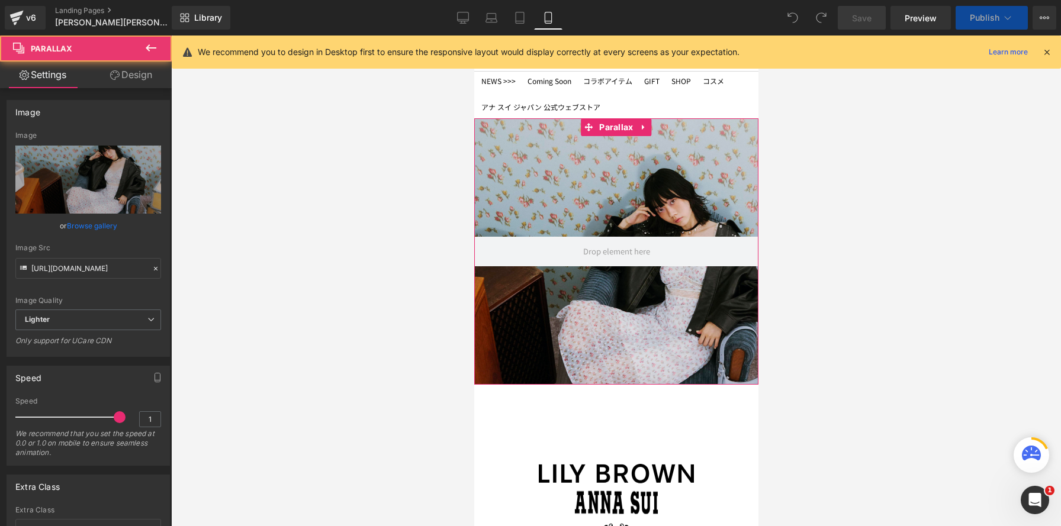
drag, startPoint x: 143, startPoint y: 80, endPoint x: 136, endPoint y: 160, distance: 79.6
click at [143, 80] on link "Design" at bounding box center [131, 75] width 86 height 27
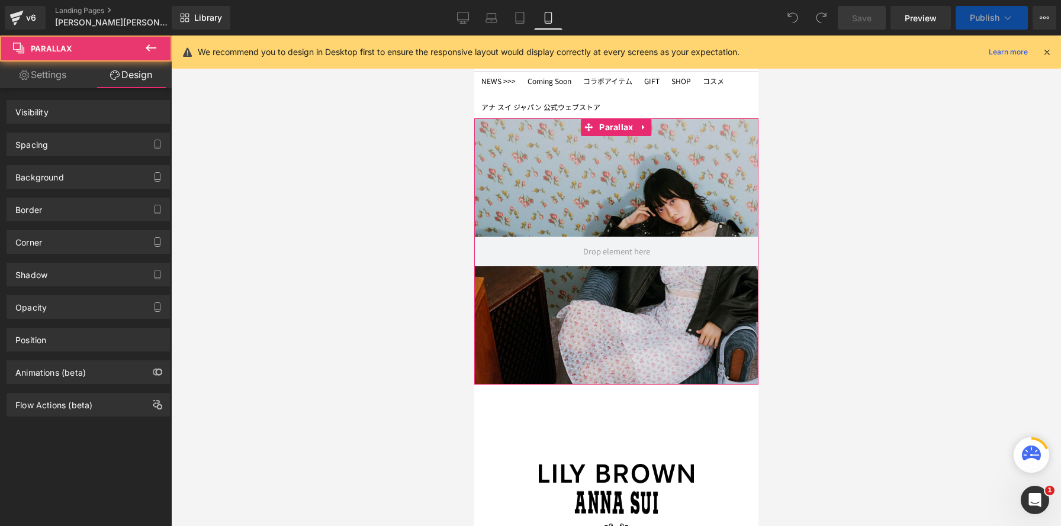
scroll to position [3960, 284]
click at [93, 177] on div "Background" at bounding box center [88, 177] width 162 height 22
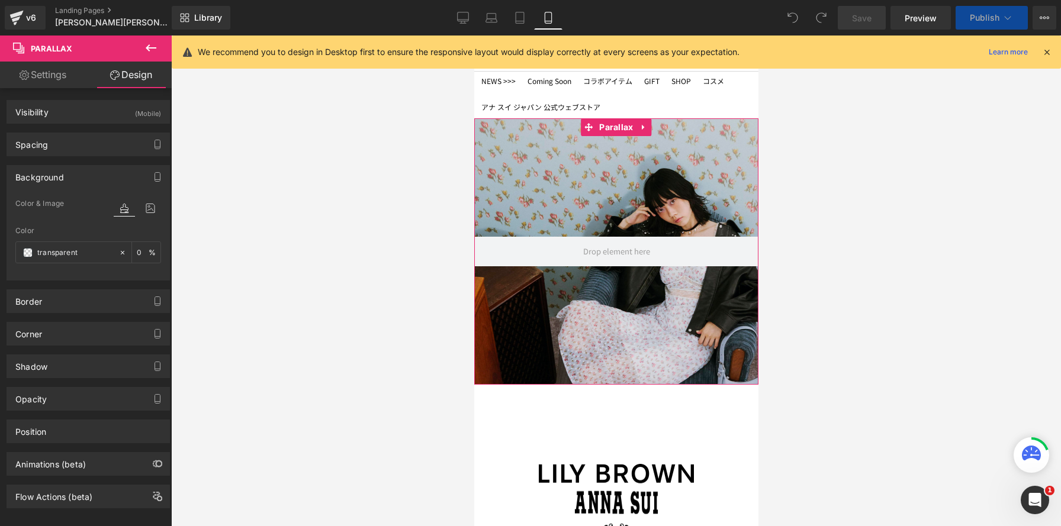
scroll to position [0, 0]
type input "0"
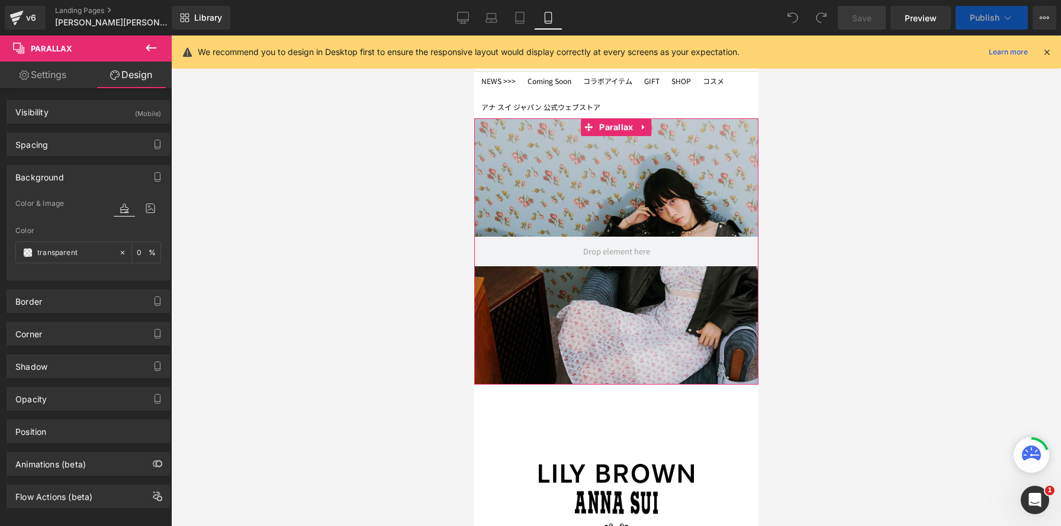
type input "200"
type input "0"
type input "200"
type input "0"
type input "transparent"
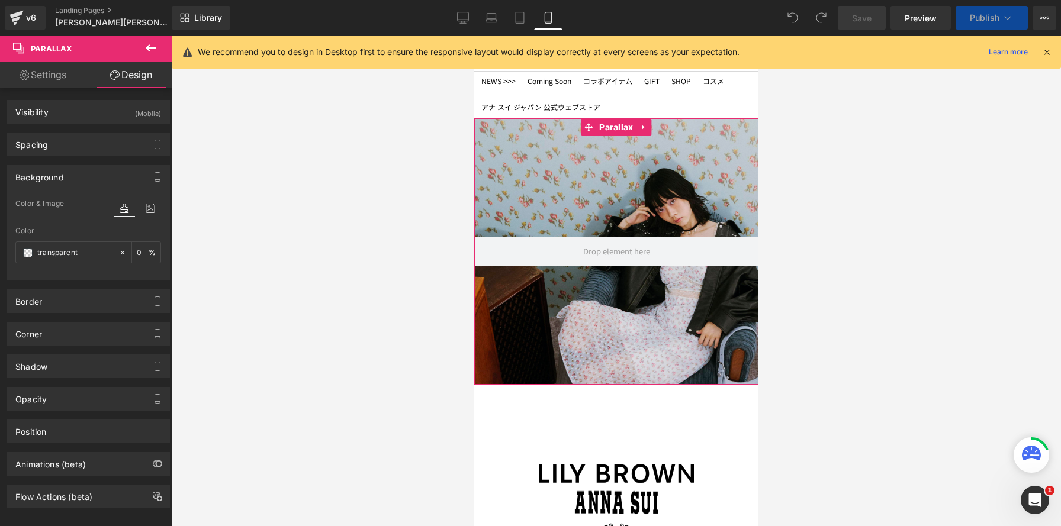
type input "0"
click at [95, 149] on div "Spacing" at bounding box center [88, 144] width 162 height 22
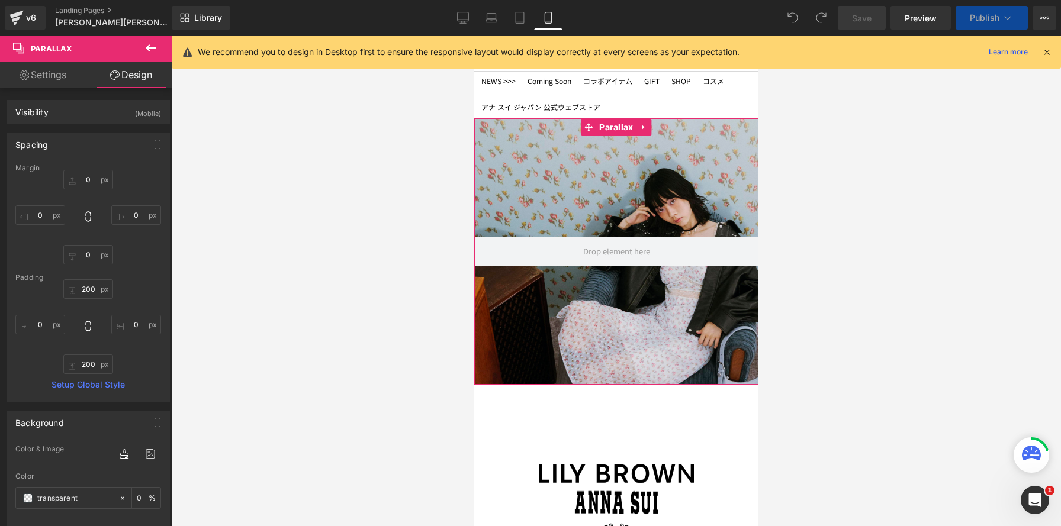
scroll to position [4162, 284]
click at [94, 292] on input "200" at bounding box center [88, 289] width 50 height 20
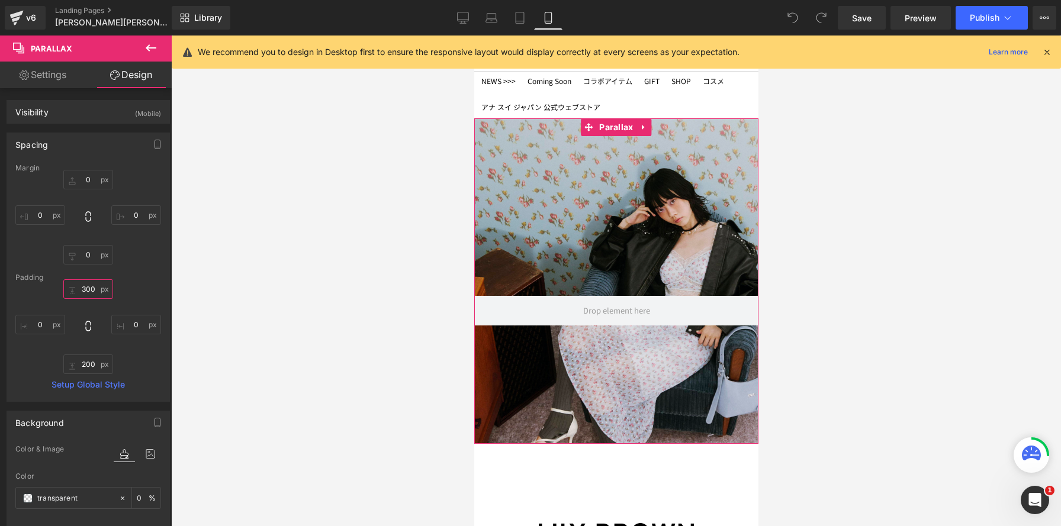
scroll to position [4221, 284]
type input "300"
click at [89, 364] on input "200" at bounding box center [88, 364] width 50 height 20
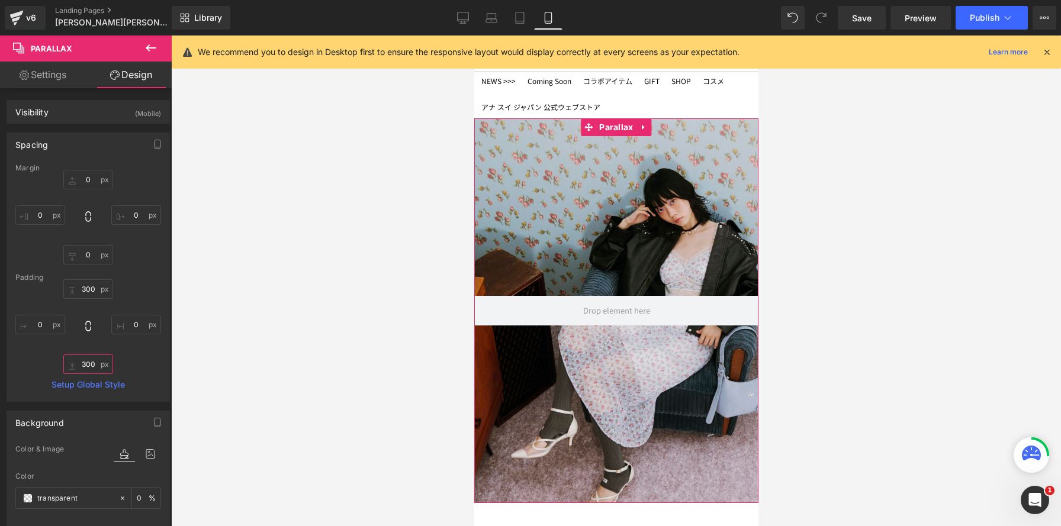
scroll to position [4280, 284]
type input "300"
click at [858, 20] on span "Save" at bounding box center [862, 18] width 20 height 12
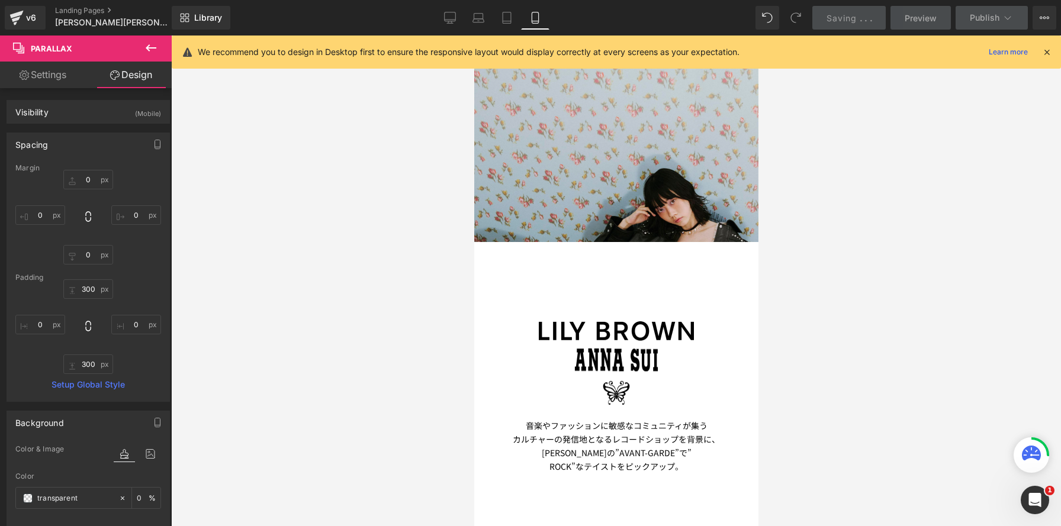
scroll to position [0, 0]
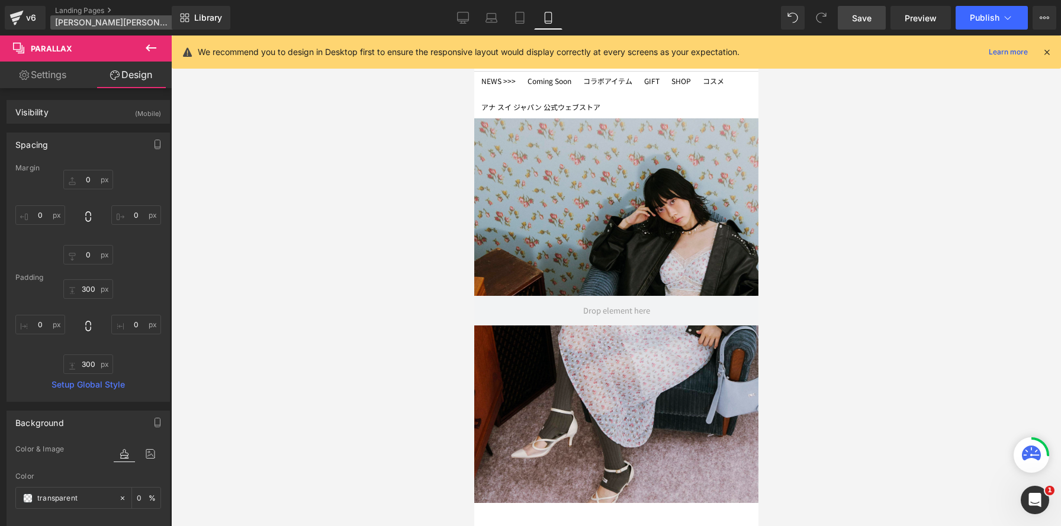
click at [88, 18] on span "[PERSON_NAME][PERSON_NAME]" at bounding box center [112, 22] width 114 height 9
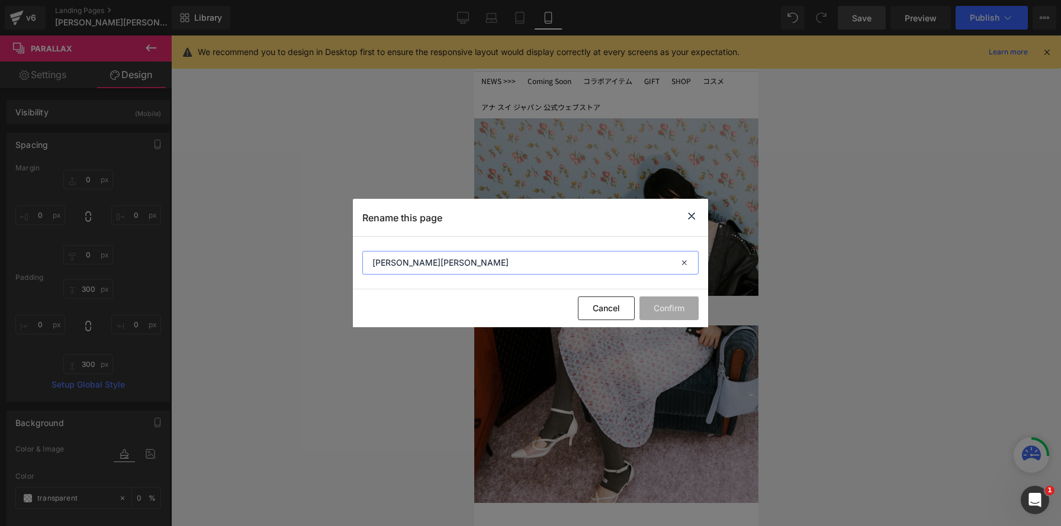
drag, startPoint x: 467, startPoint y: 266, endPoint x: 265, endPoint y: 230, distance: 205.6
click at [265, 230] on div "Rename this page LILY BROWN×ANNA SUI Cancel Confirm" at bounding box center [530, 263] width 1061 height 526
click at [692, 217] on icon at bounding box center [691, 216] width 14 height 15
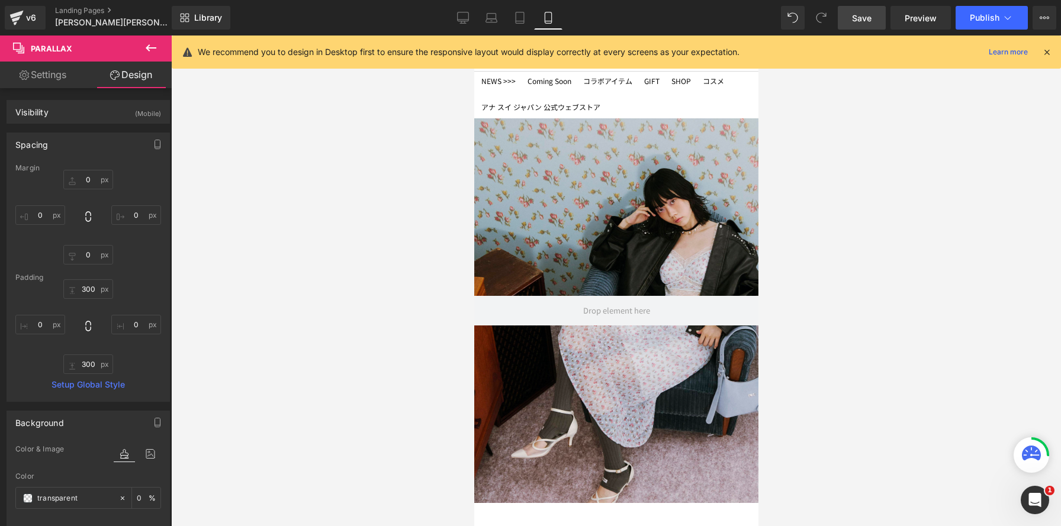
drag, startPoint x: 863, startPoint y: 28, endPoint x: 836, endPoint y: 28, distance: 26.6
click at [863, 27] on link "Save" at bounding box center [861, 18] width 48 height 24
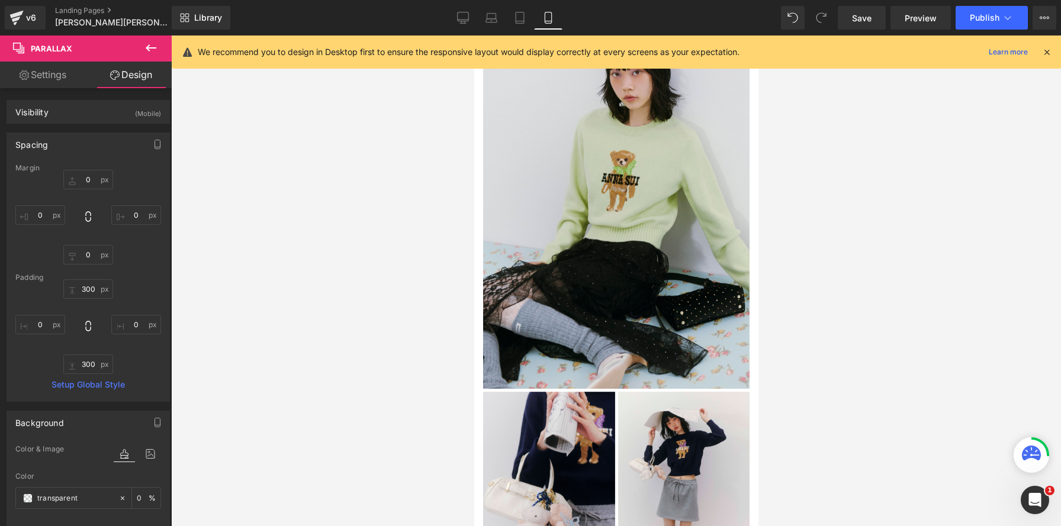
scroll to position [775, 0]
